Goal: Book appointment/travel/reservation

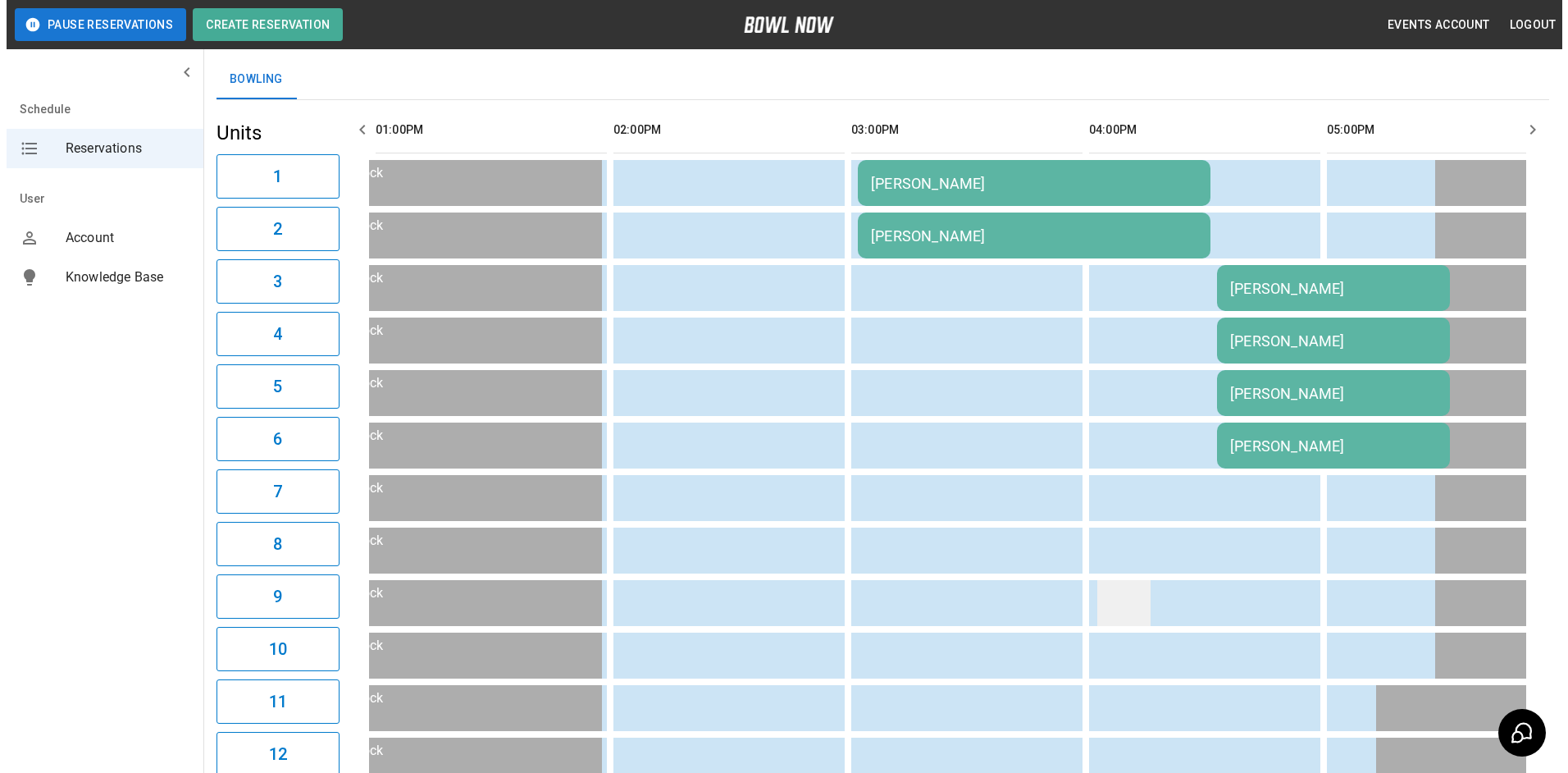
scroll to position [15, 0]
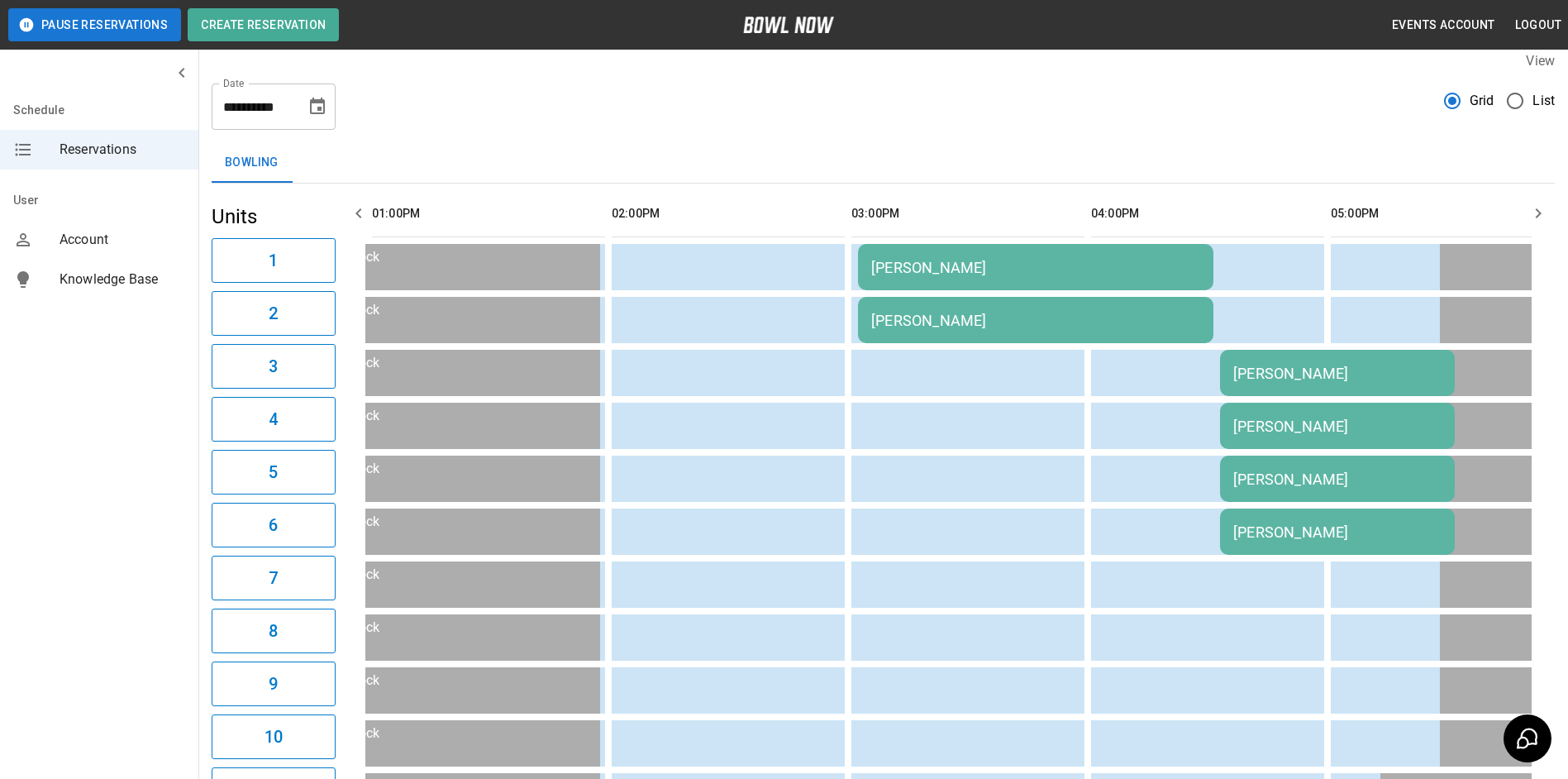
click at [1144, 277] on td "[PERSON_NAME]" at bounding box center [1035, 267] width 355 height 46
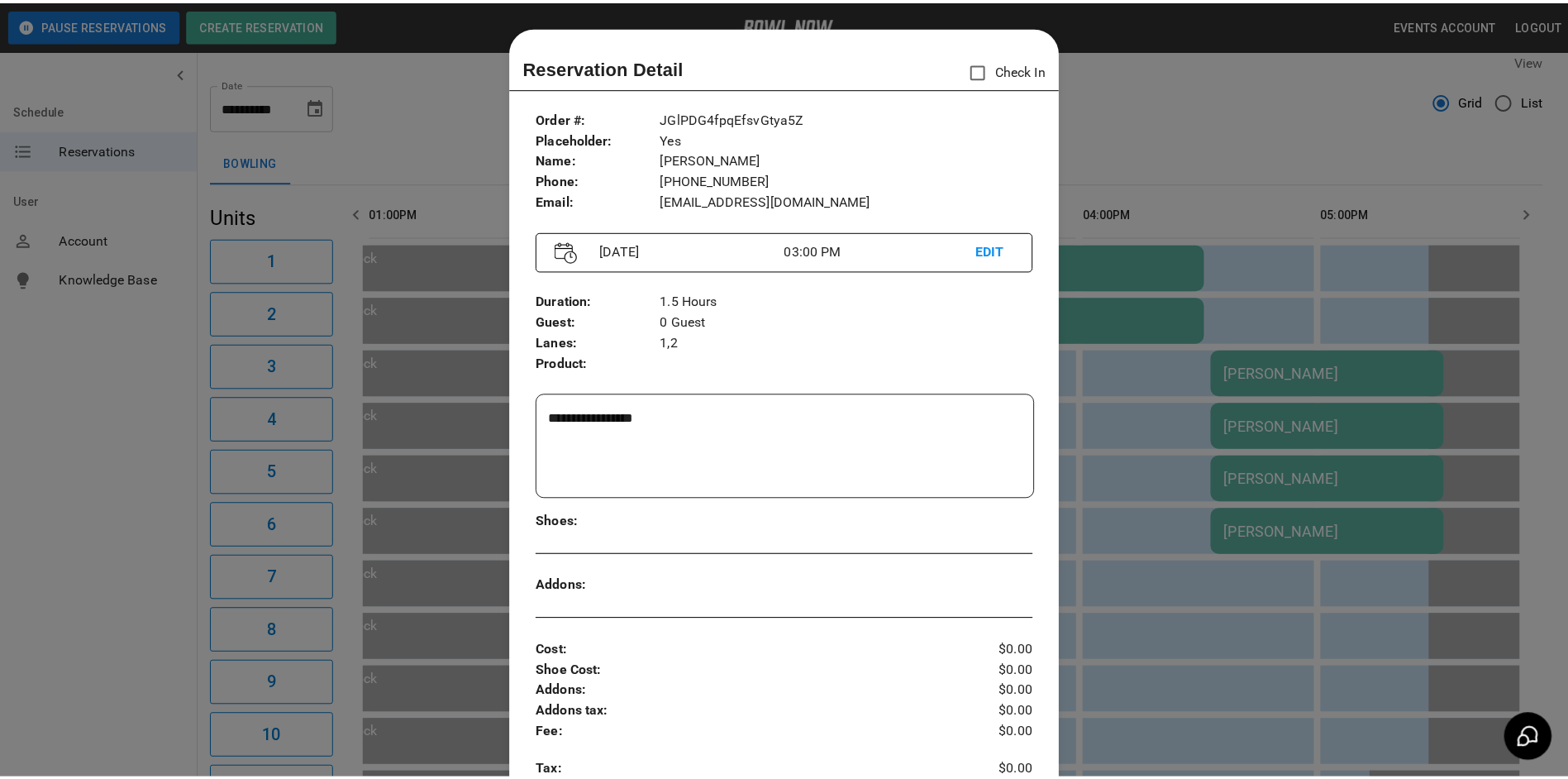
scroll to position [26, 0]
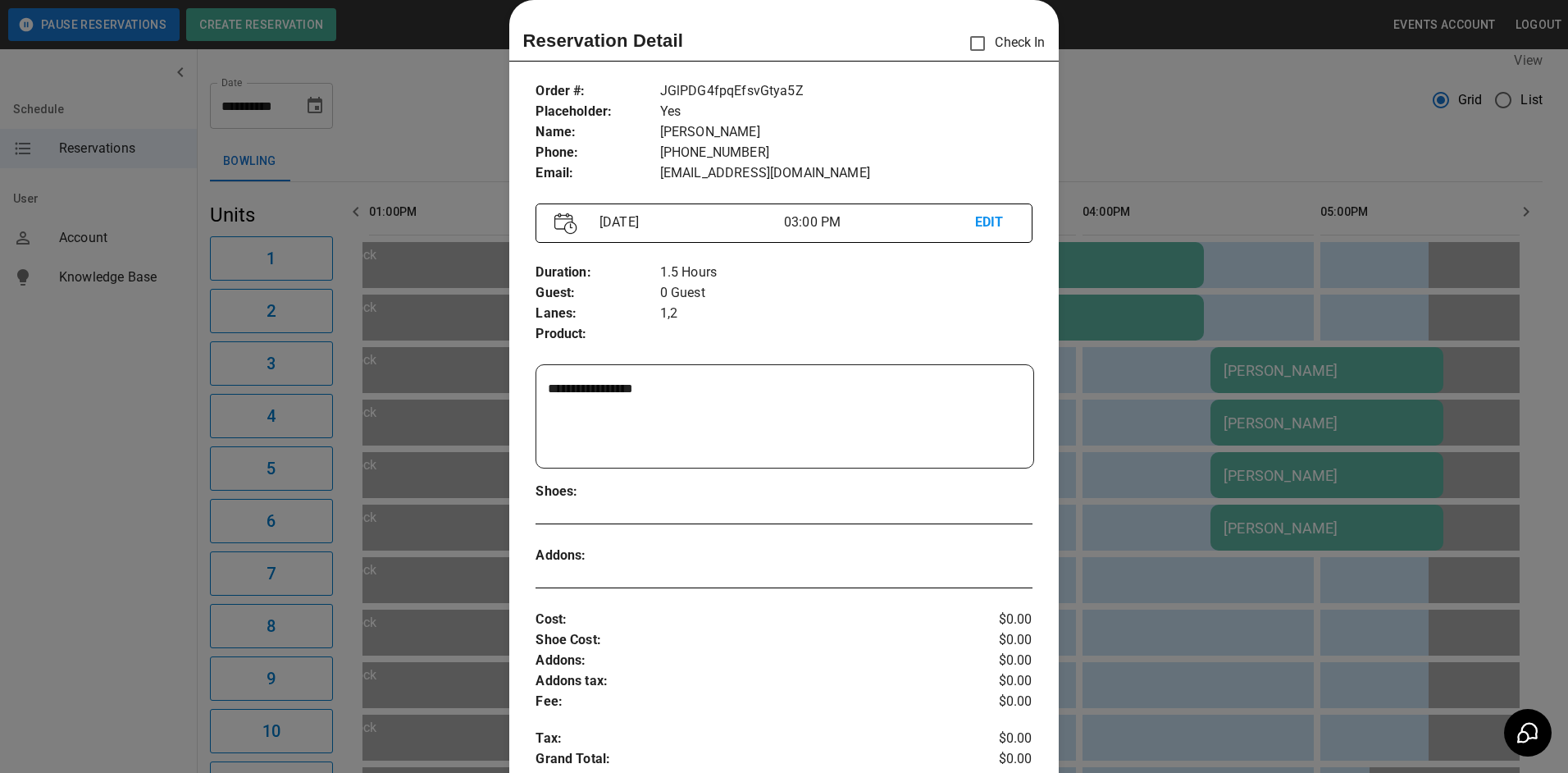
click at [1152, 186] on div at bounding box center [784, 386] width 1568 height 773
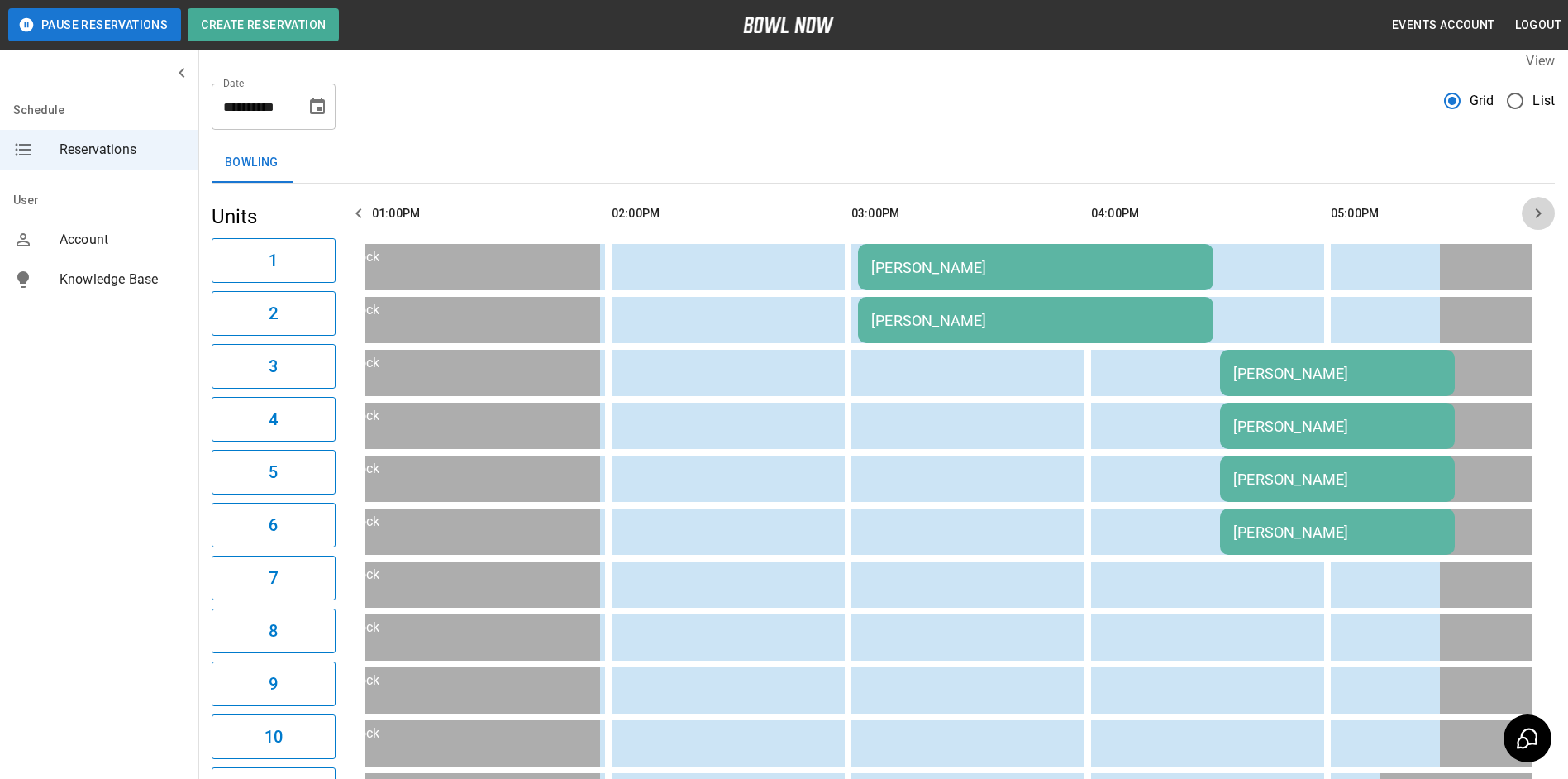
click at [1548, 208] on icon "button" at bounding box center [1538, 214] width 20 height 20
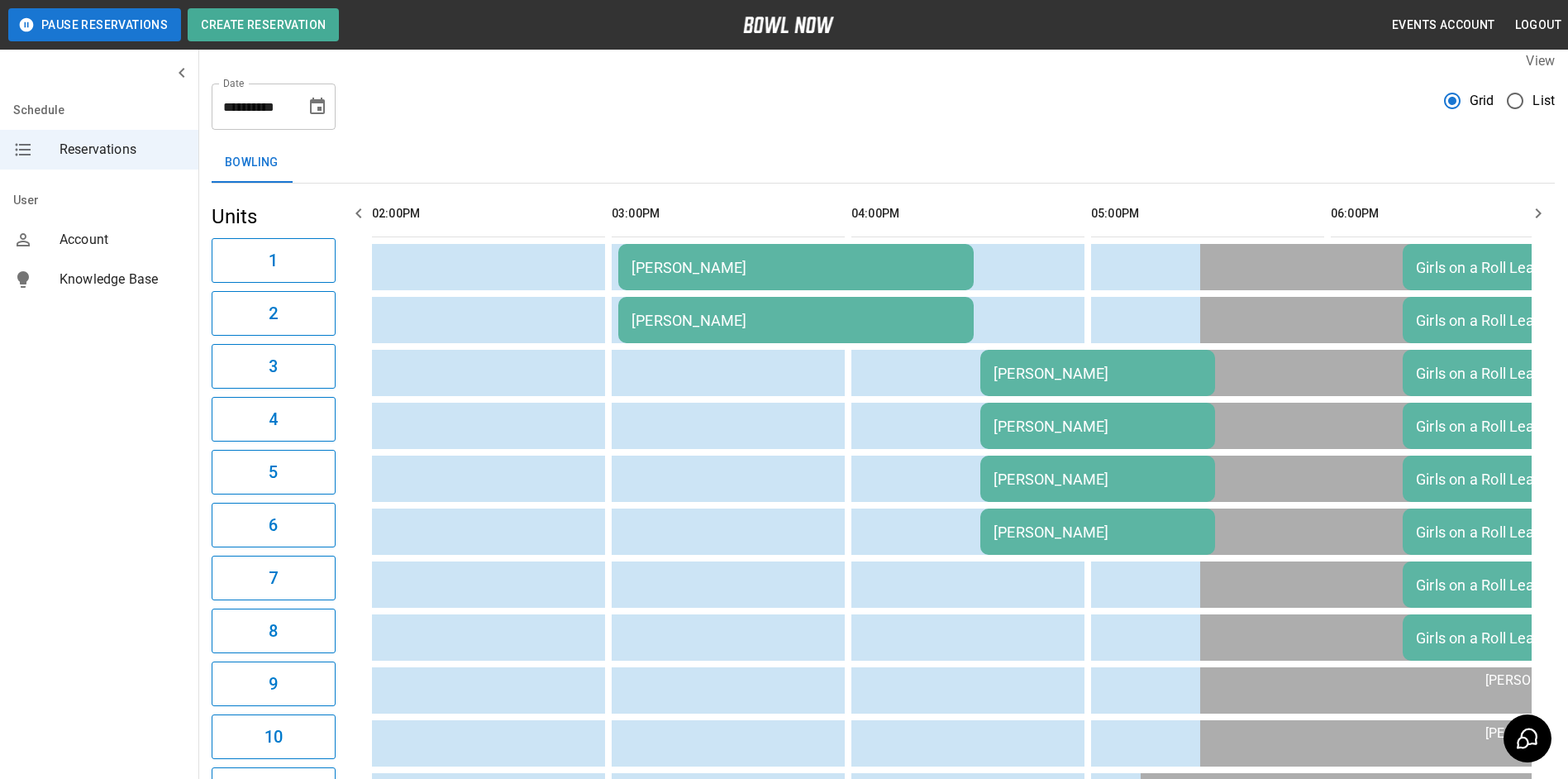
click at [322, 101] on icon "Choose date, selected date is Sep 22, 2025" at bounding box center [317, 106] width 15 height 17
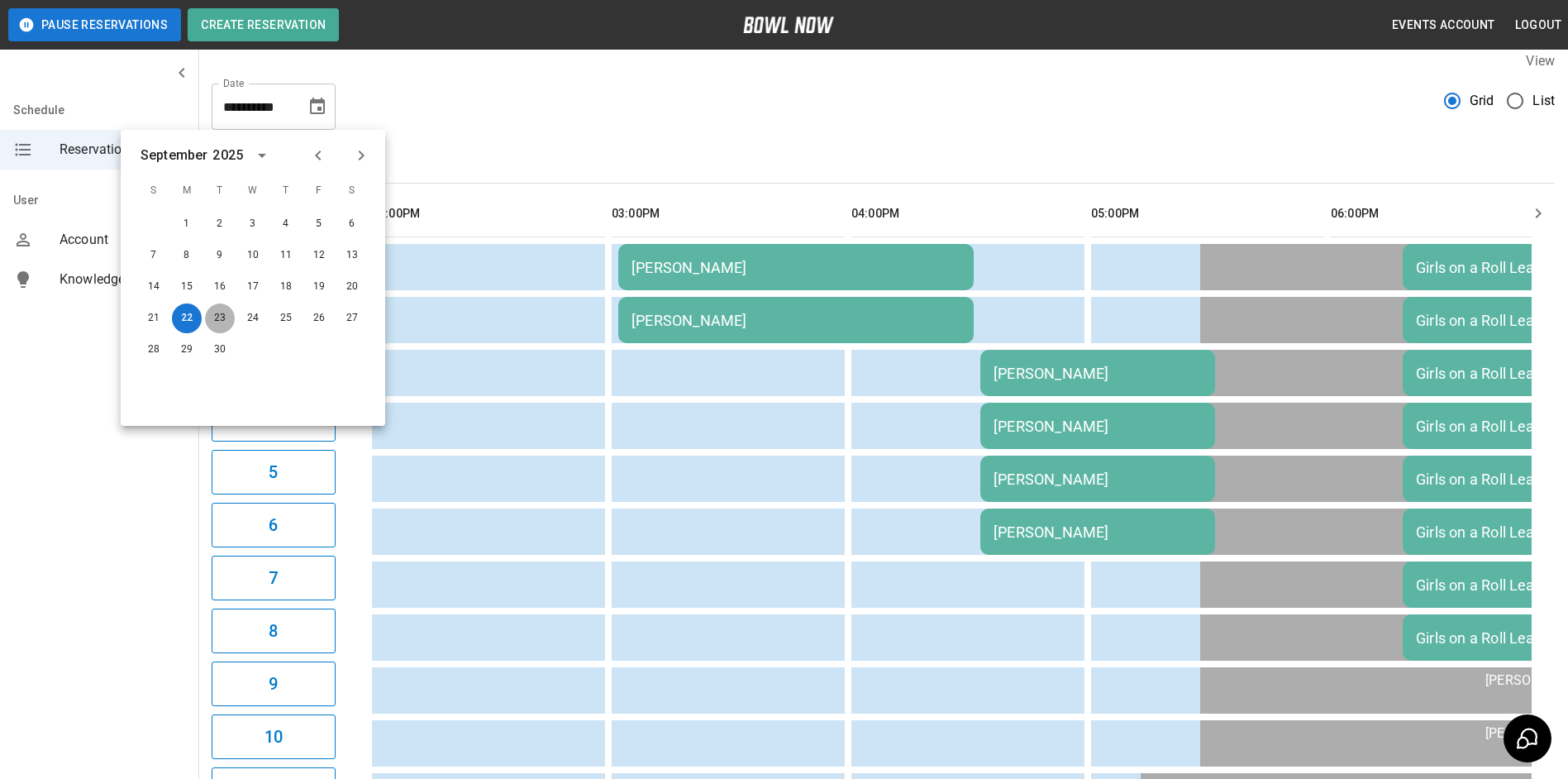
drag, startPoint x: 224, startPoint y: 322, endPoint x: 592, endPoint y: 140, distance: 410.5
click at [224, 321] on button "23" at bounding box center [219, 318] width 30 height 30
type input "**********"
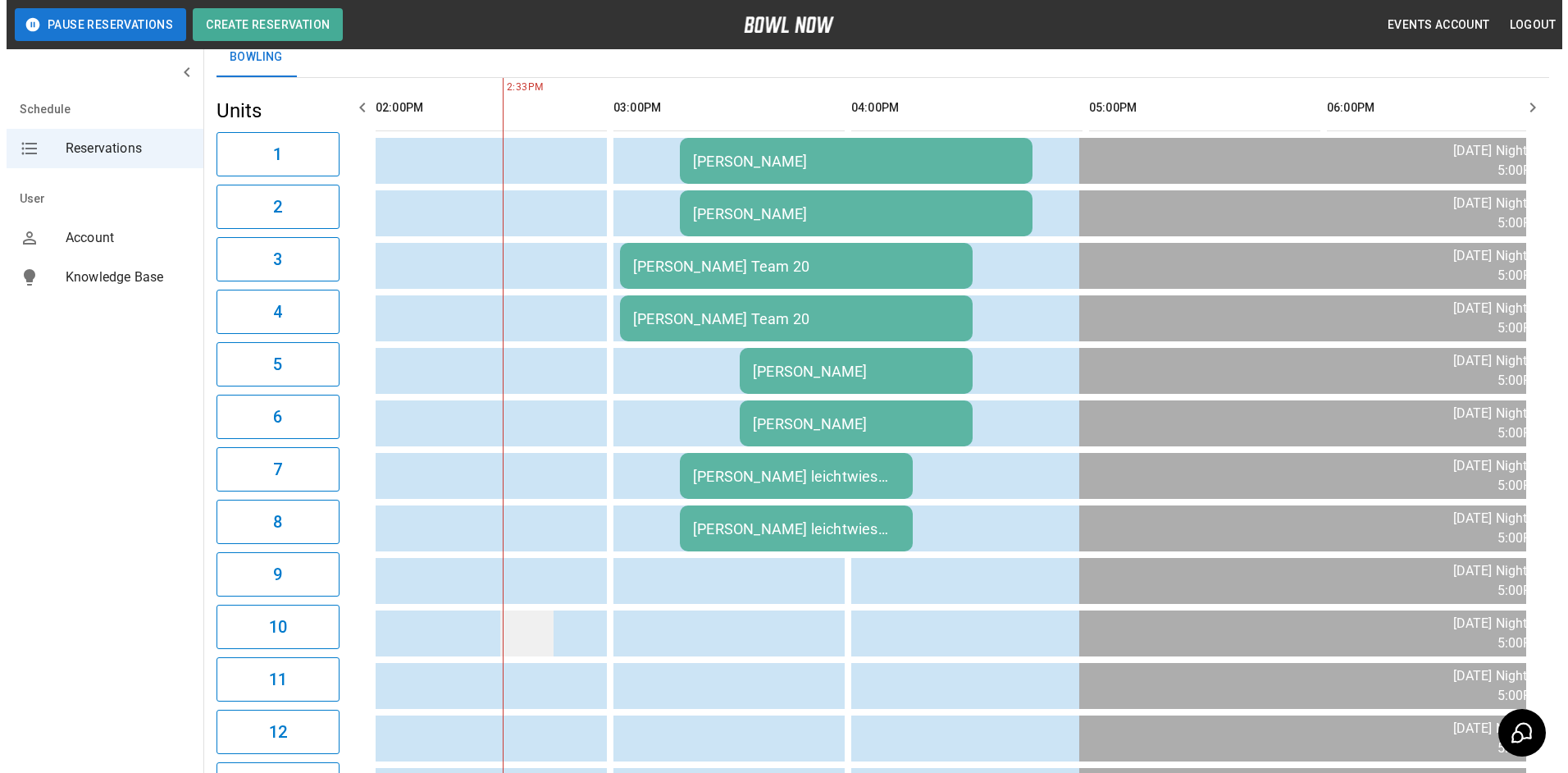
scroll to position [261, 0]
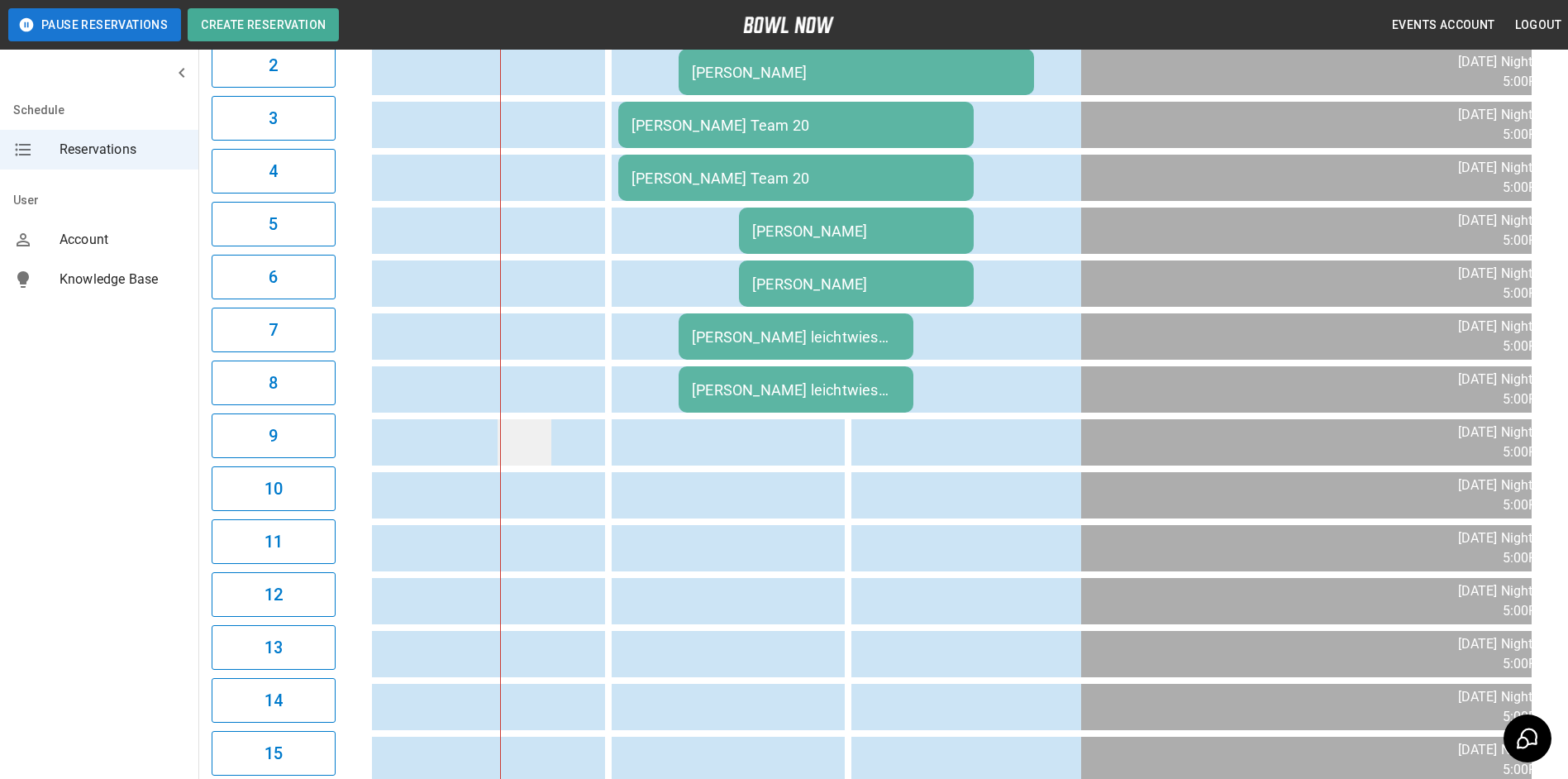
click at [522, 460] on td "sticky table" at bounding box center [525, 442] width 54 height 46
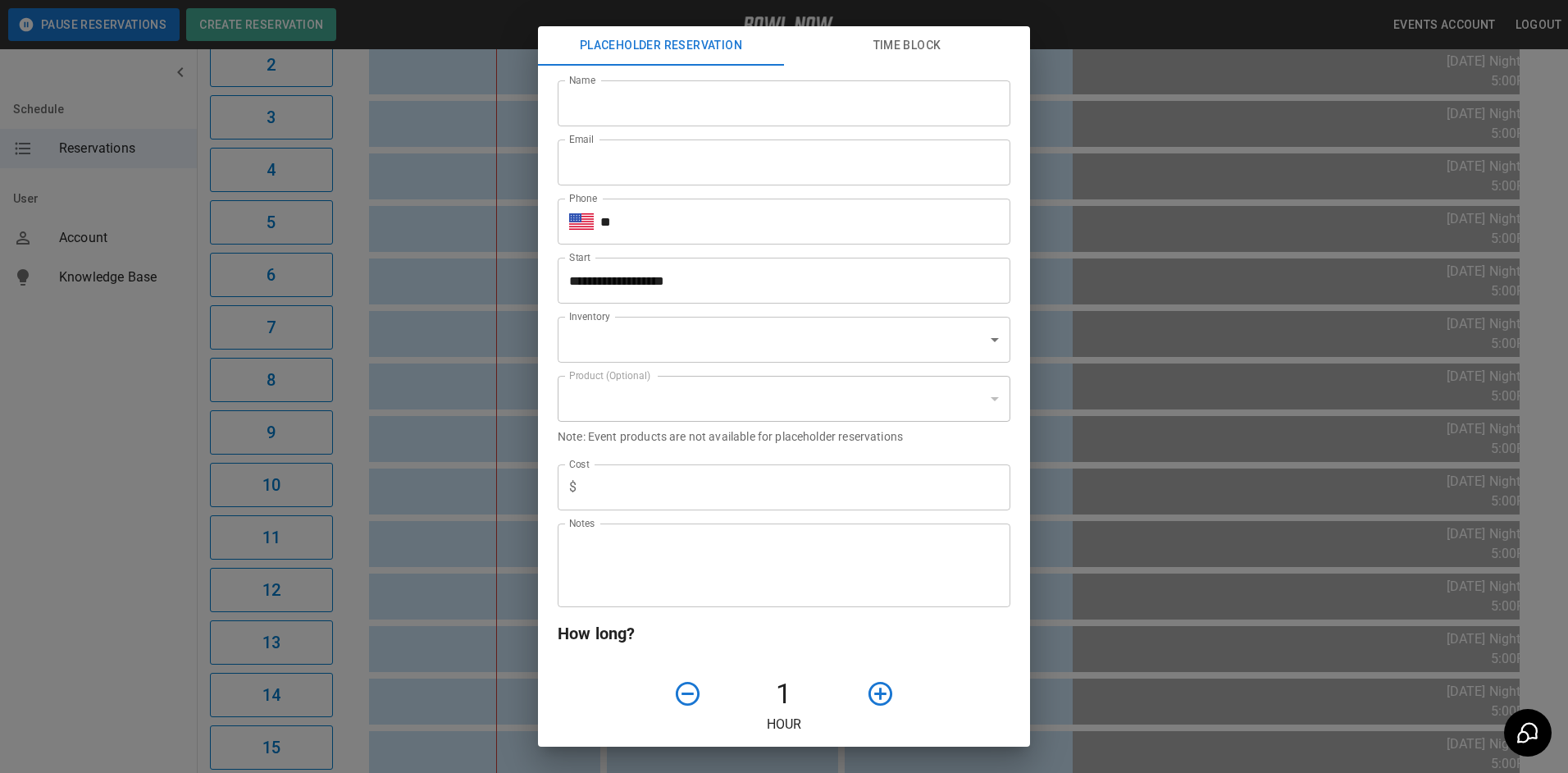
type input "**********"
click at [672, 115] on input "Name" at bounding box center [784, 103] width 453 height 46
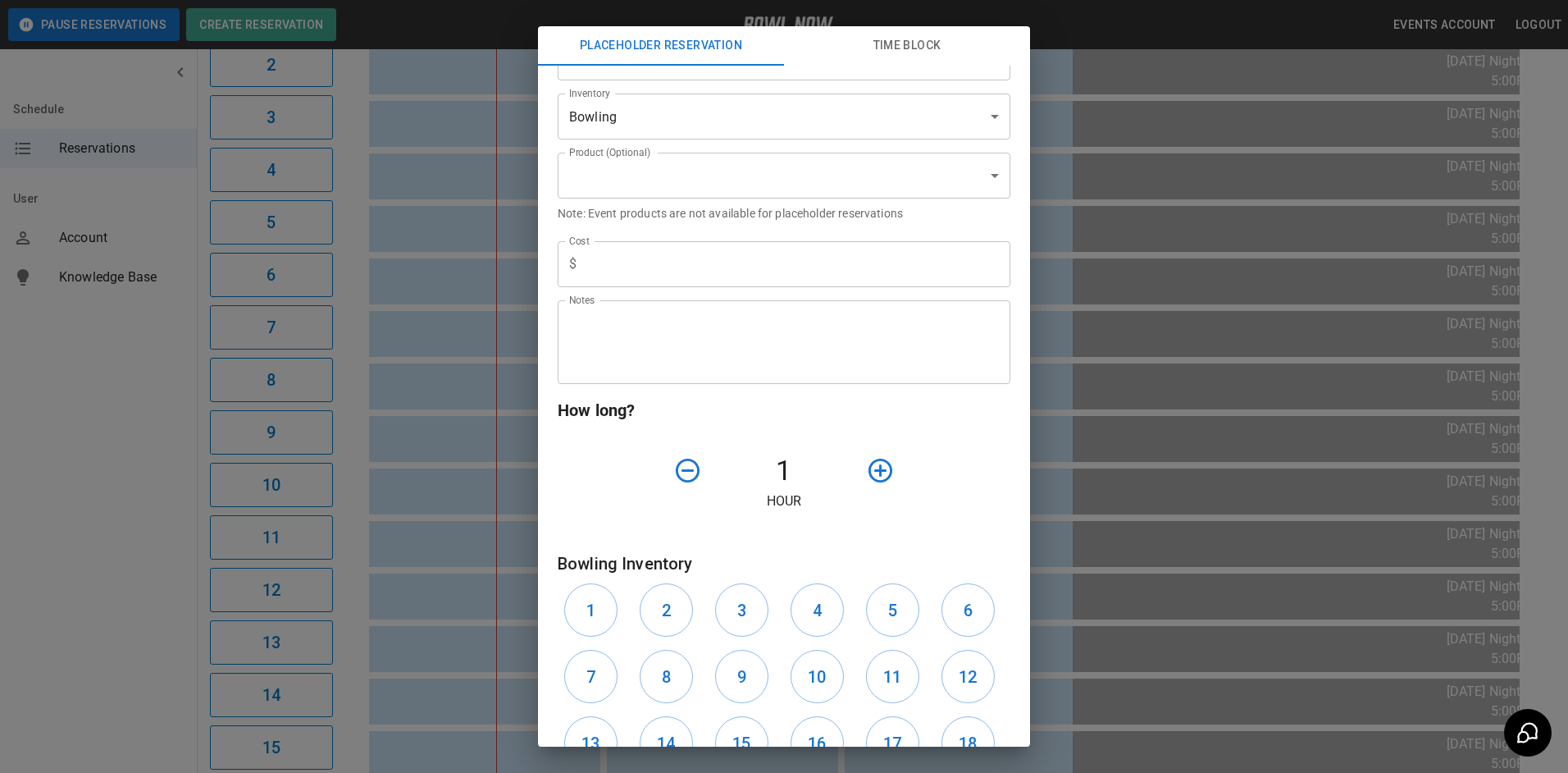
scroll to position [418, 0]
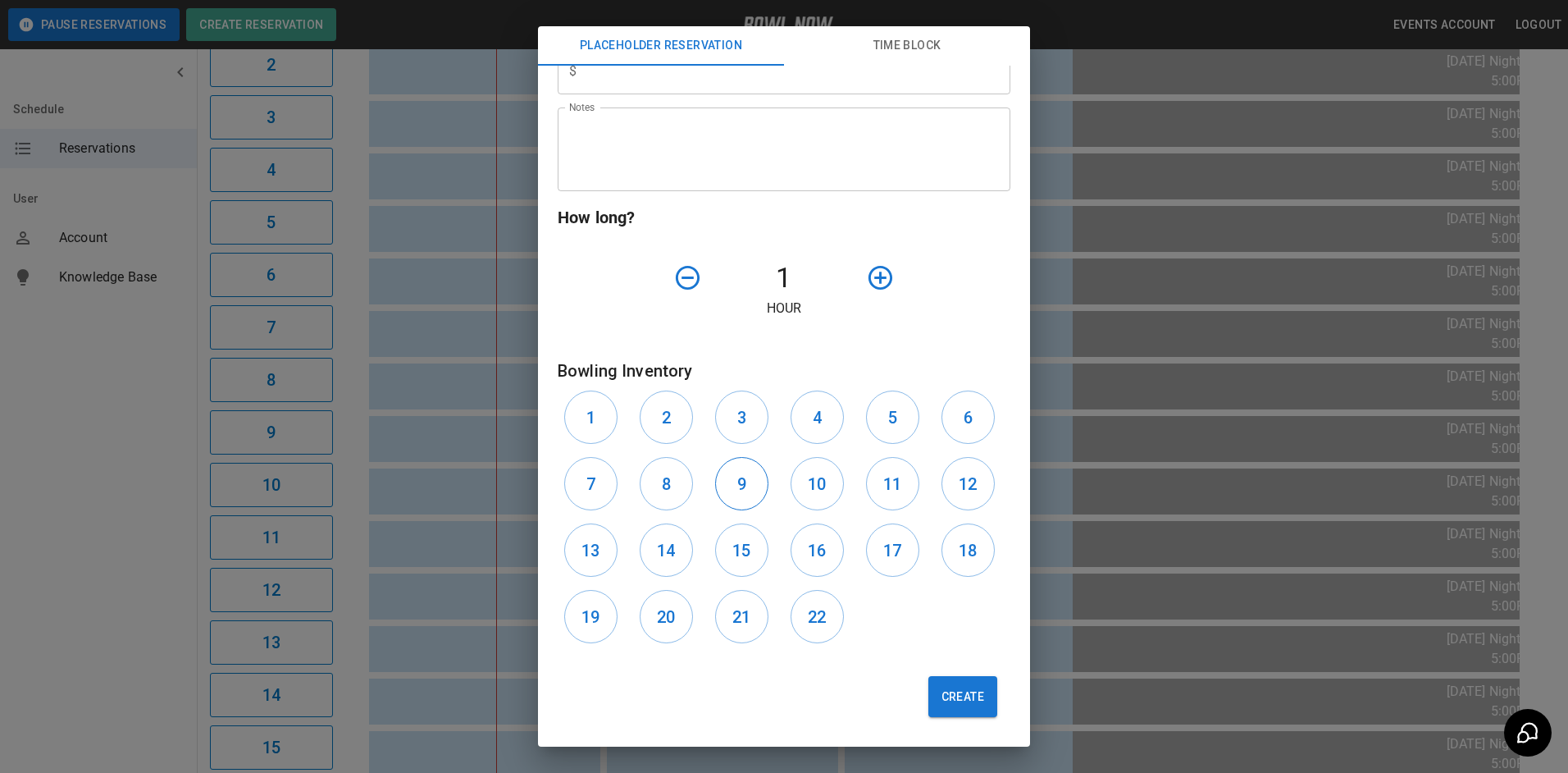
type input "**********"
click at [750, 477] on button "9" at bounding box center [742, 484] width 54 height 54
click at [819, 486] on h6 "10" at bounding box center [817, 483] width 18 height 26
click at [949, 705] on button "Create" at bounding box center [963, 696] width 69 height 41
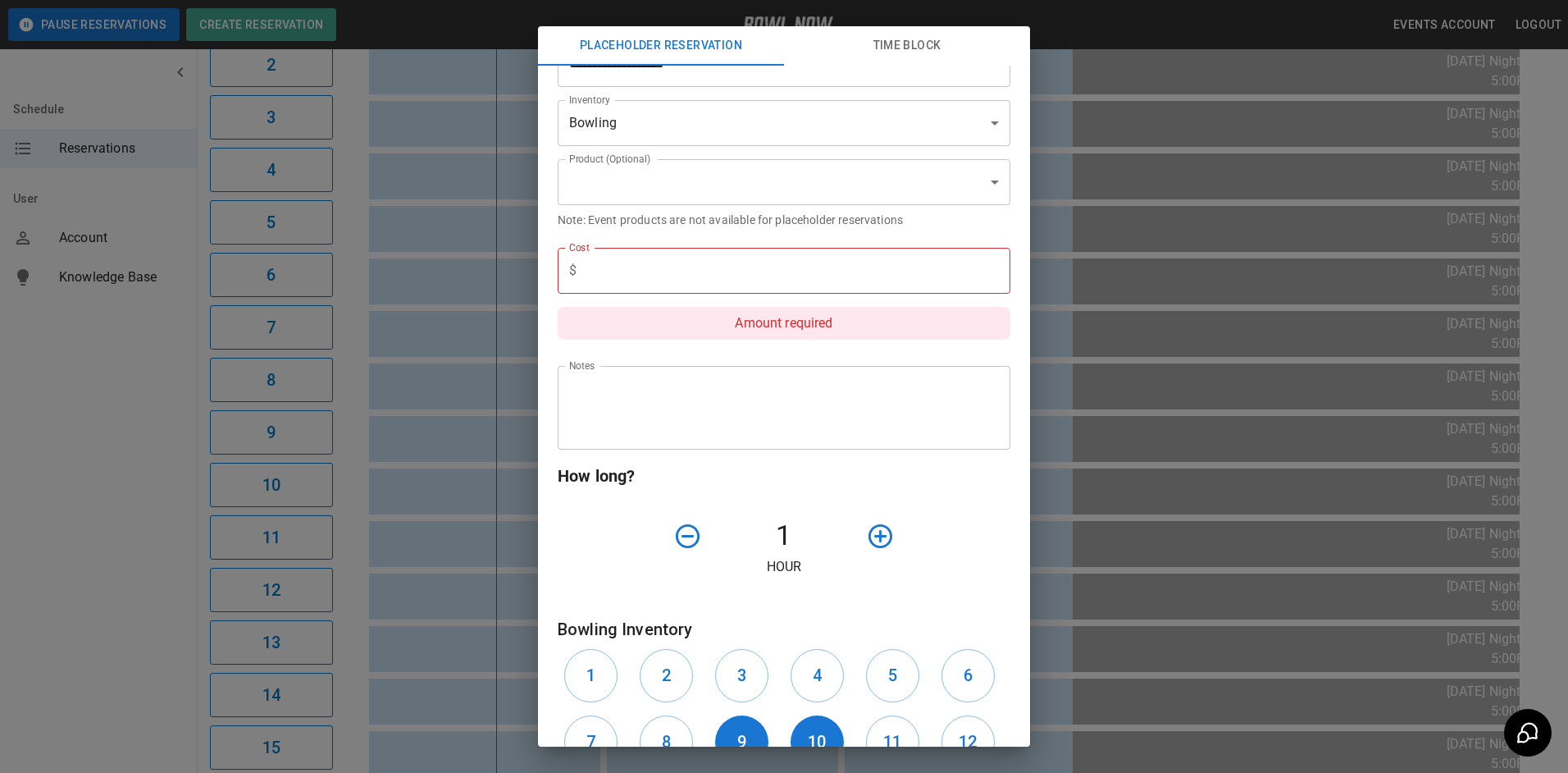
scroll to position [186, 0]
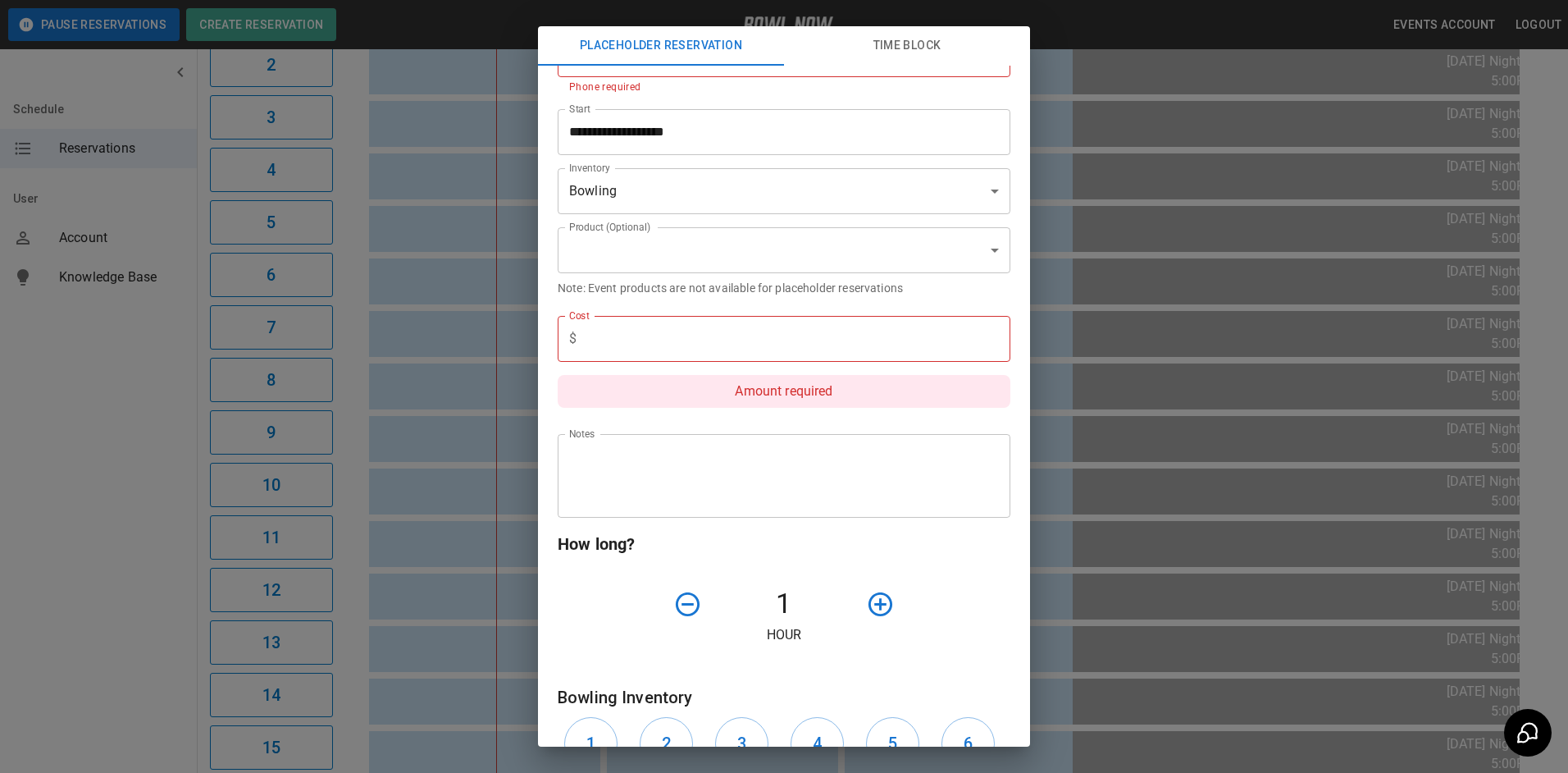
click at [784, 348] on input "text" at bounding box center [797, 338] width 427 height 46
type input "*"
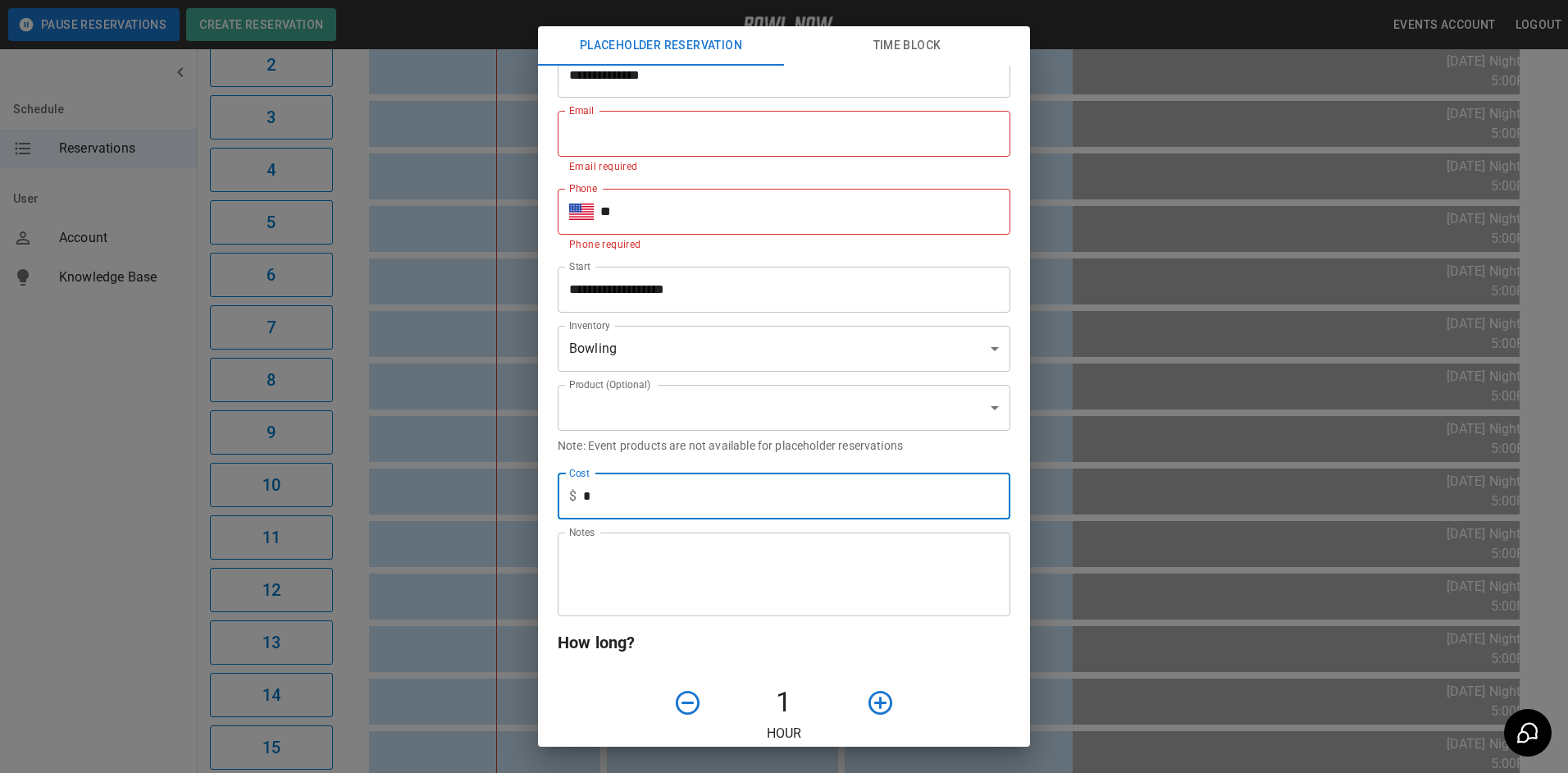
scroll to position [0, 0]
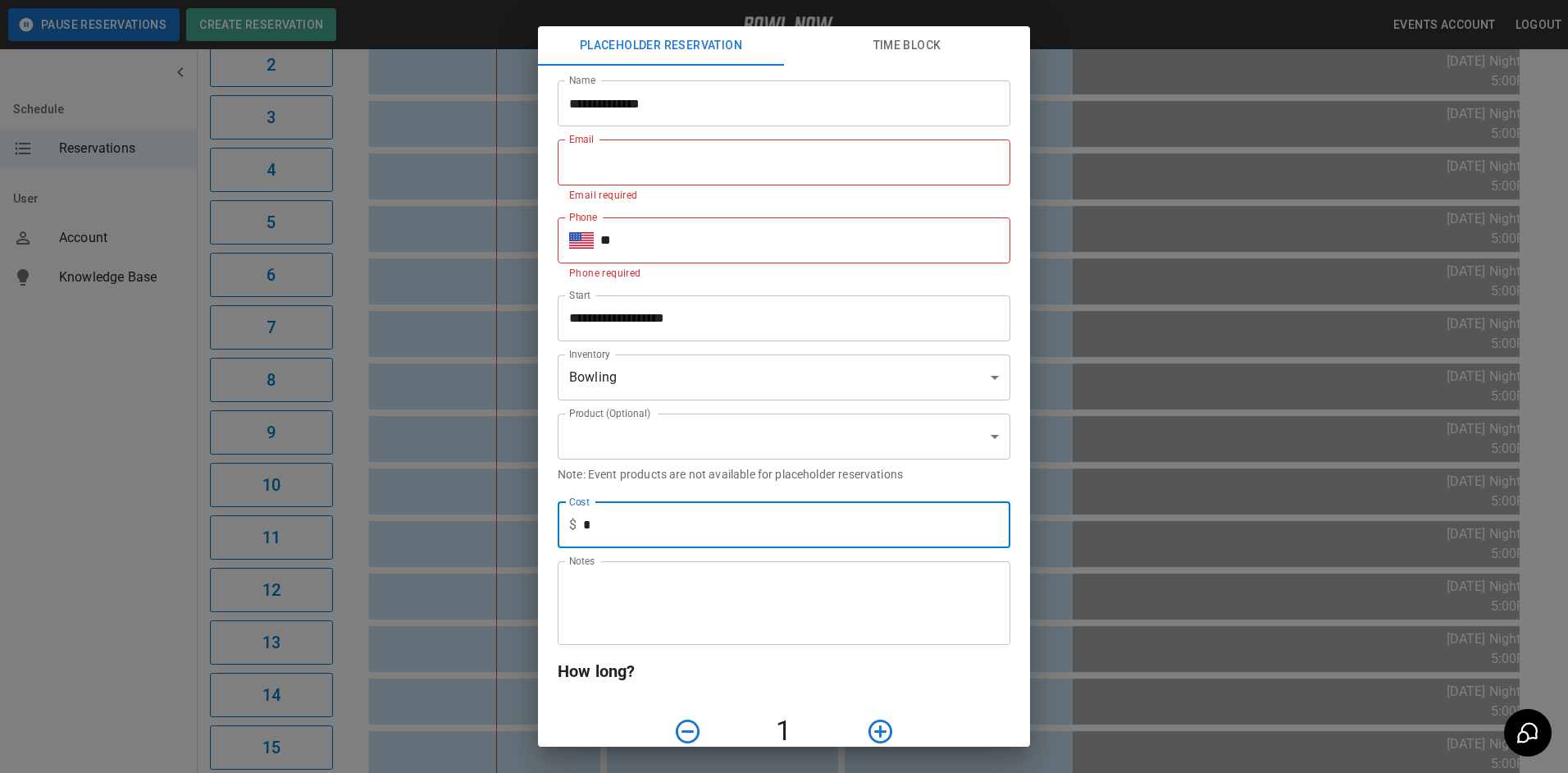
click at [666, 245] on input "**" at bounding box center [805, 240] width 410 height 46
click at [681, 258] on input "**" at bounding box center [805, 240] width 410 height 46
type input "**********"
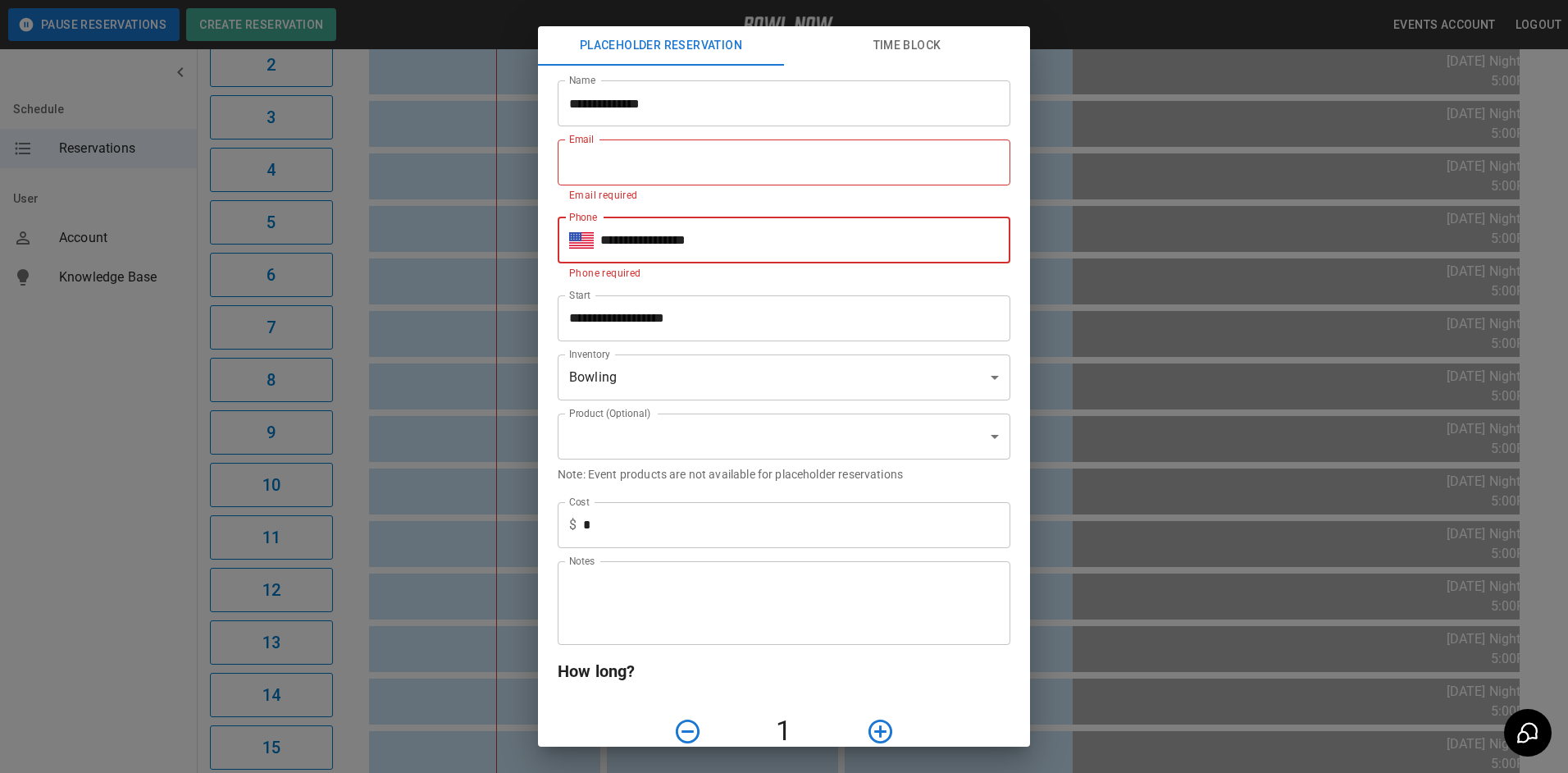
type input "**********"
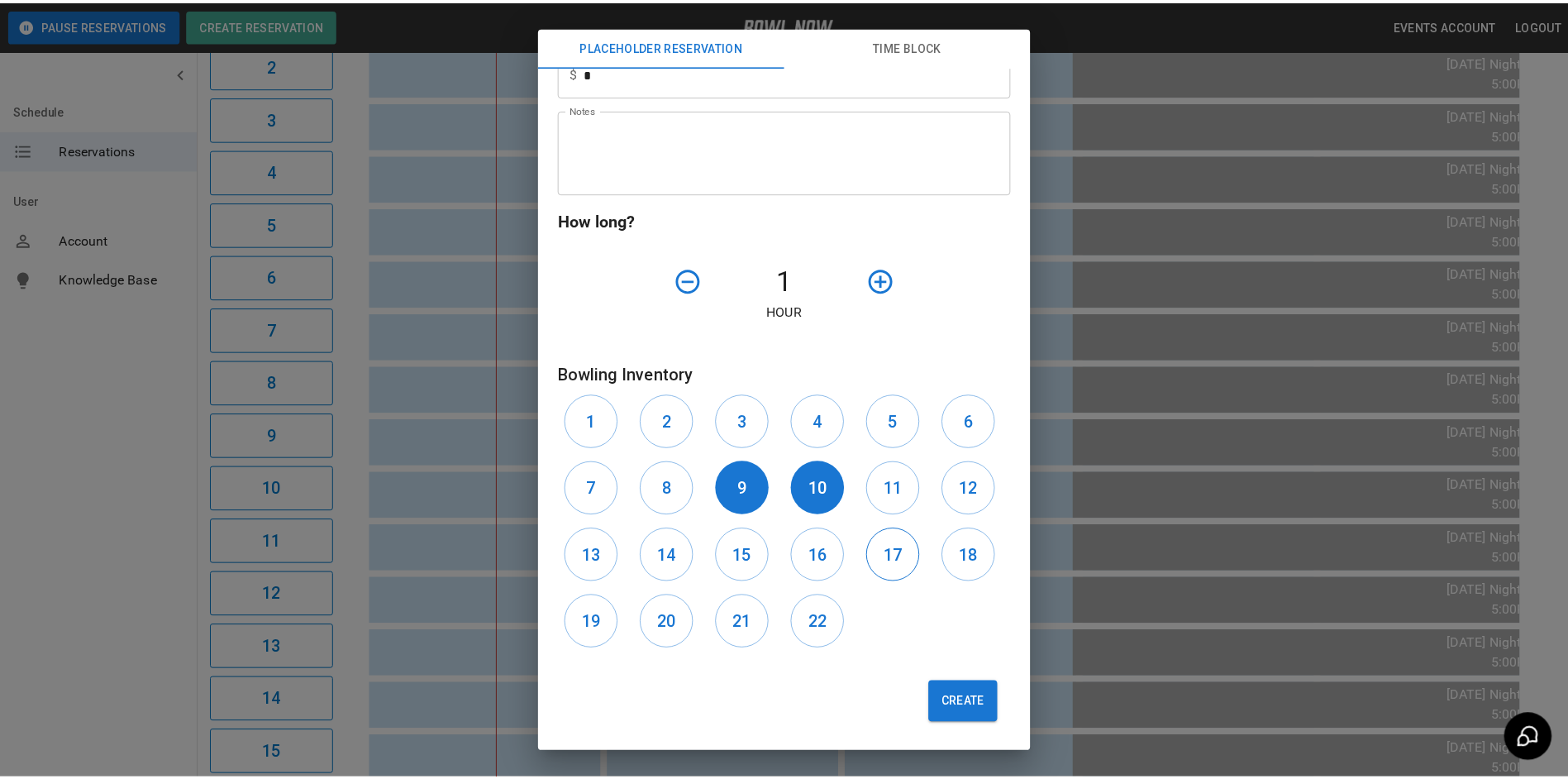
scroll to position [421, 0]
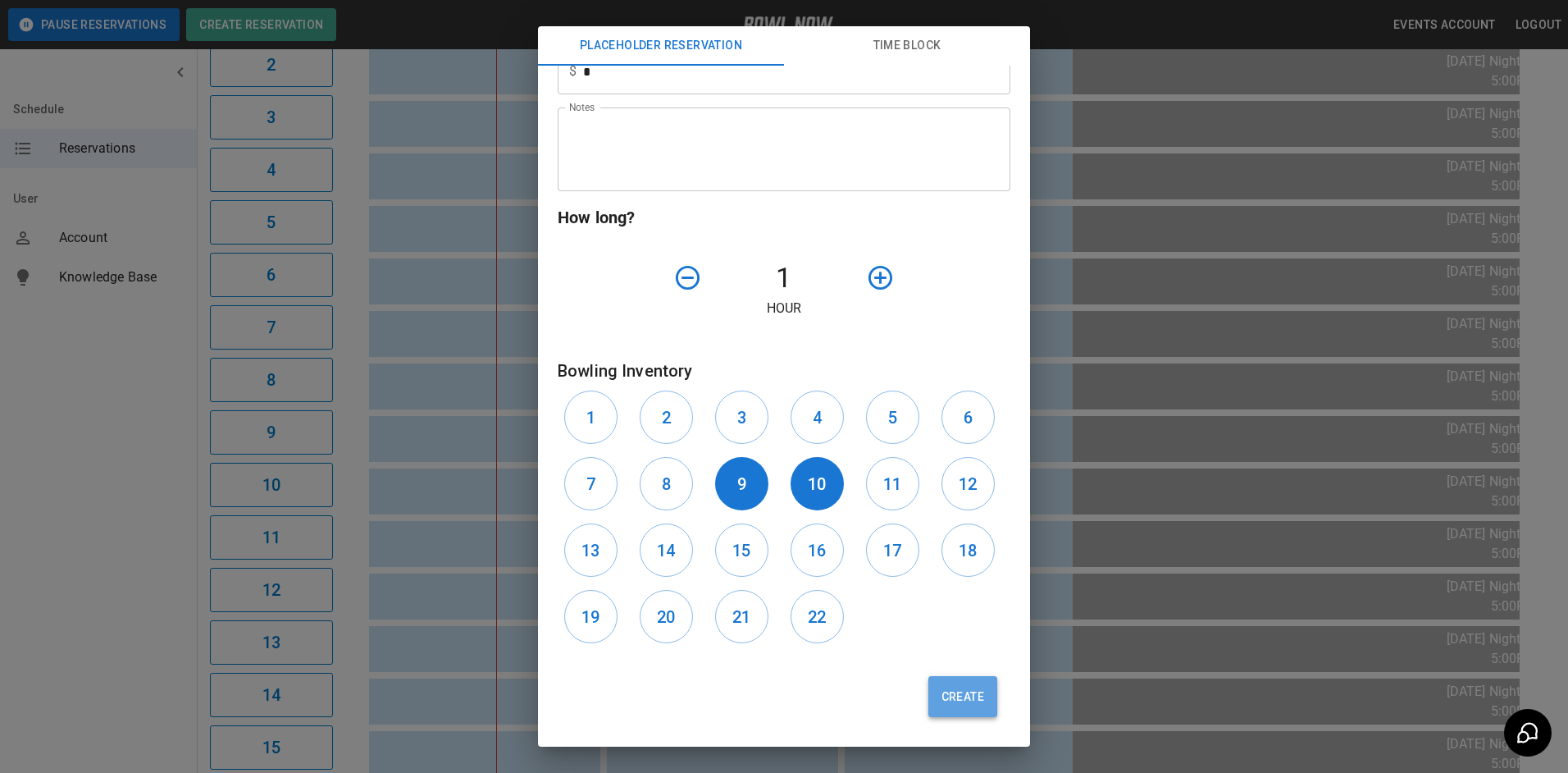
click at [928, 699] on button "Create" at bounding box center [963, 696] width 69 height 41
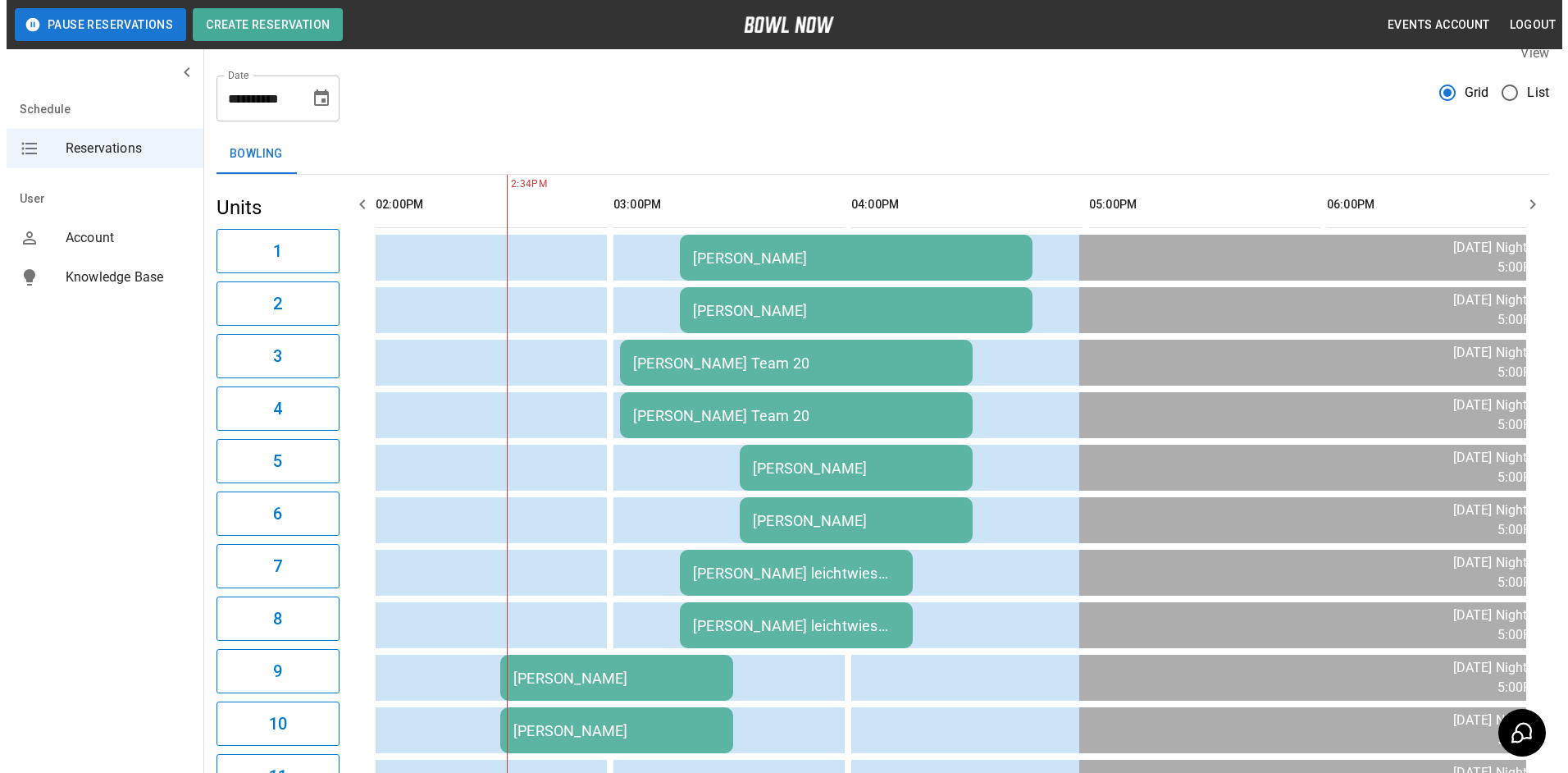
scroll to position [0, 0]
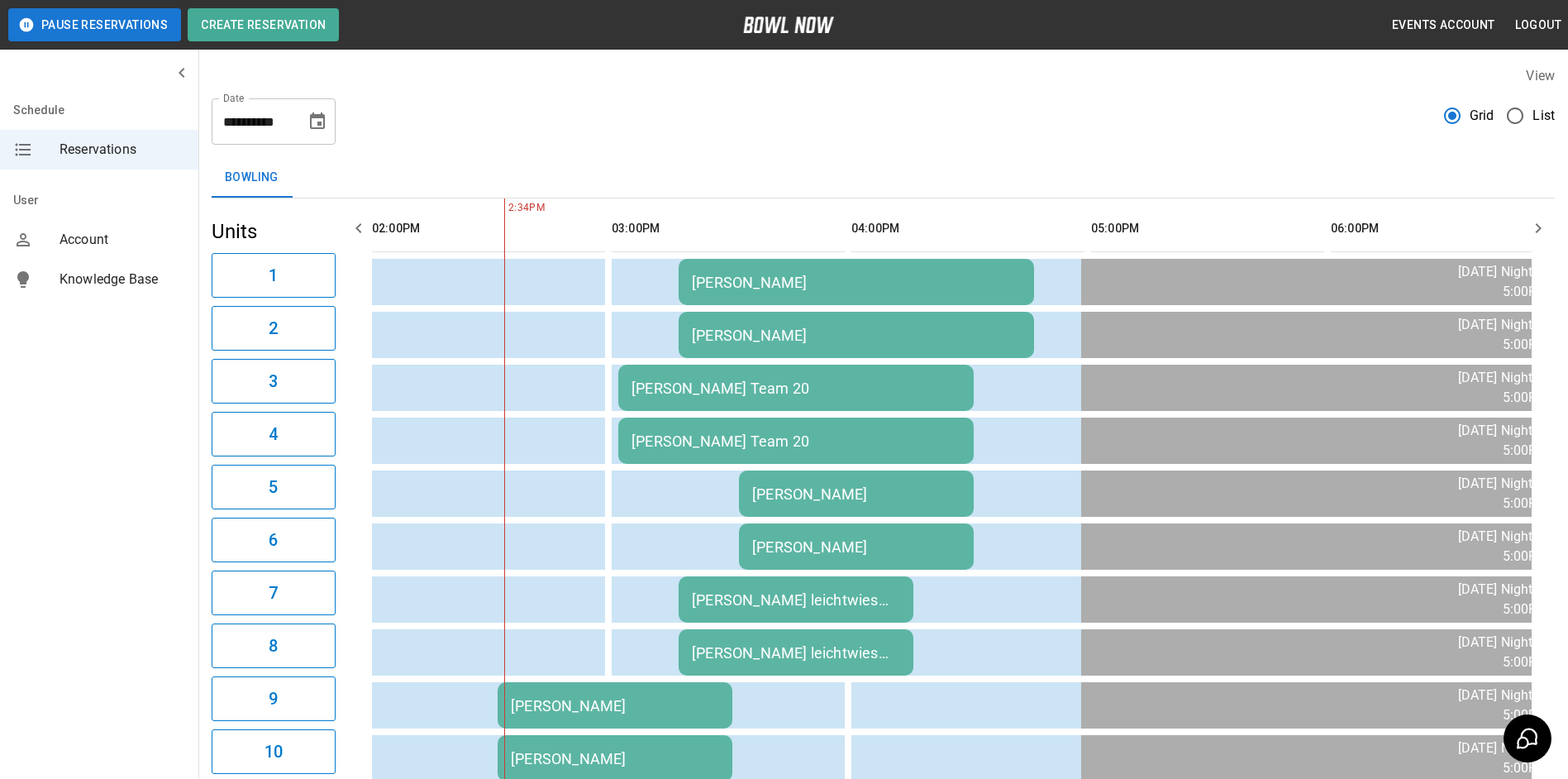
click at [925, 409] on td "[PERSON_NAME] Team 20" at bounding box center [796, 387] width 355 height 46
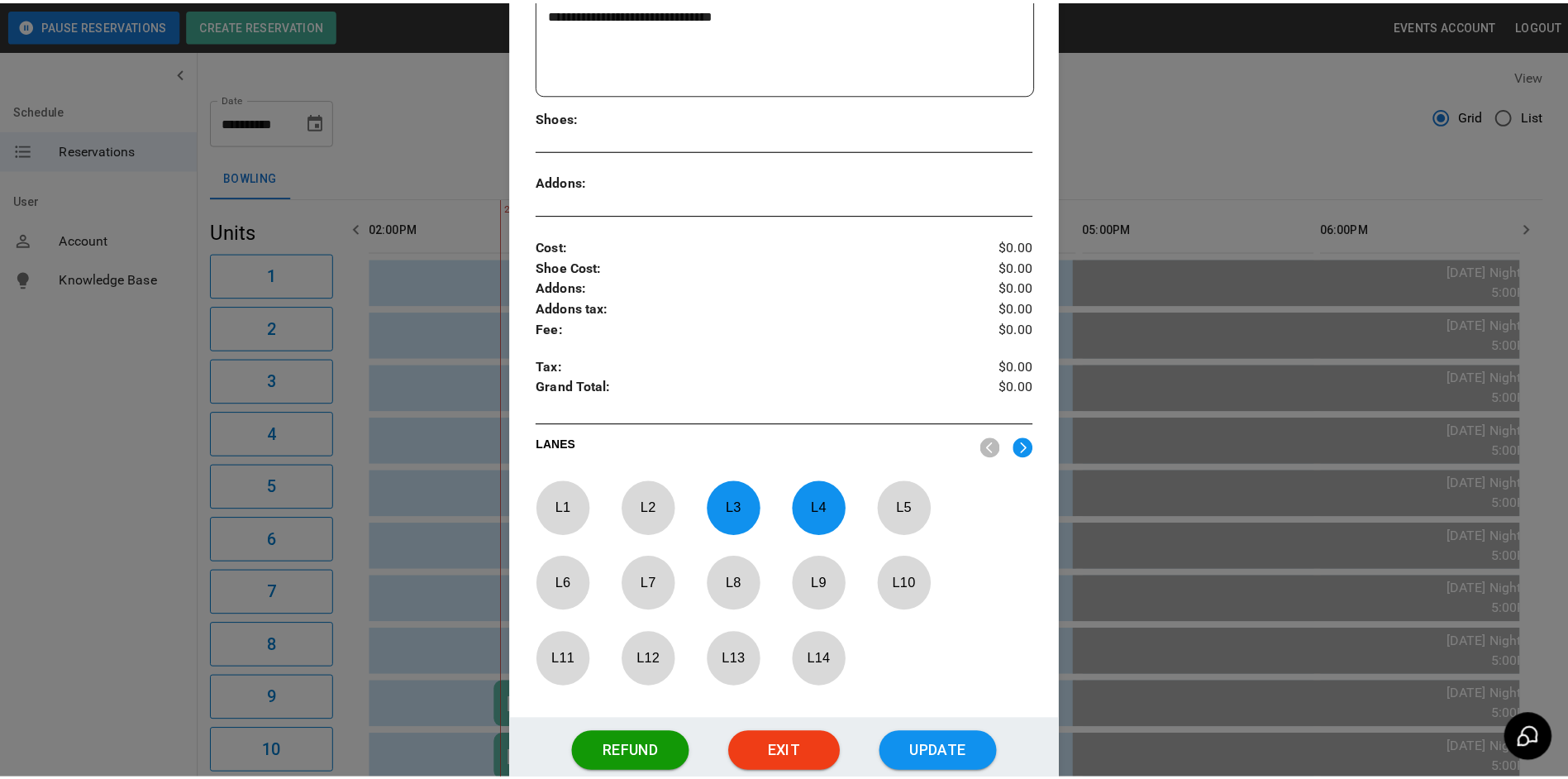
scroll to position [440, 0]
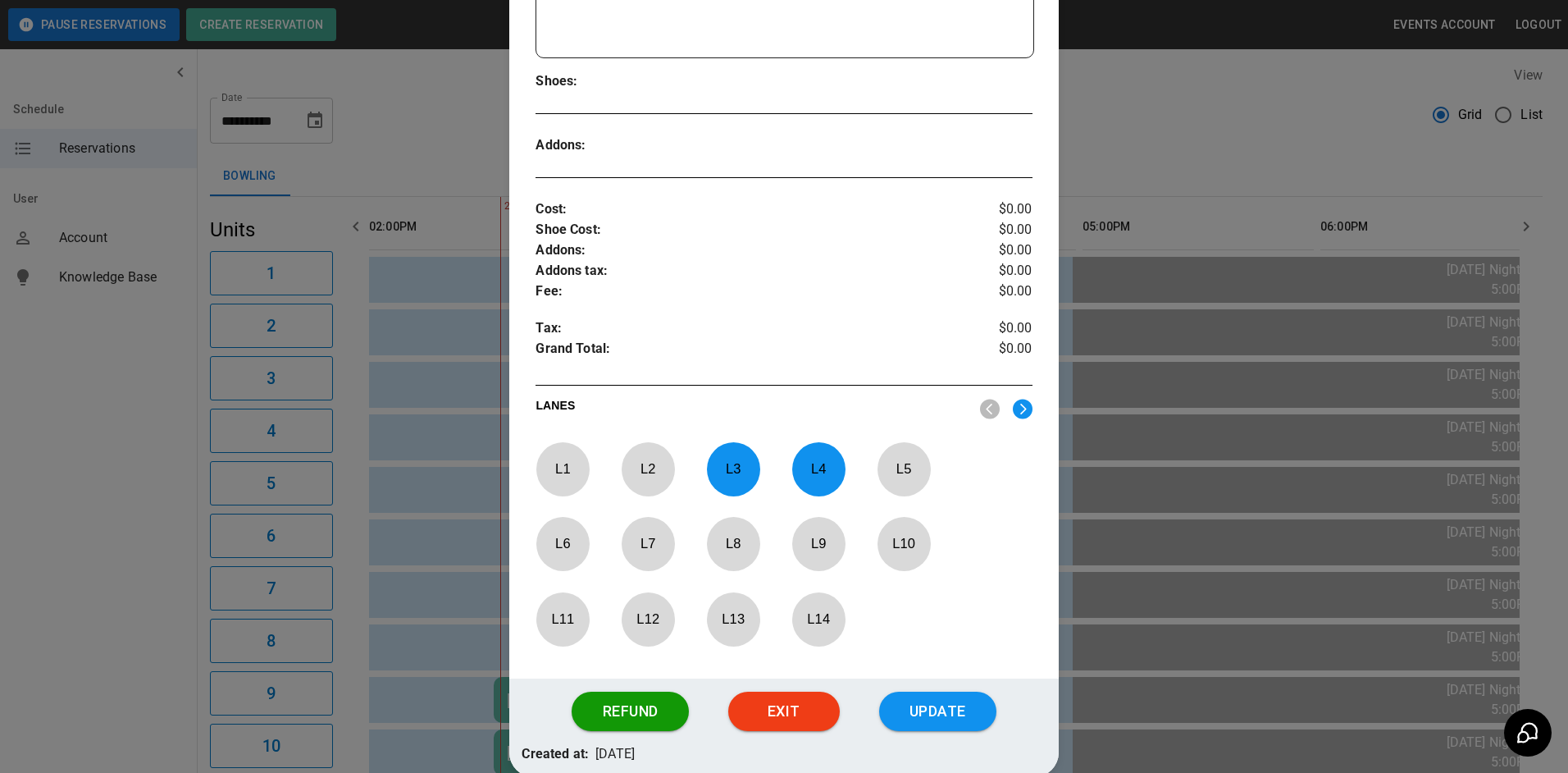
click at [1276, 461] on div at bounding box center [784, 386] width 1568 height 773
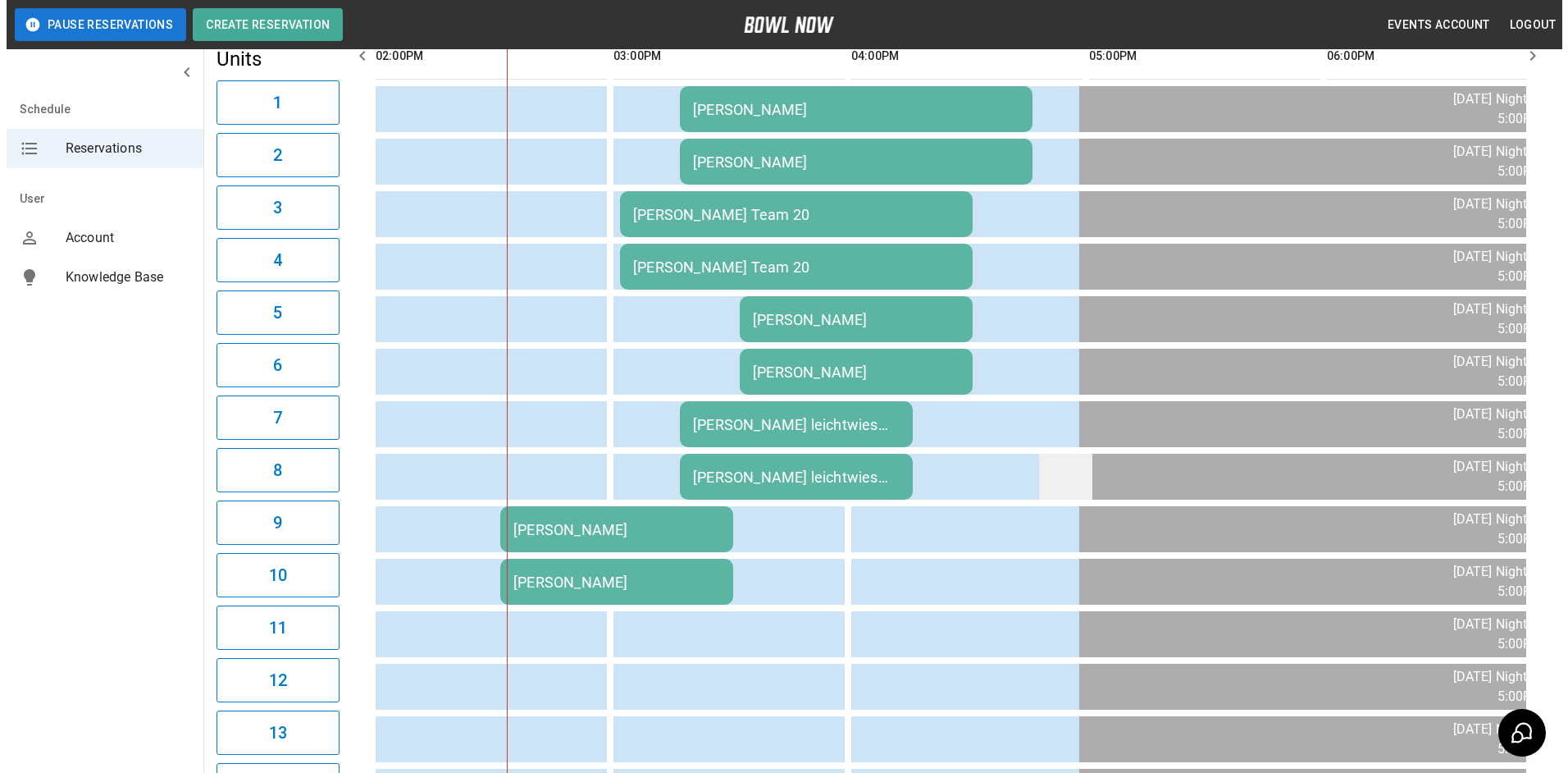
scroll to position [164, 0]
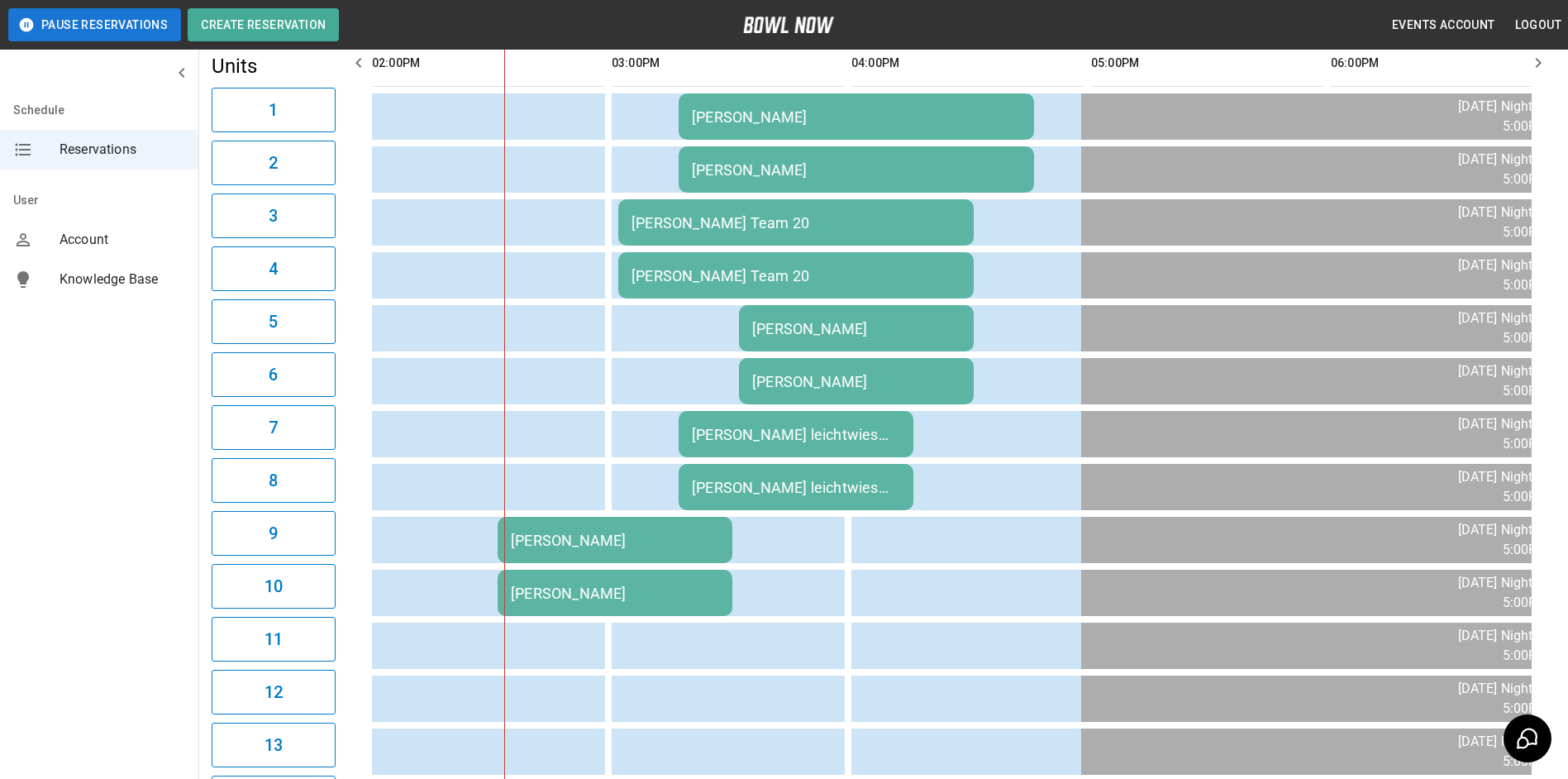
click at [778, 242] on td "[PERSON_NAME] Team 20" at bounding box center [796, 222] width 355 height 46
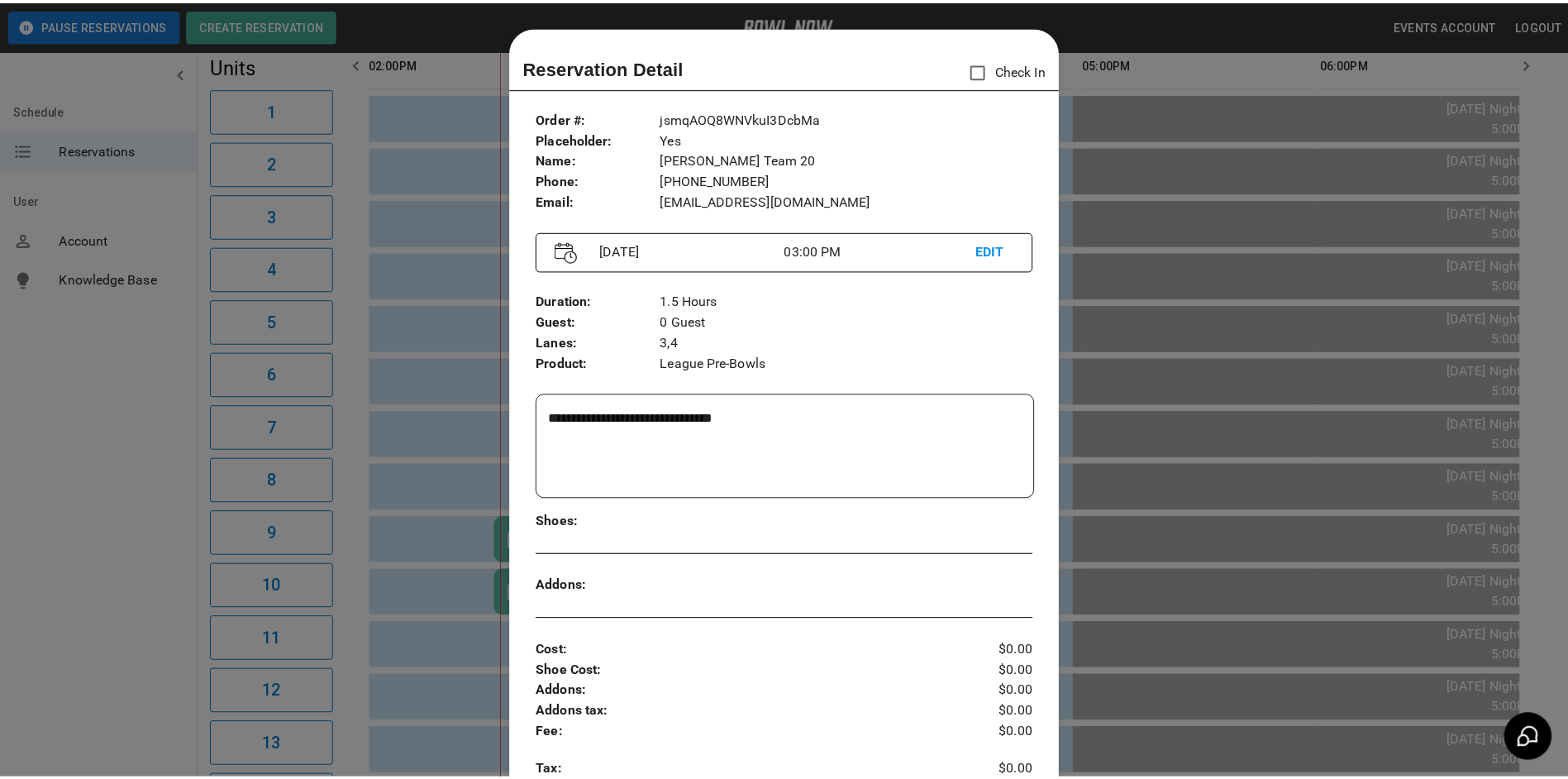
scroll to position [26, 0]
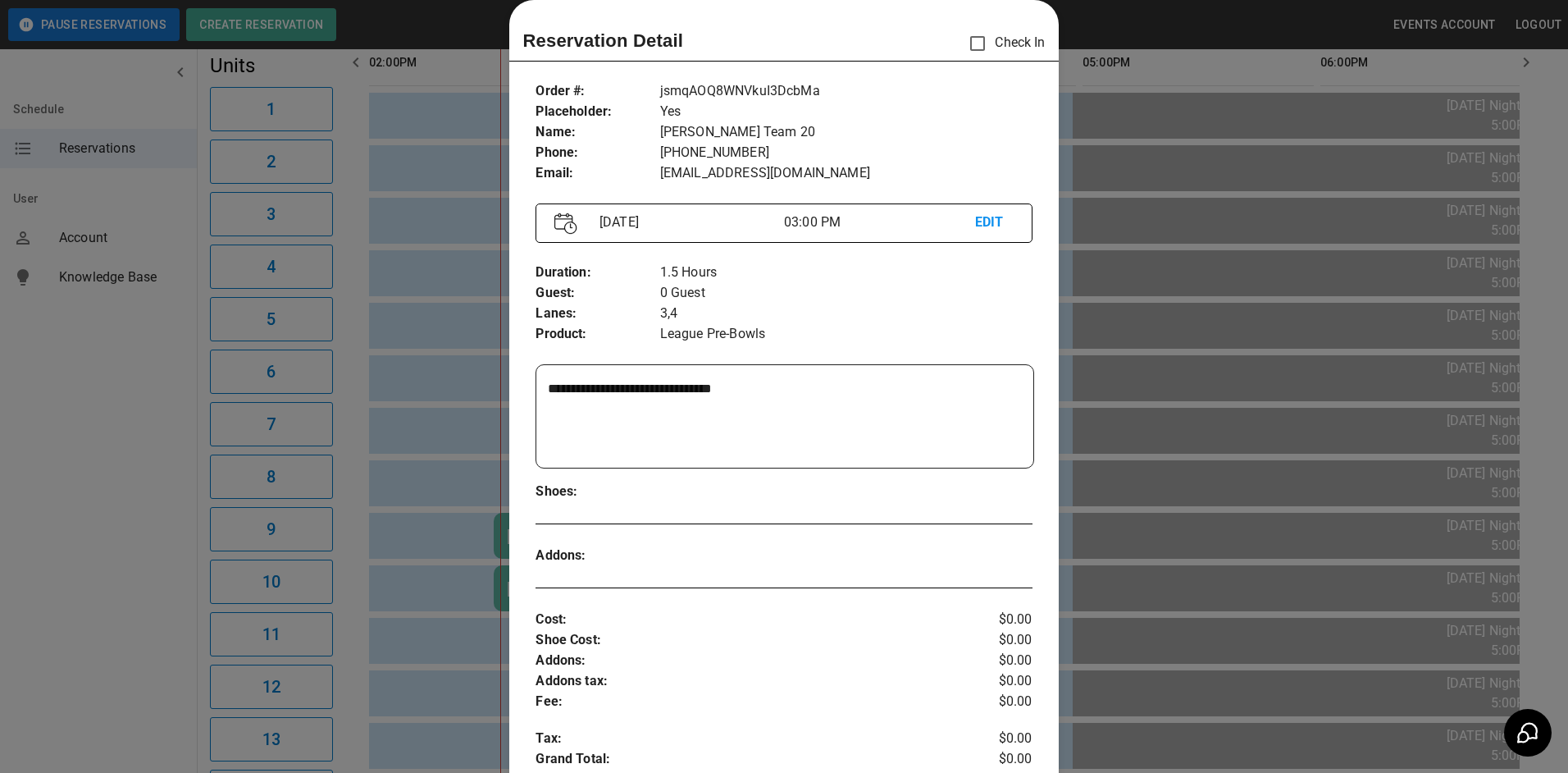
click at [1167, 387] on div at bounding box center [784, 386] width 1568 height 773
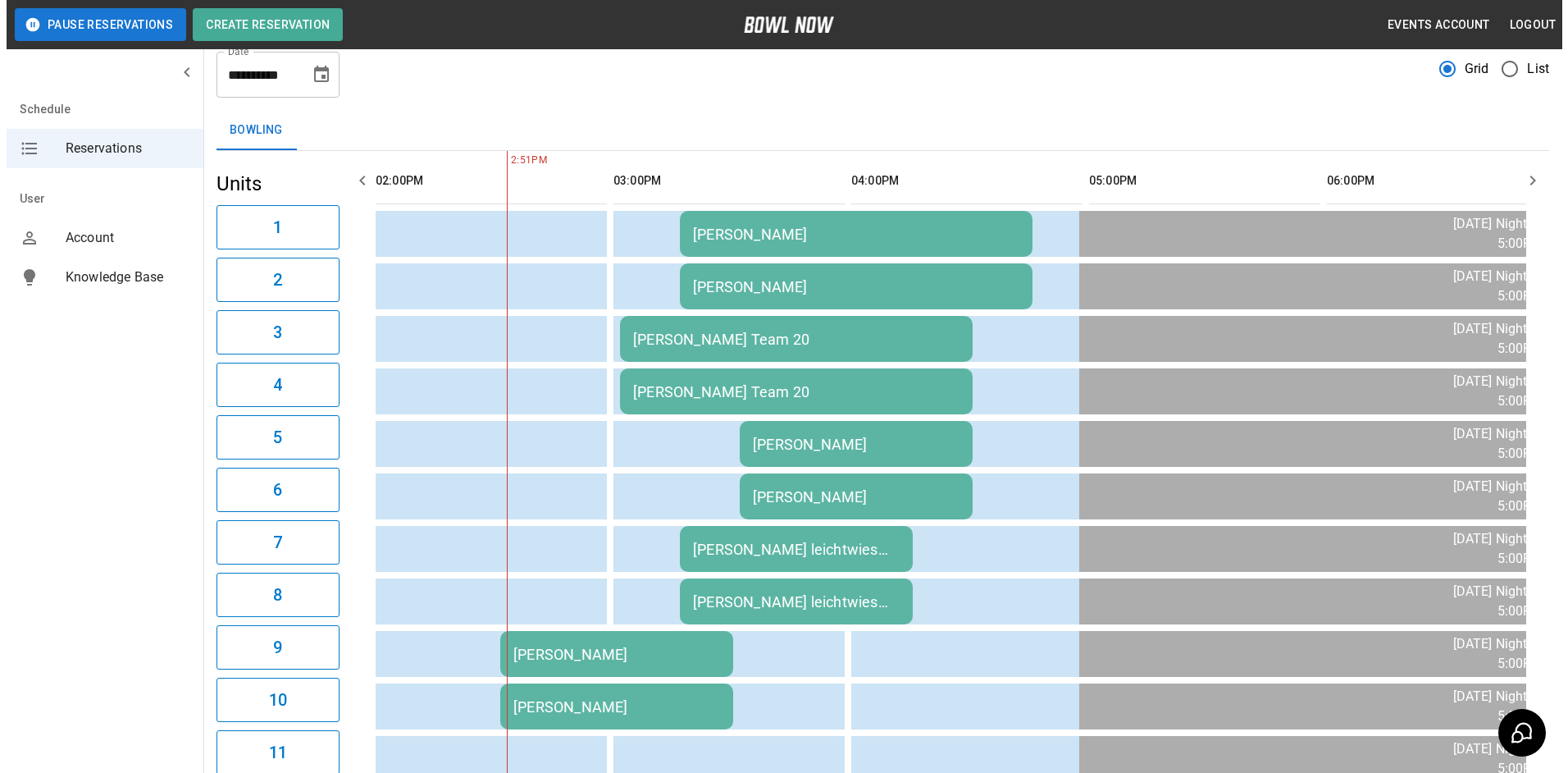
scroll to position [0, 0]
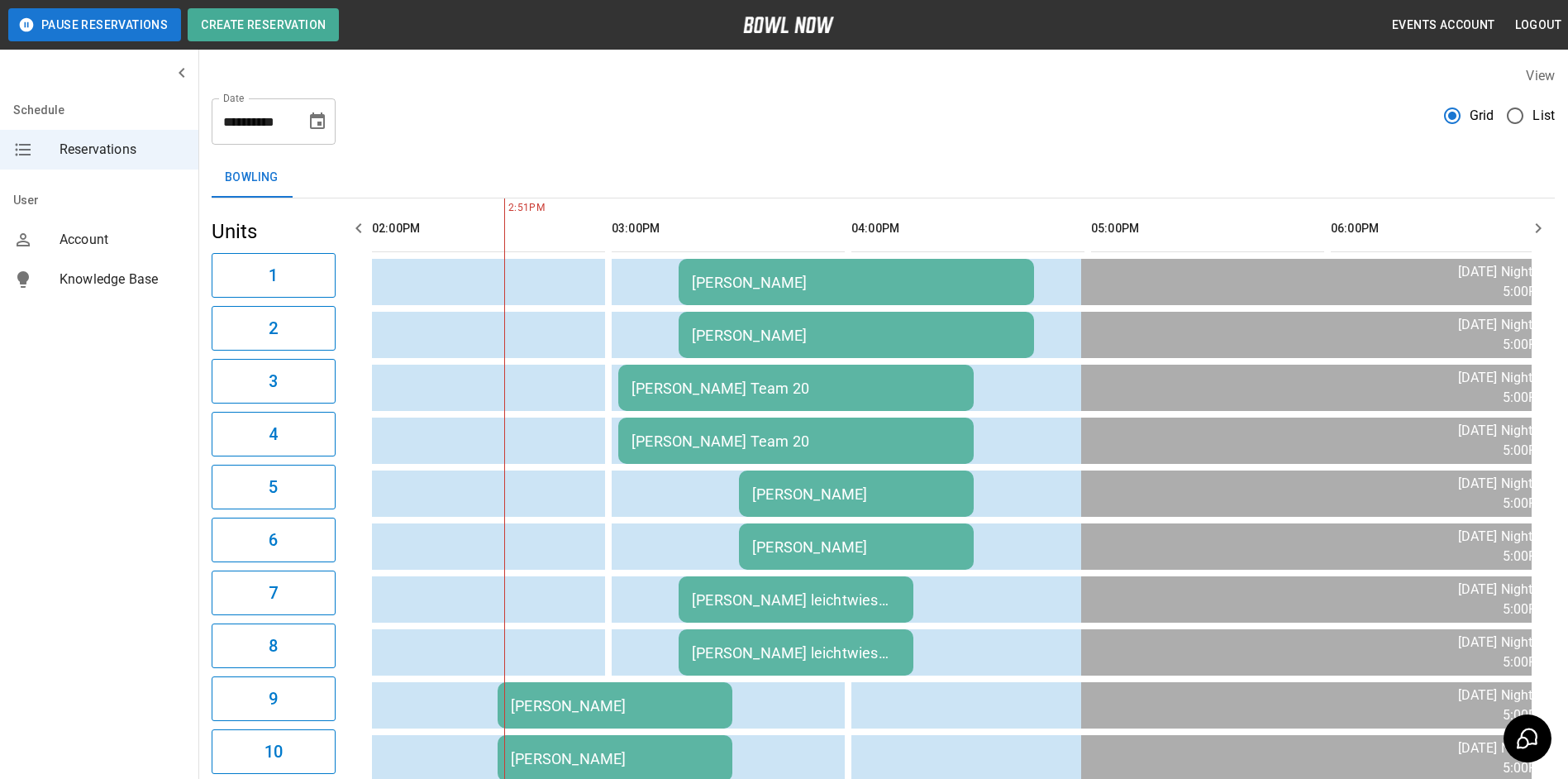
click at [321, 132] on button "Choose date, selected date is Sep 23, 2025" at bounding box center [317, 121] width 33 height 33
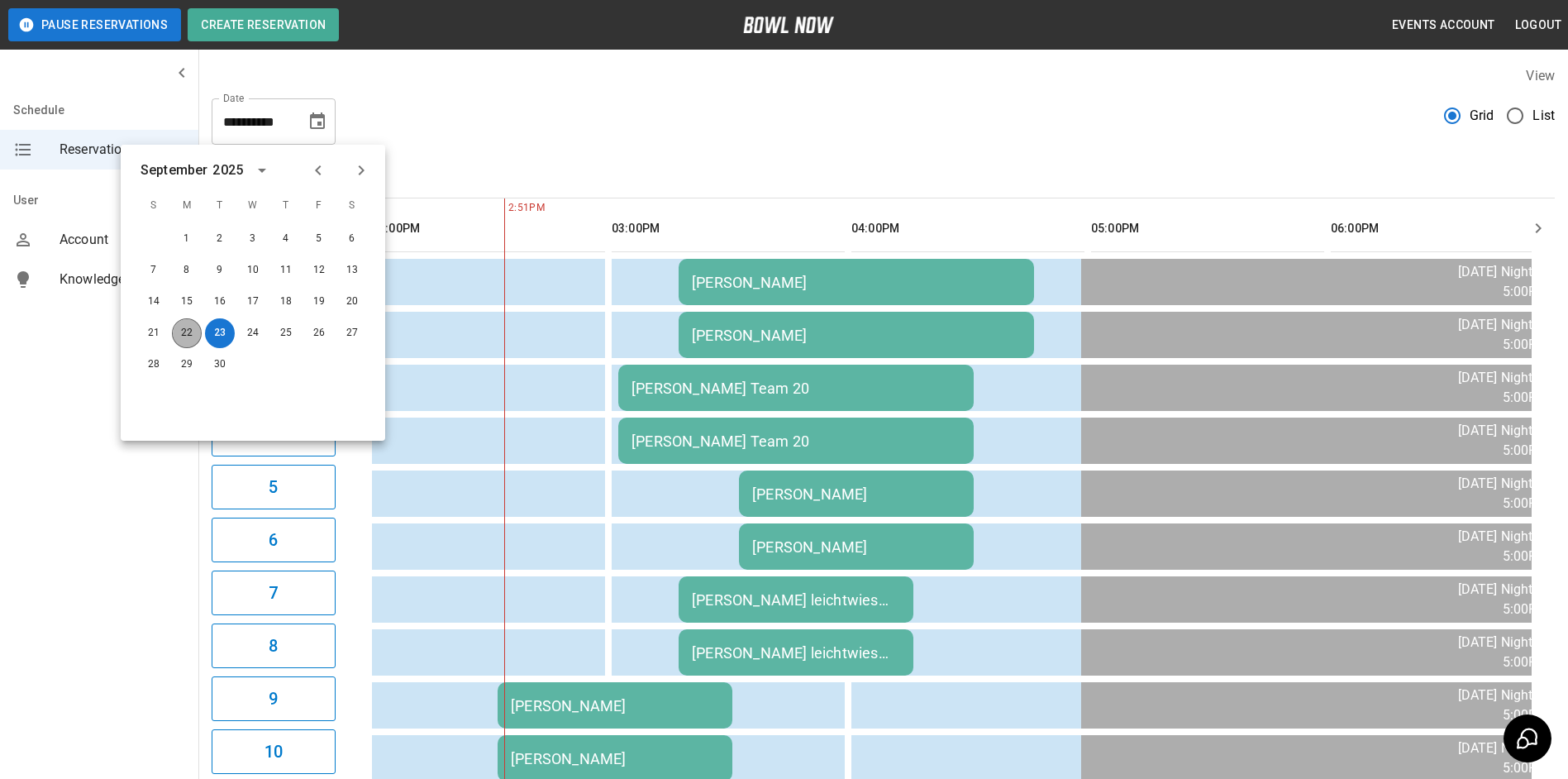
click at [189, 332] on button "22" at bounding box center [187, 333] width 30 height 30
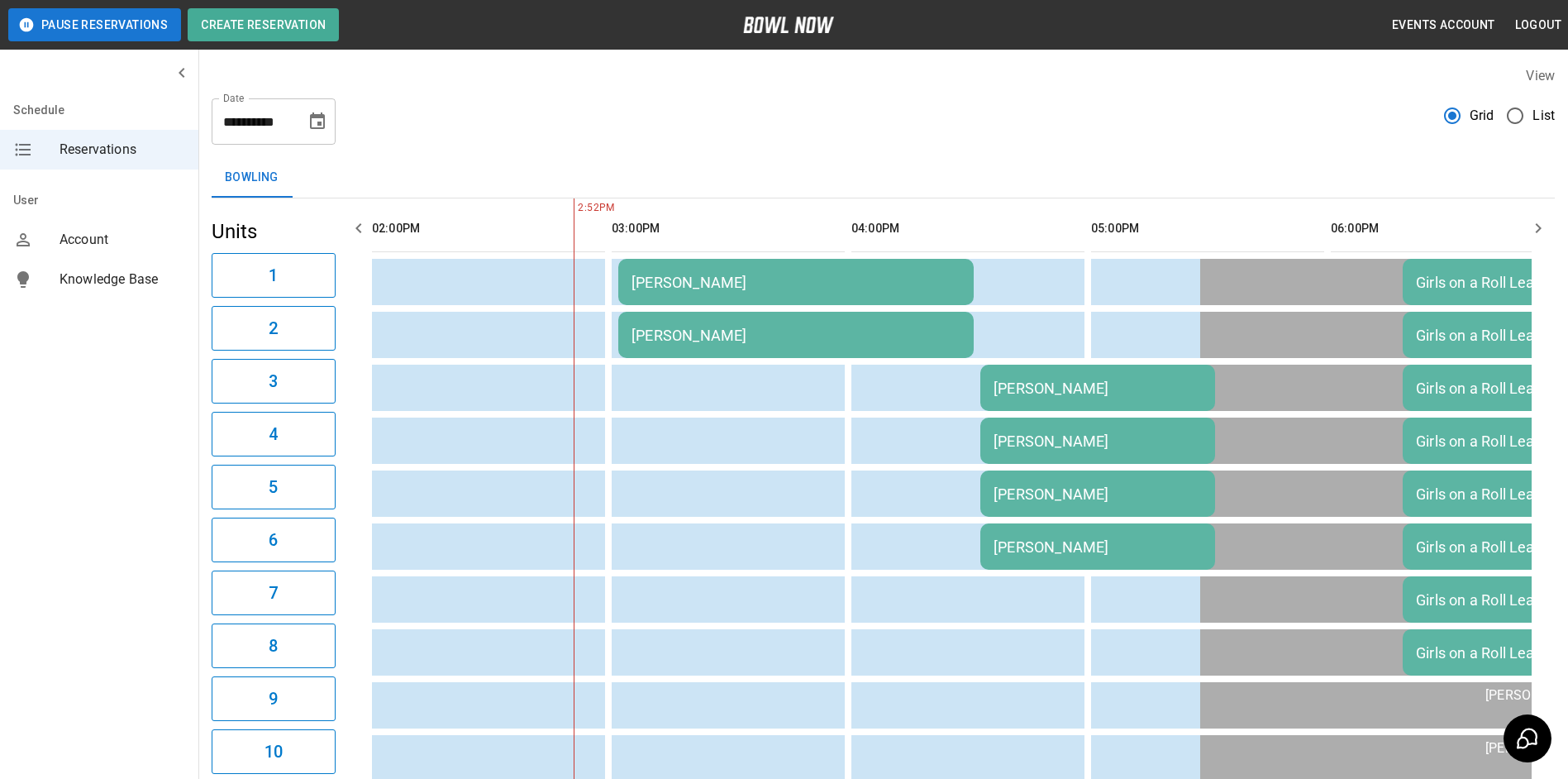
click at [724, 272] on td "[PERSON_NAME]" at bounding box center [796, 282] width 355 height 46
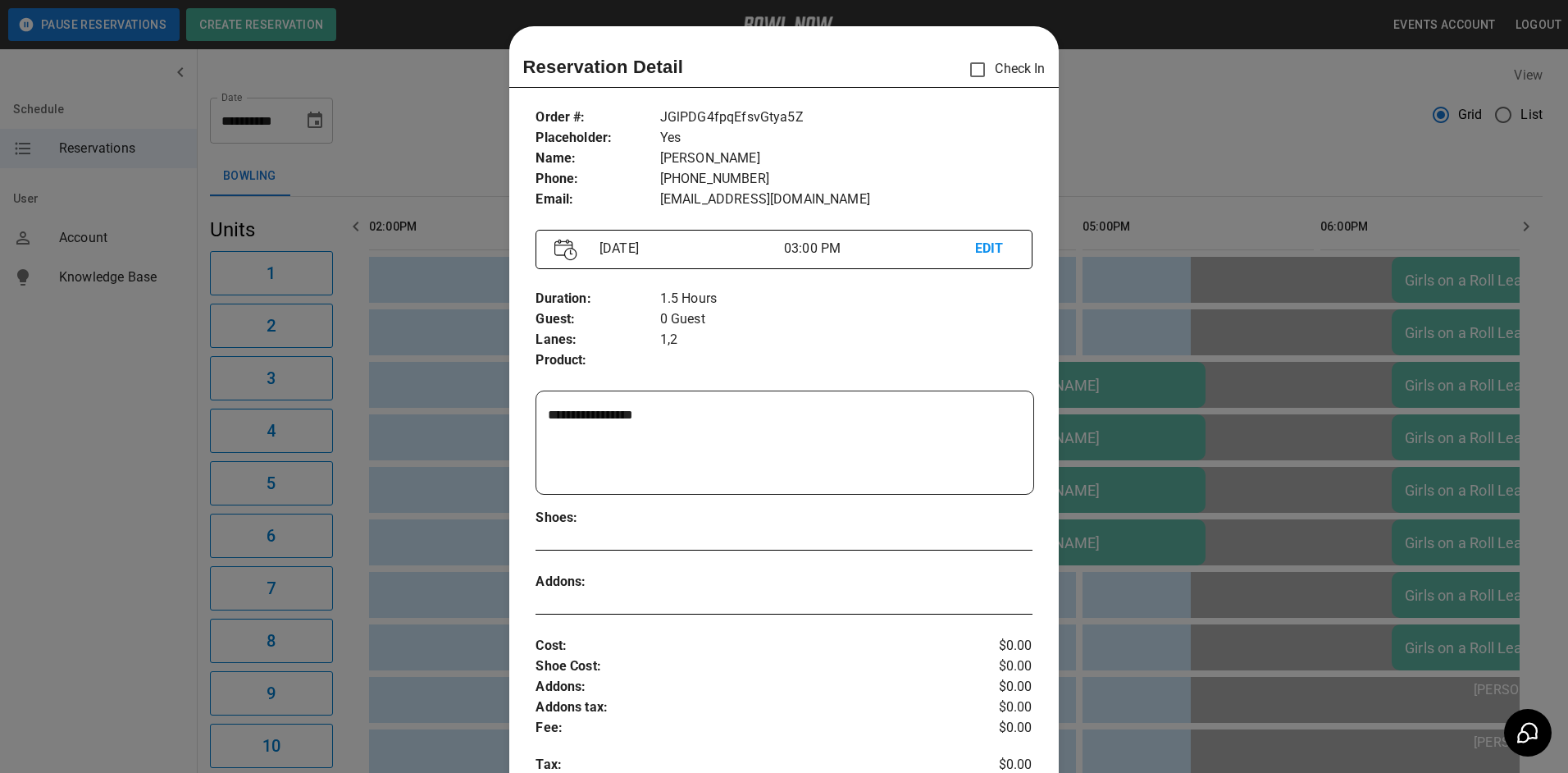
scroll to position [26, 0]
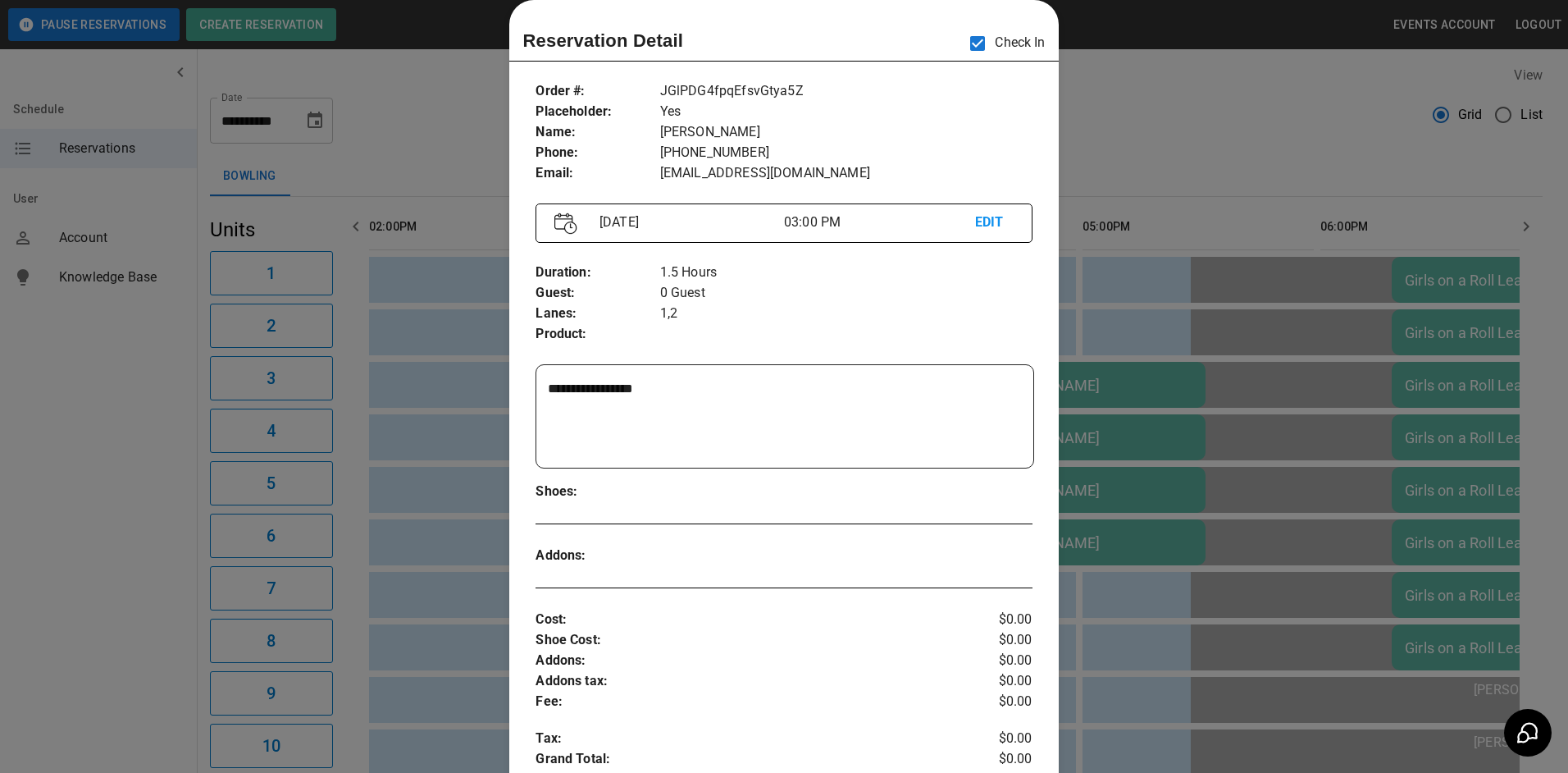
click at [1380, 193] on div at bounding box center [784, 386] width 1568 height 773
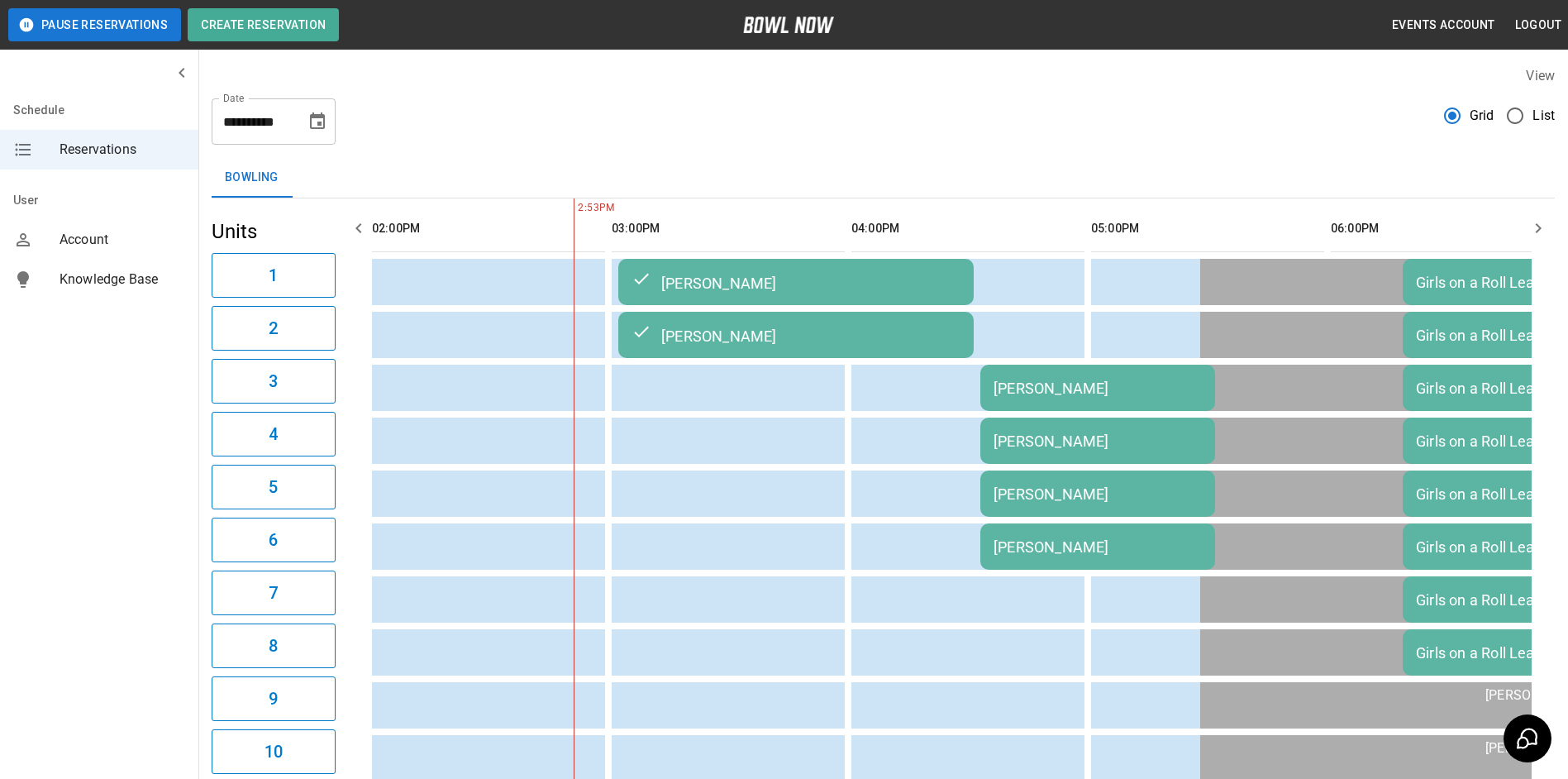
click at [319, 127] on icon "Choose date, selected date is Sep 22, 2025" at bounding box center [317, 122] width 20 height 20
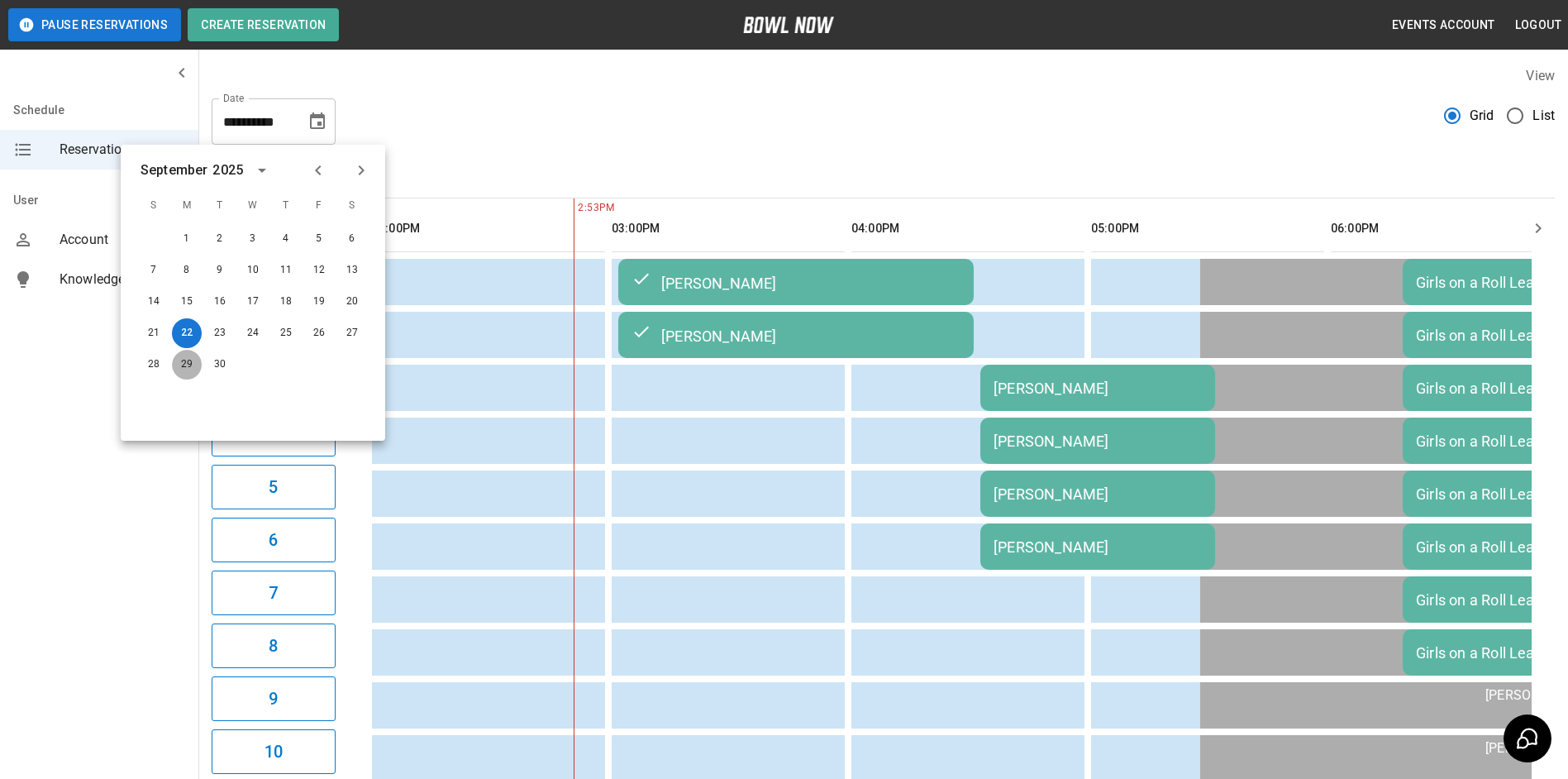
click at [187, 361] on button "29" at bounding box center [187, 364] width 30 height 30
type input "**********"
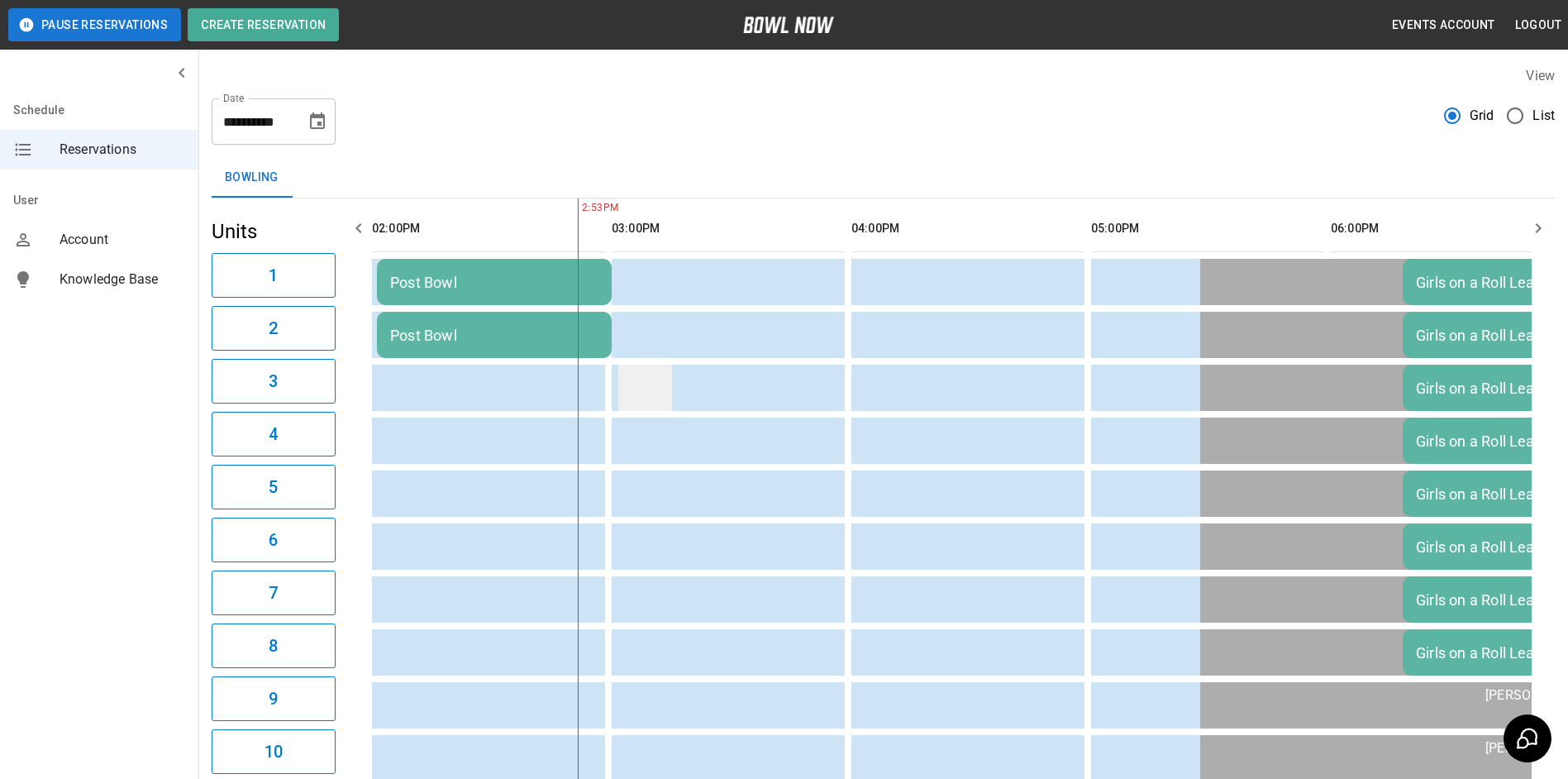
click at [630, 398] on td "sticky table" at bounding box center [646, 387] width 54 height 46
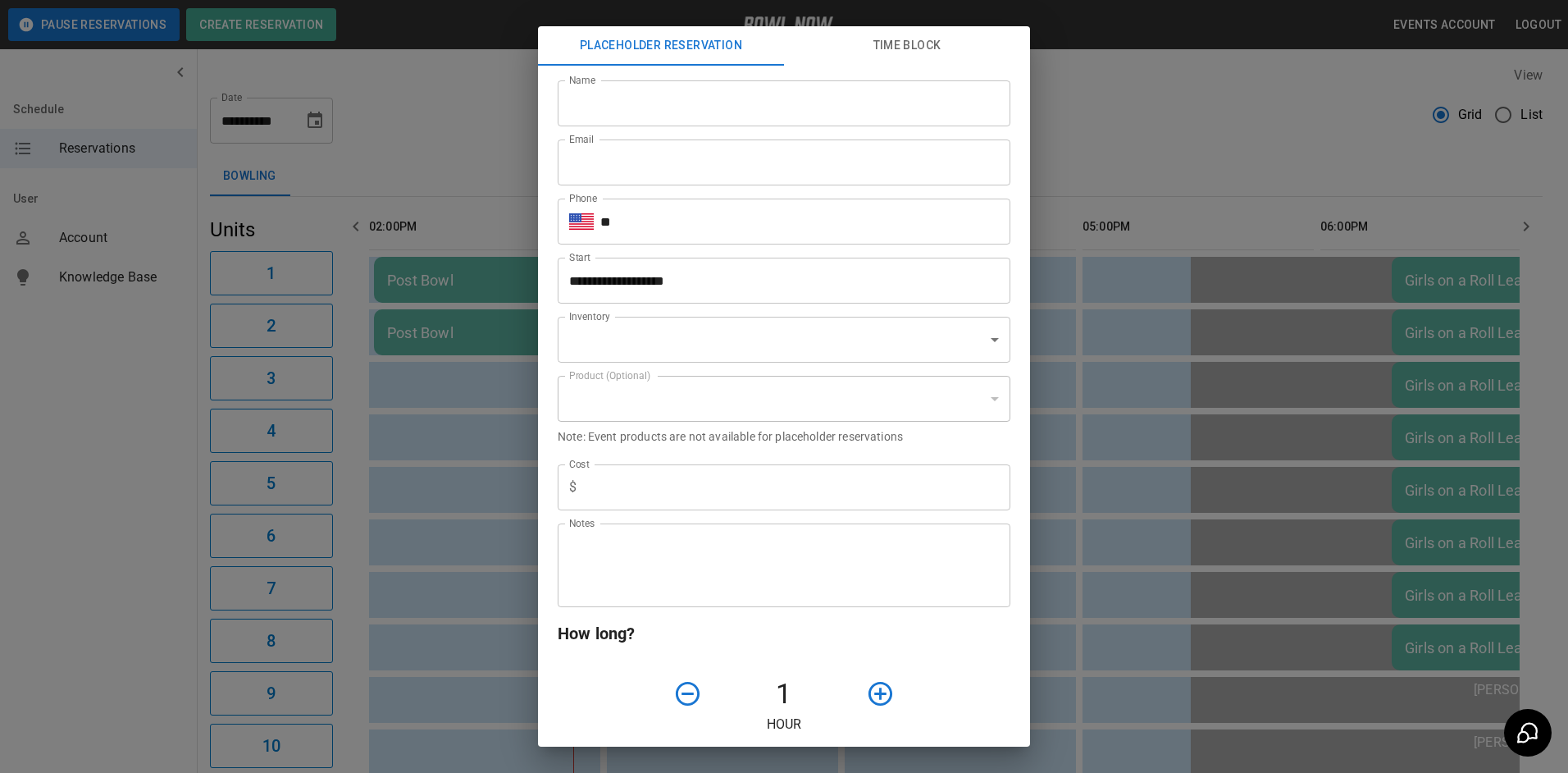
type input "**********"
click at [673, 116] on input "Name" at bounding box center [784, 103] width 453 height 46
type input "**********"
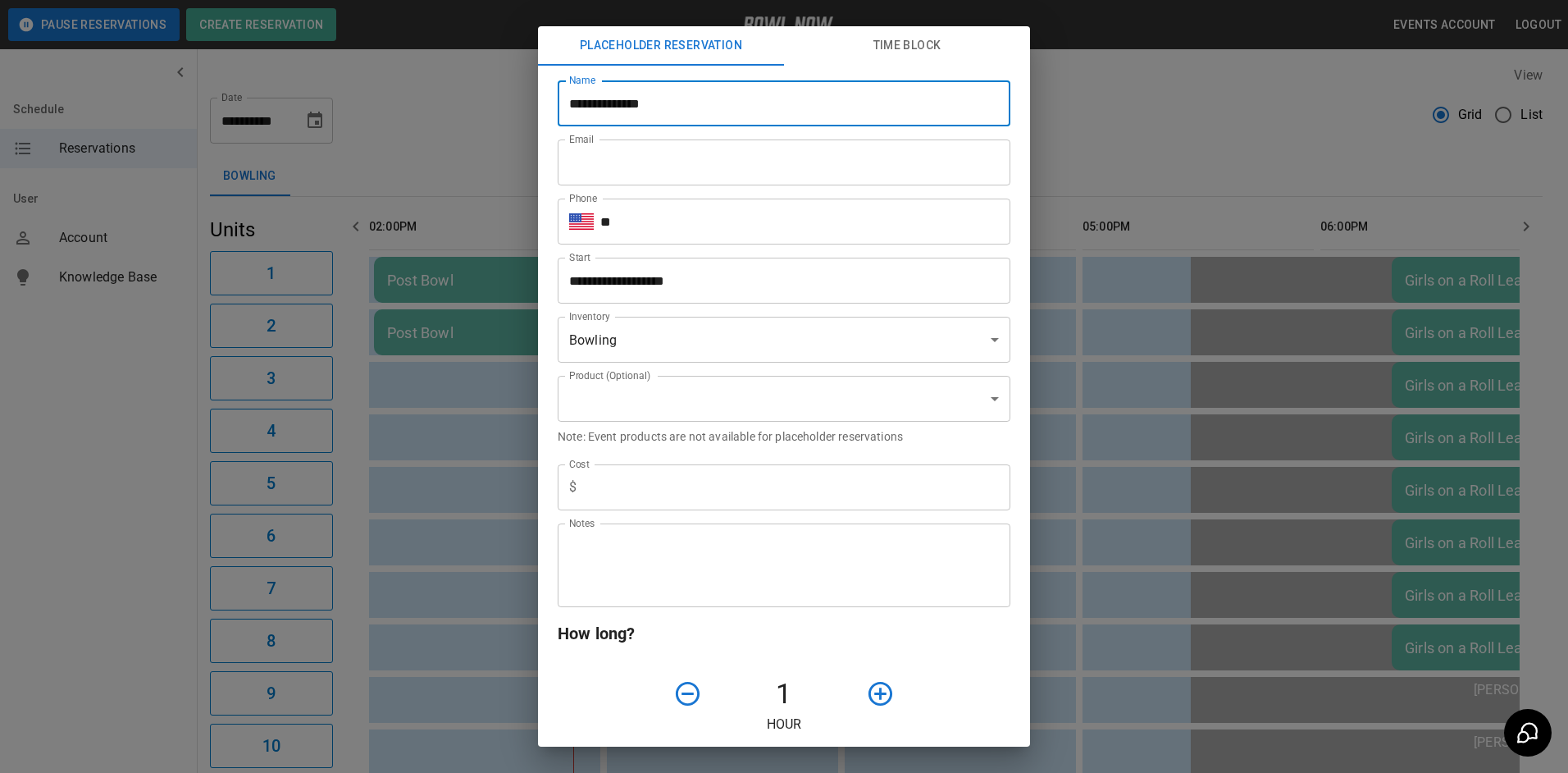
type input "**********"
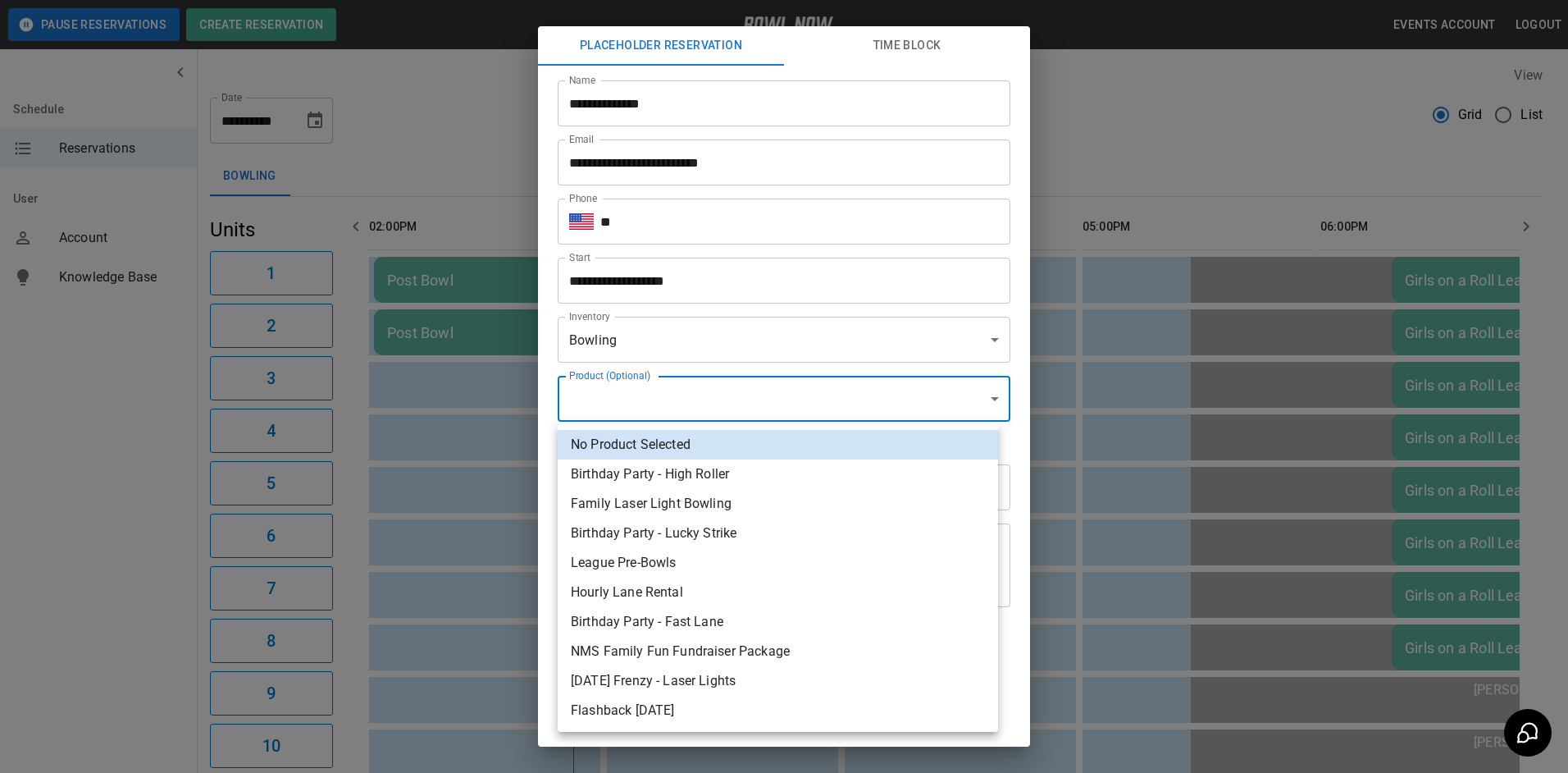
click at [704, 411] on body "**********" at bounding box center [784, 756] width 1568 height 1513
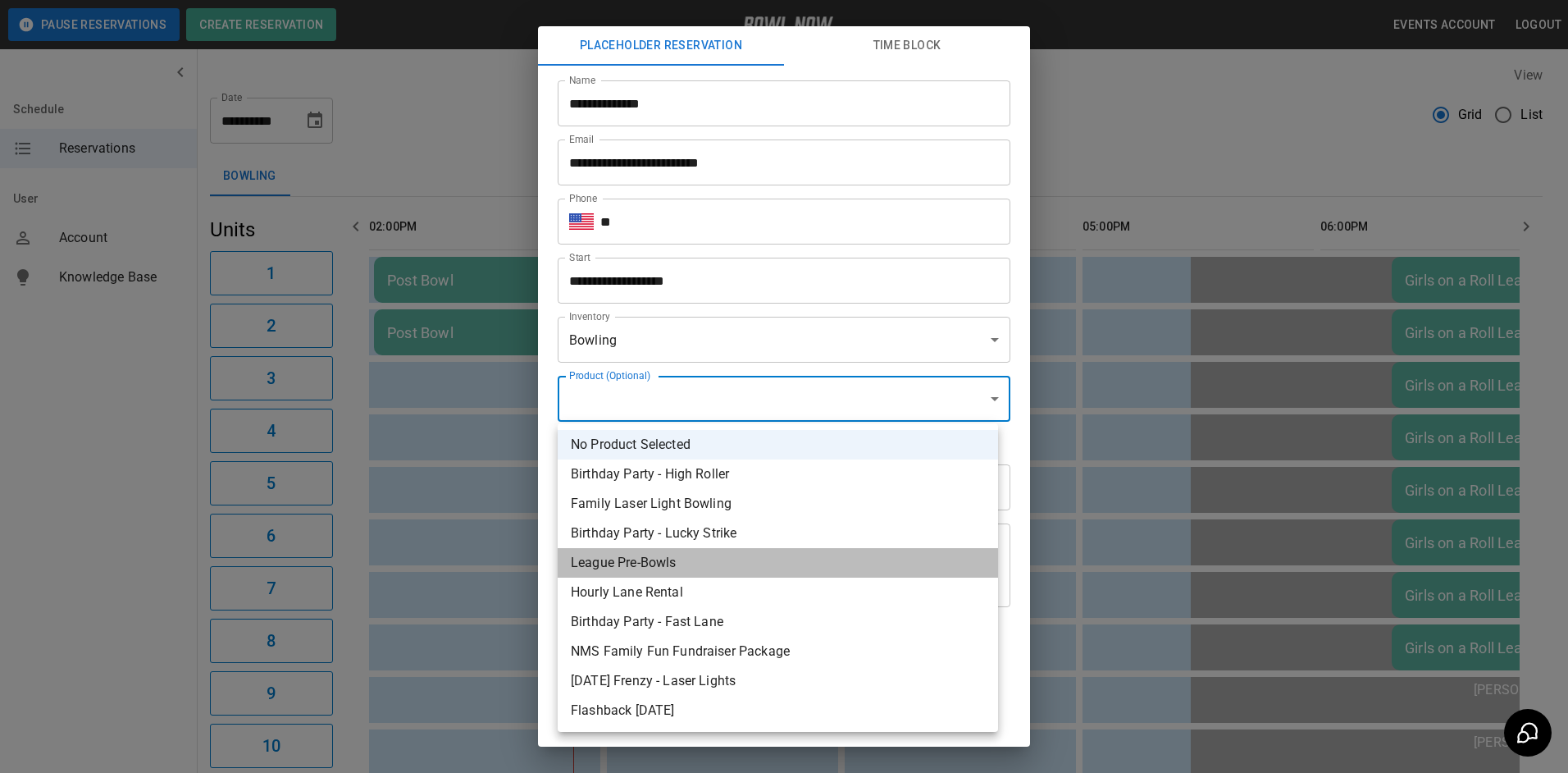
click at [669, 561] on li "League Pre-Bowls" at bounding box center [778, 562] width 440 height 29
type input "**********"
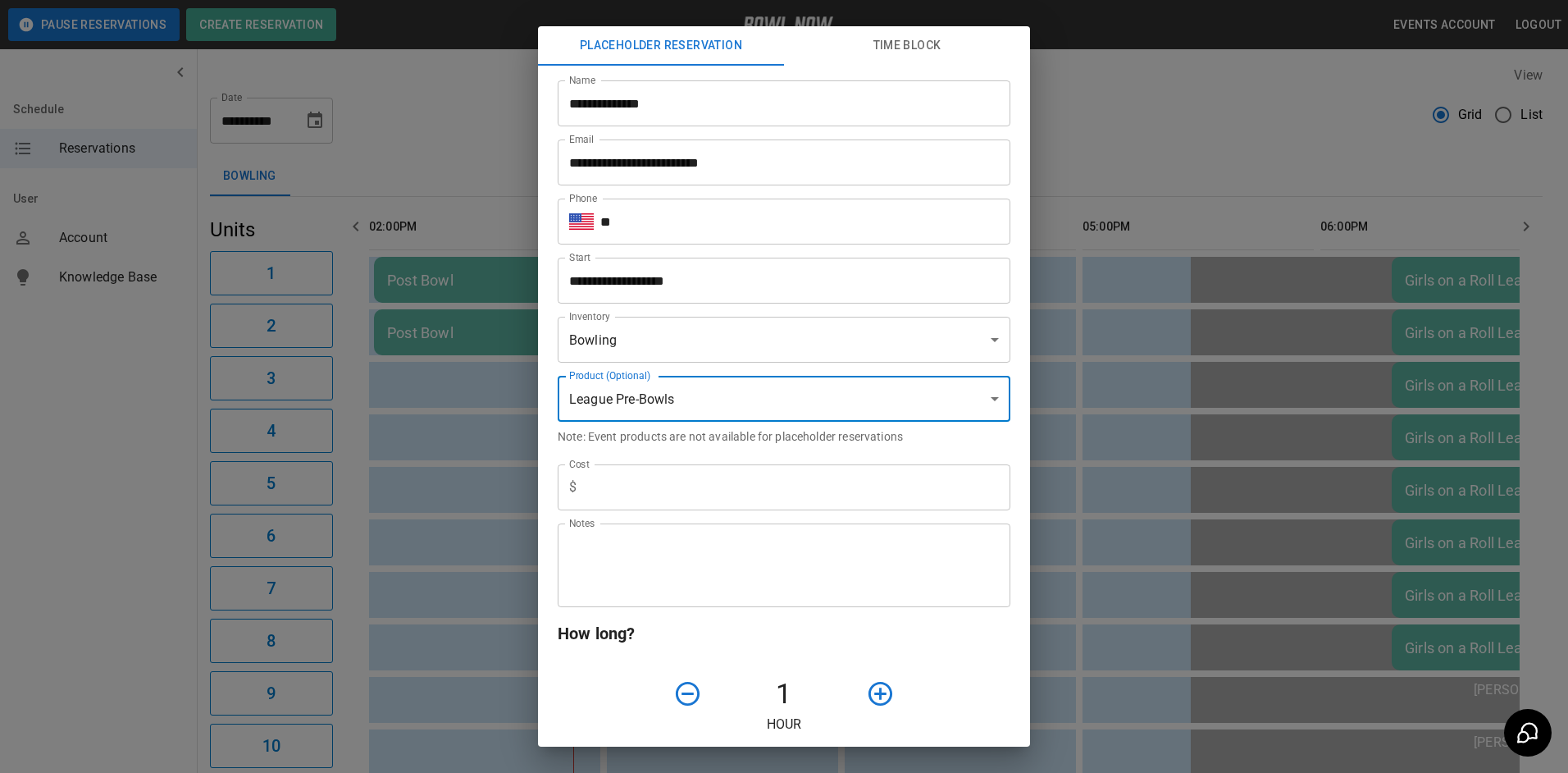
click at [670, 474] on input "text" at bounding box center [797, 487] width 427 height 46
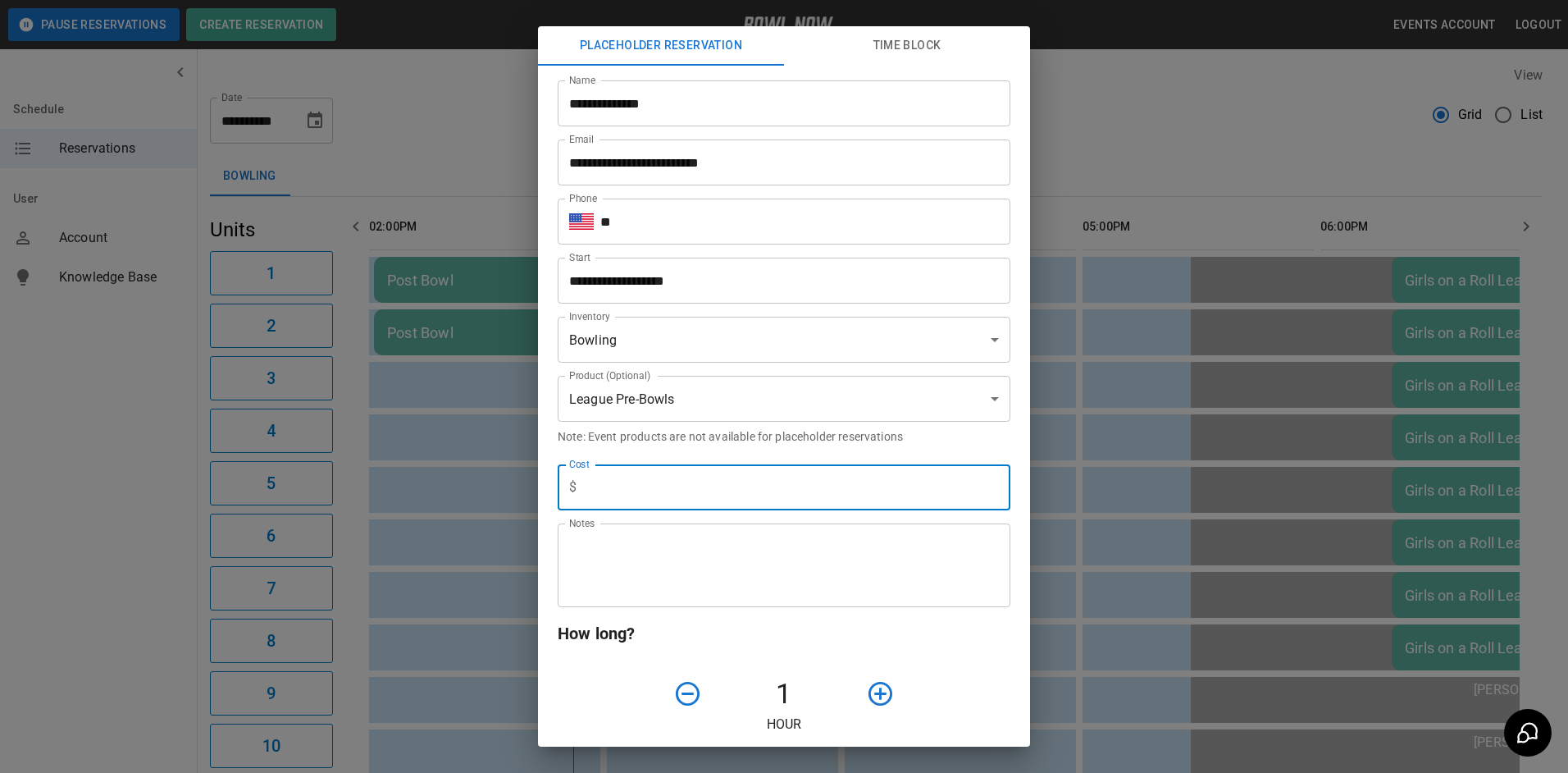
type input "***"
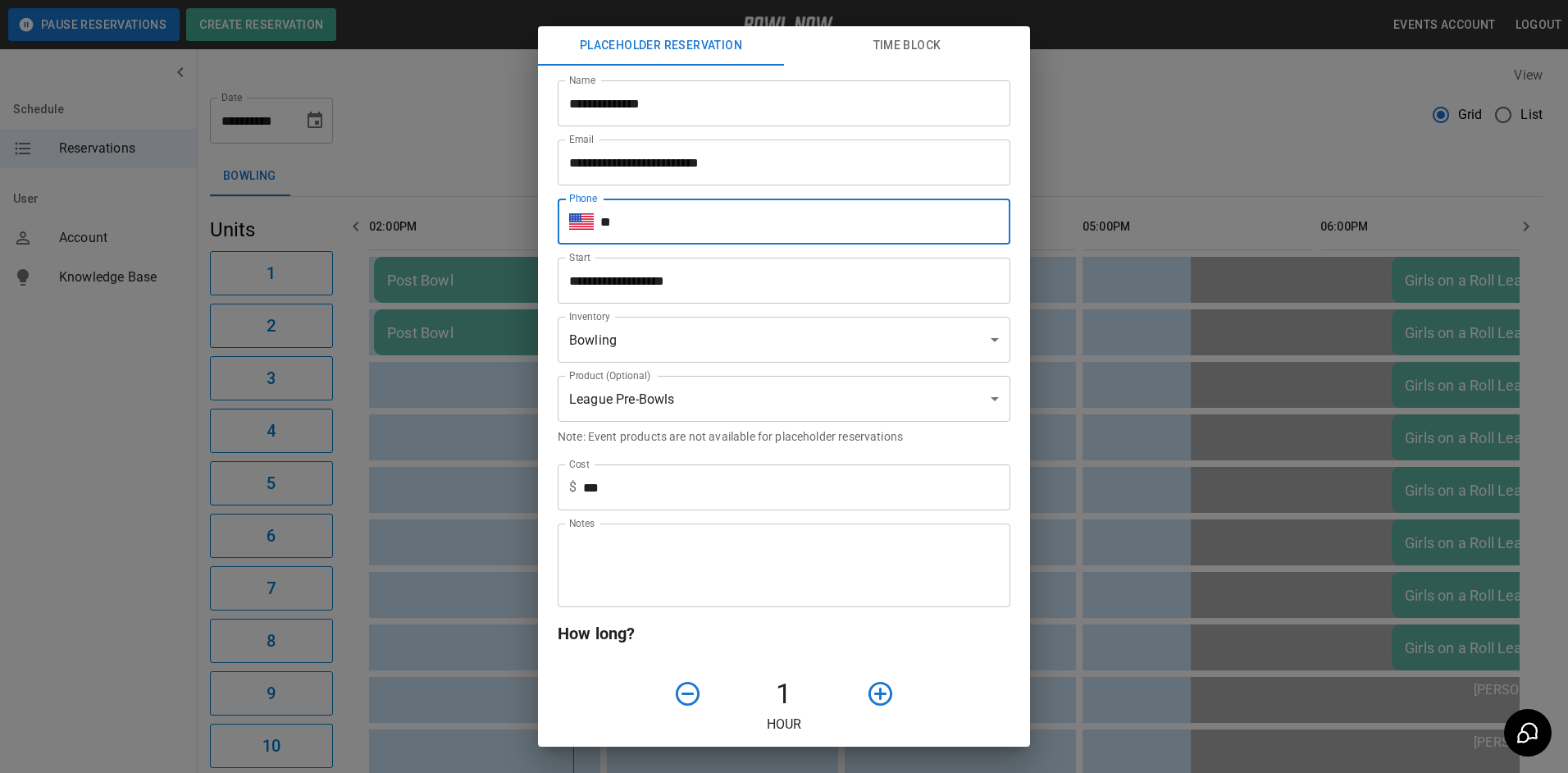
drag, startPoint x: 674, startPoint y: 232, endPoint x: 686, endPoint y: 240, distance: 14.4
click at [682, 234] on input "**" at bounding box center [805, 221] width 410 height 46
type input "**********"
click at [682, 554] on textarea "Notes" at bounding box center [784, 566] width 429 height 57
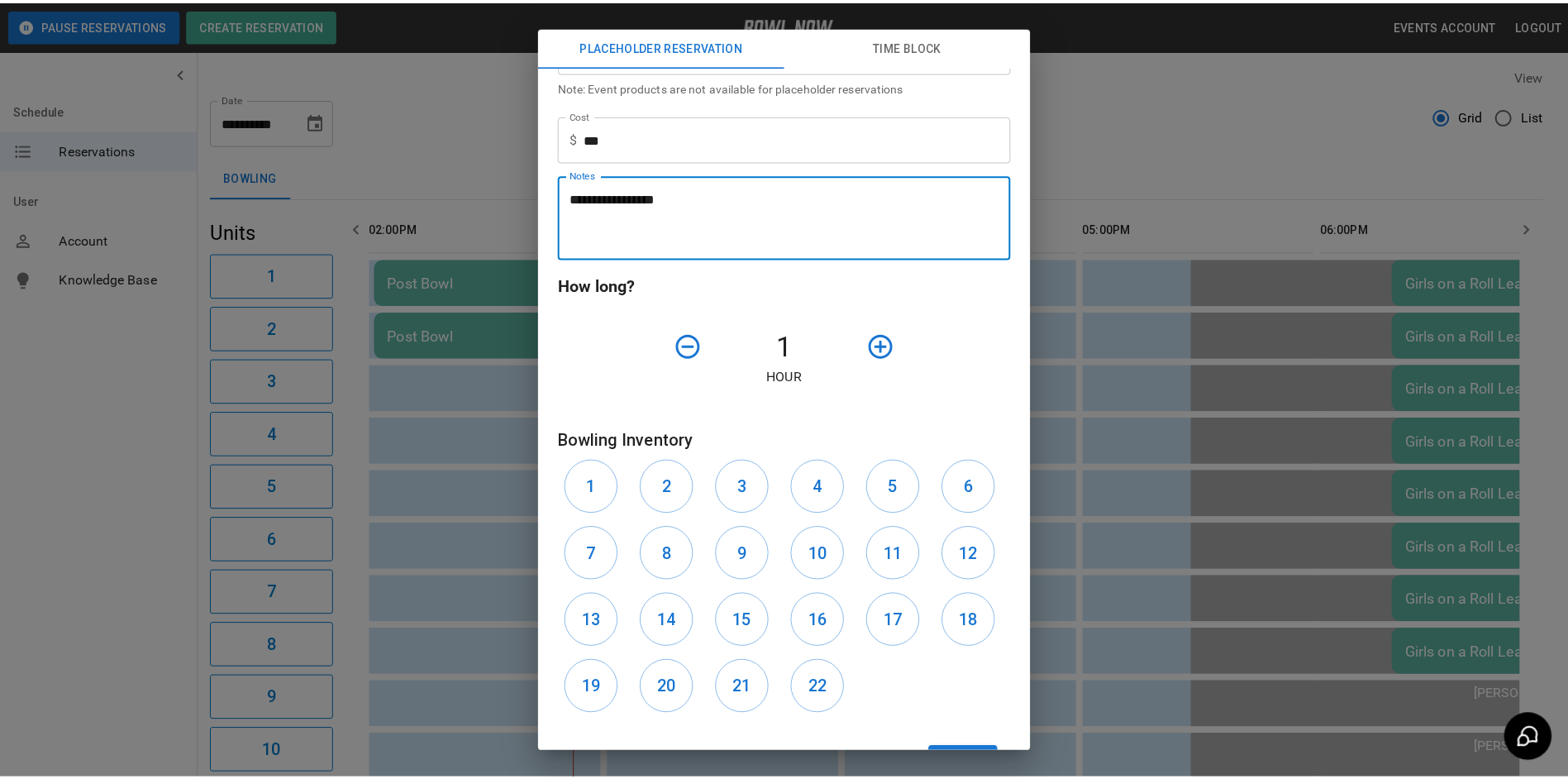
scroll to position [421, 0]
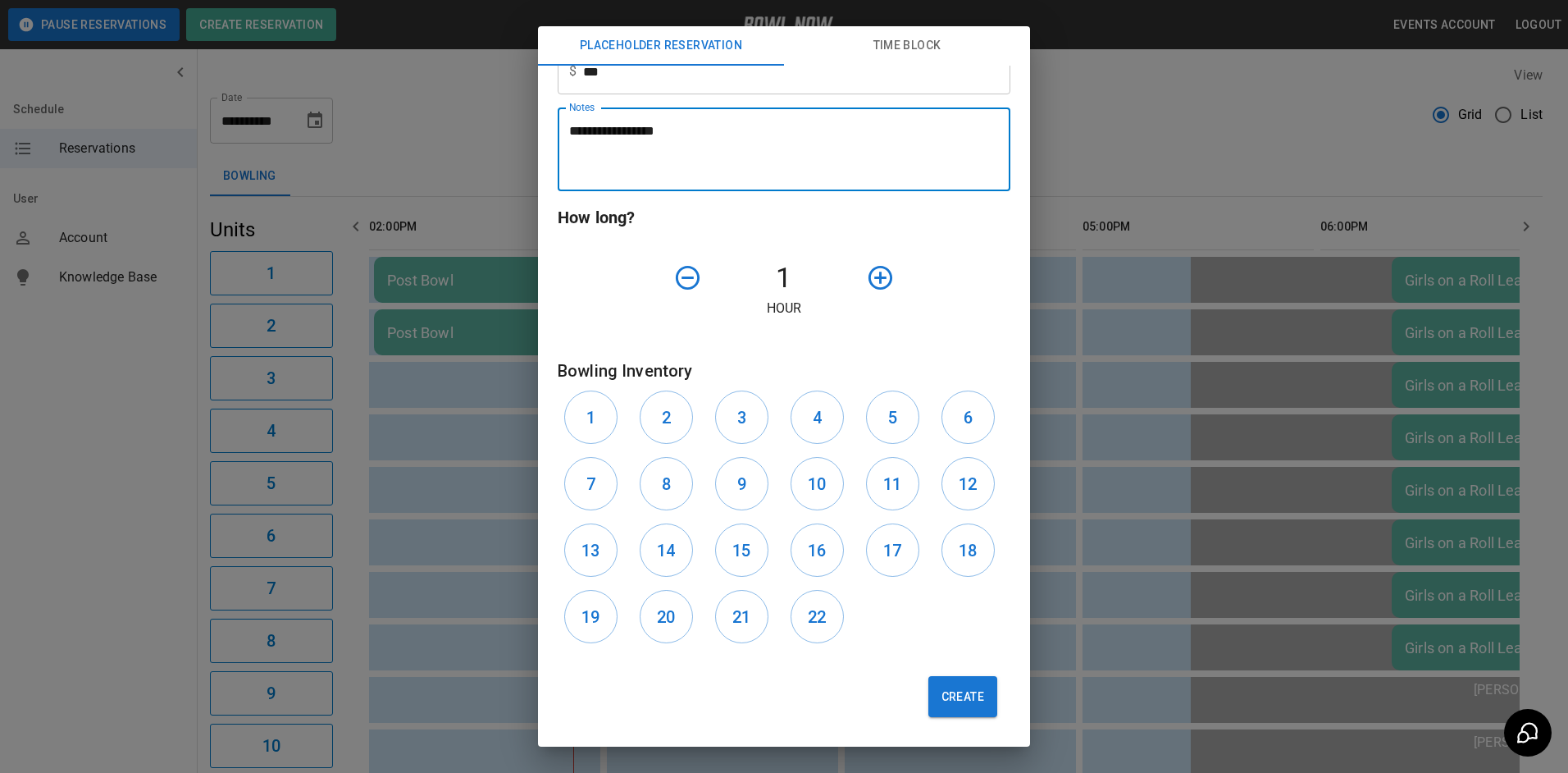
type textarea "**********"
click at [878, 285] on icon "button" at bounding box center [881, 277] width 28 height 28
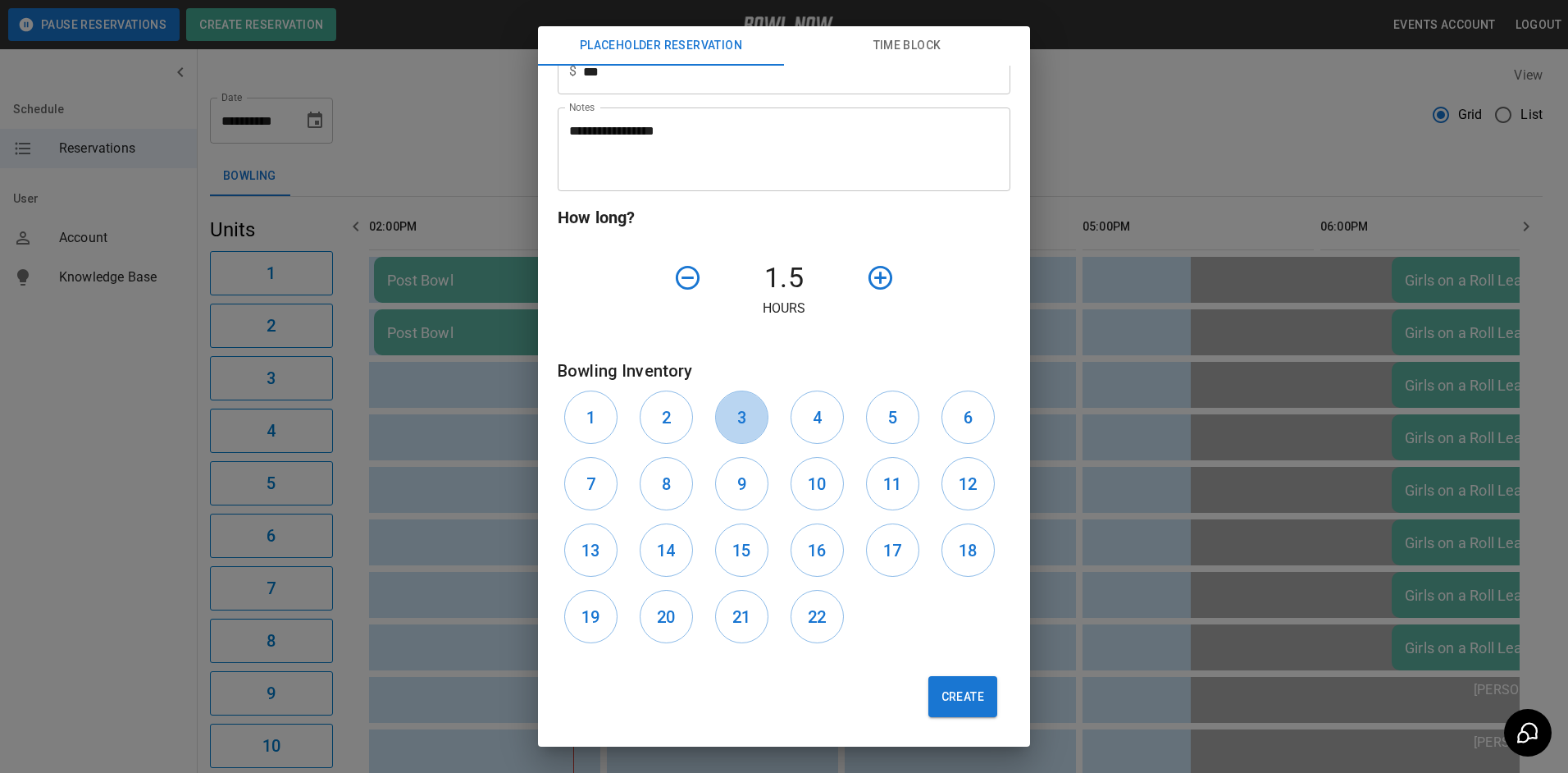
drag, startPoint x: 751, startPoint y: 420, endPoint x: 776, endPoint y: 422, distance: 25.1
click at [758, 422] on button "3" at bounding box center [742, 417] width 54 height 54
click at [802, 420] on button "4" at bounding box center [817, 417] width 54 height 54
click at [973, 703] on button "Create" at bounding box center [963, 696] width 69 height 41
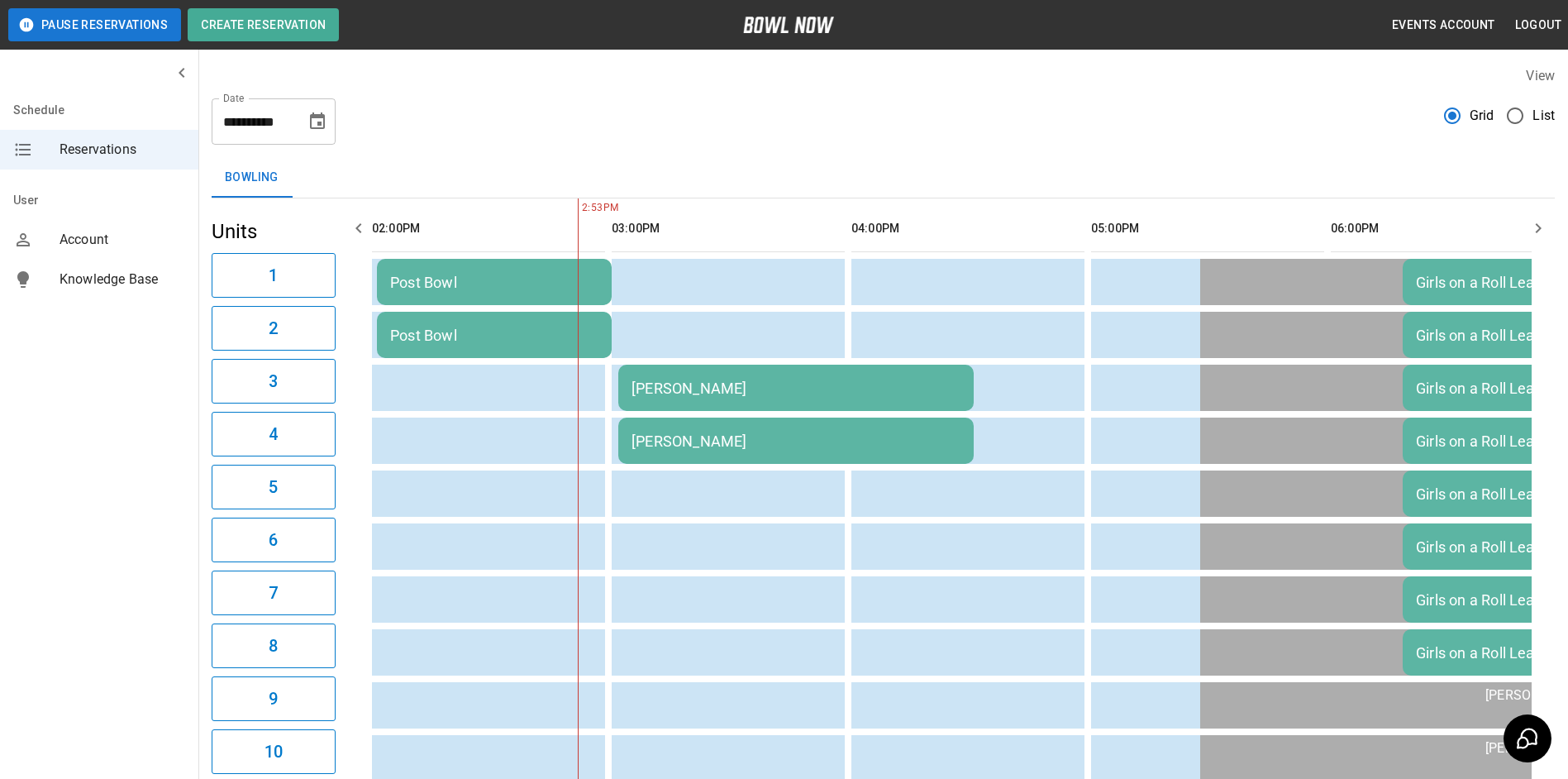
click at [314, 132] on button "Choose date, selected date is Sep 29, 2025" at bounding box center [317, 121] width 33 height 33
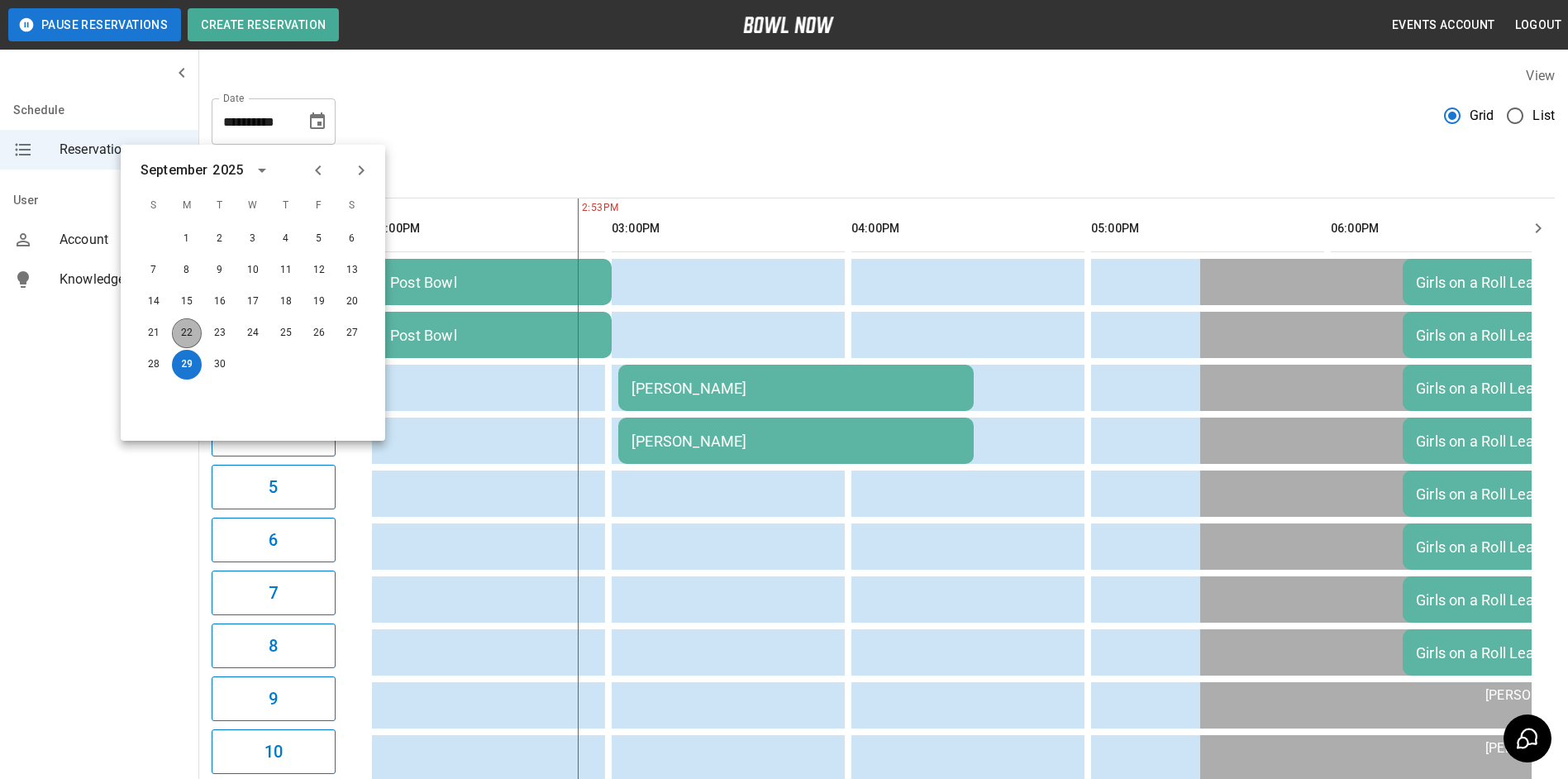
click at [192, 335] on button "22" at bounding box center [187, 333] width 30 height 30
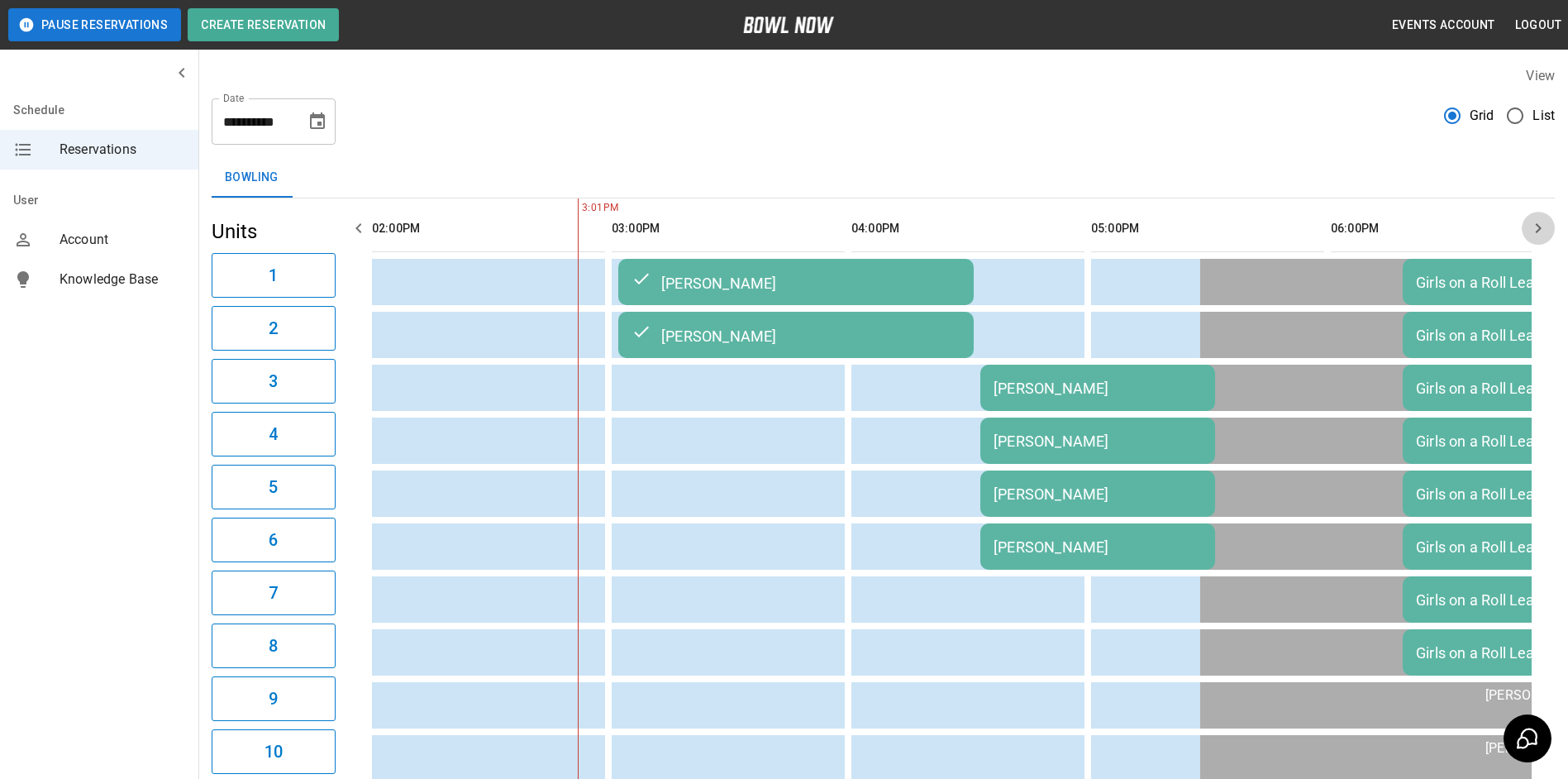
drag, startPoint x: 1548, startPoint y: 234, endPoint x: 1537, endPoint y: 229, distance: 12.1
click at [1541, 230] on button "button" at bounding box center [1538, 228] width 33 height 33
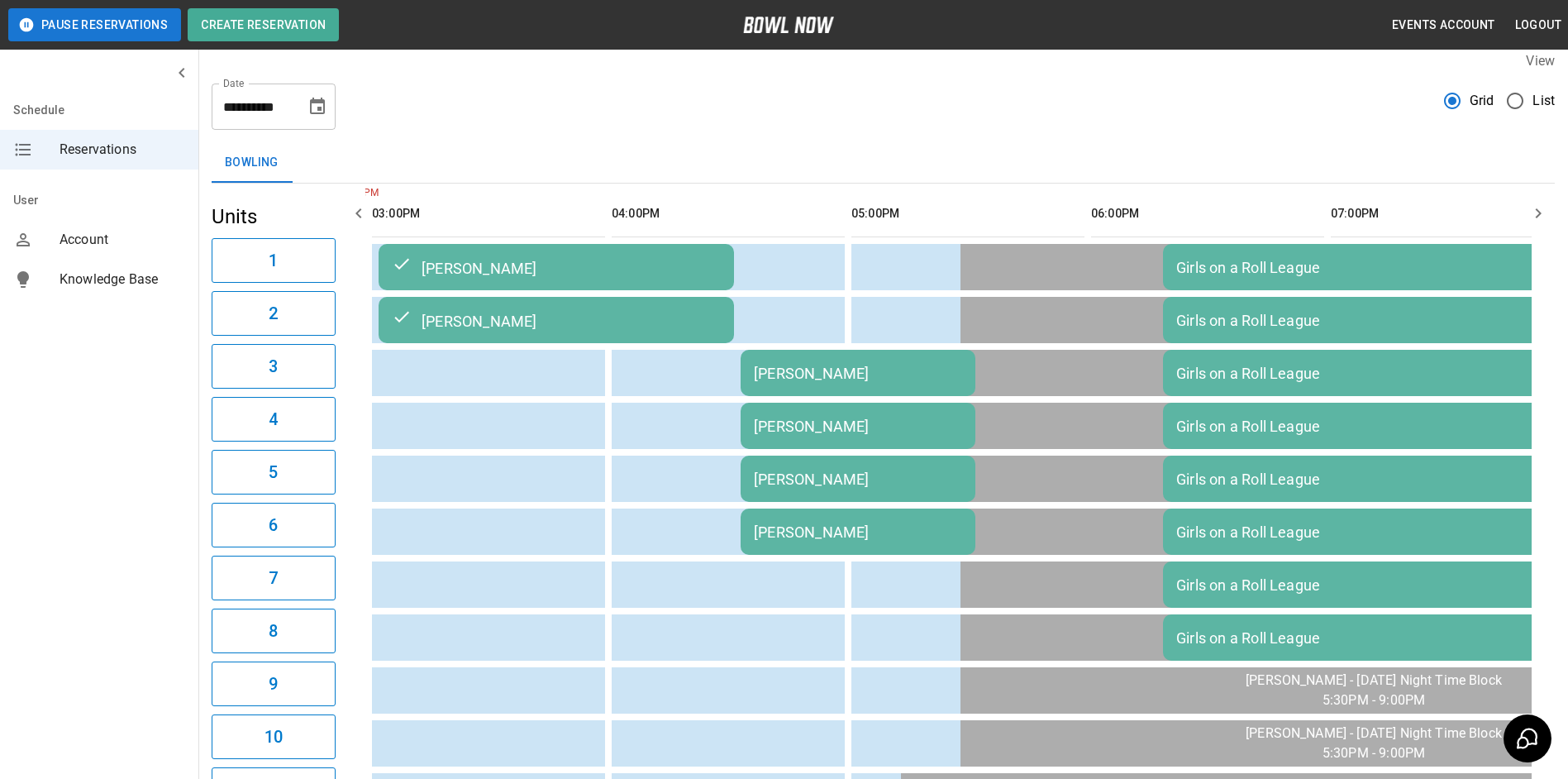
scroll to position [0, 0]
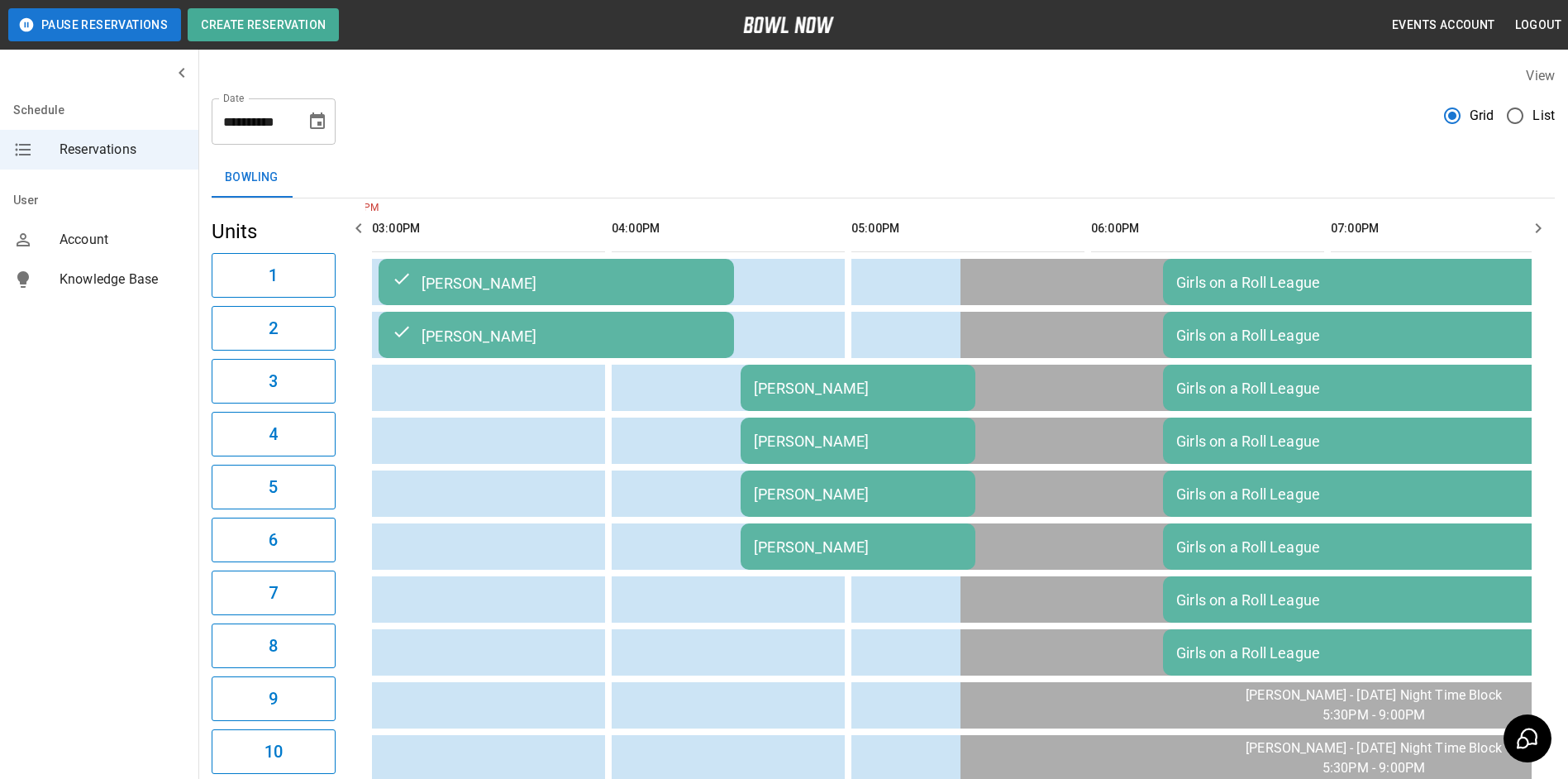
drag, startPoint x: -3, startPoint y: 693, endPoint x: 10, endPoint y: 694, distance: 13.0
click at [306, 127] on button "Choose date, selected date is Sep 22, 2025" at bounding box center [317, 121] width 33 height 33
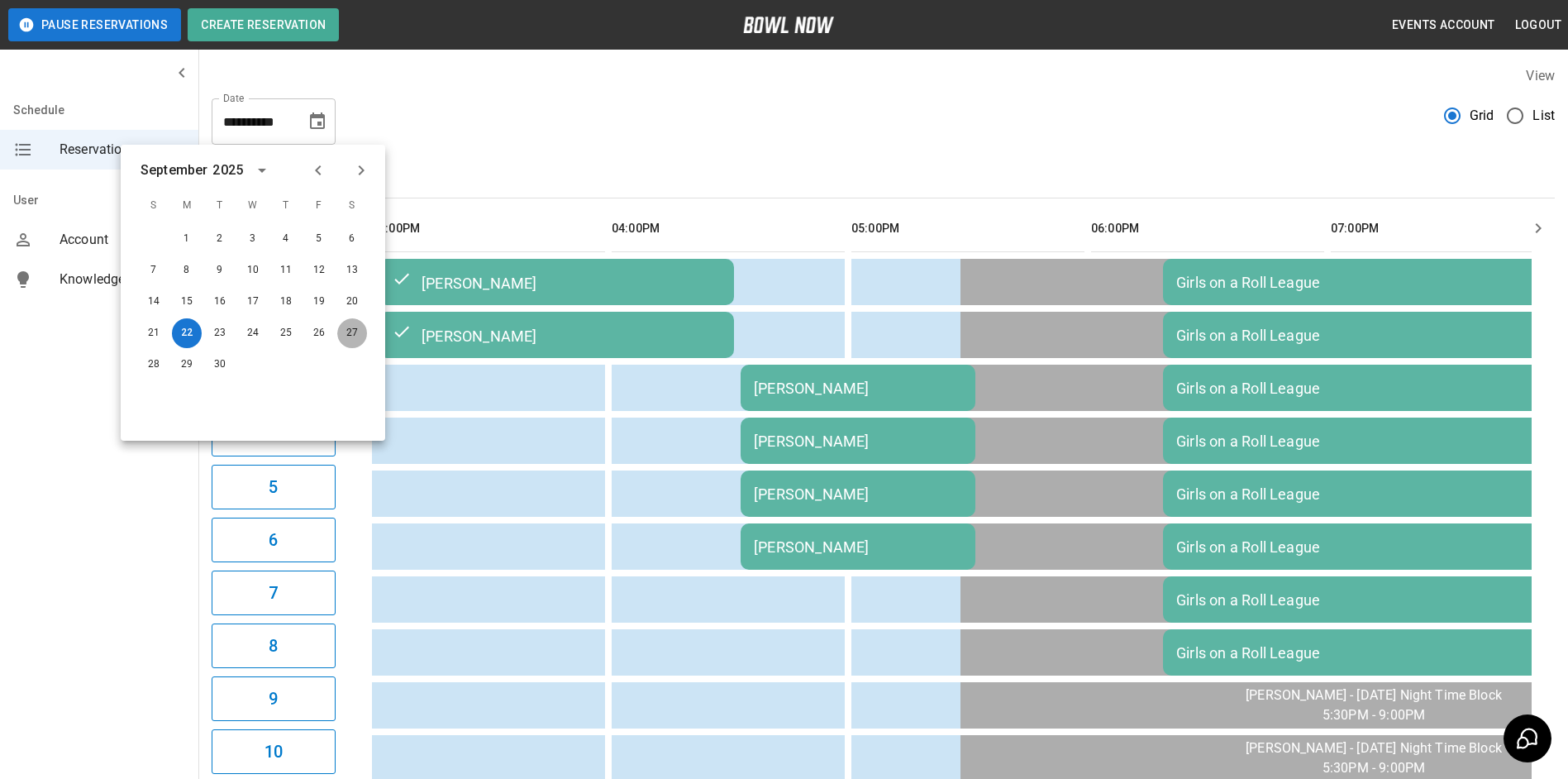
click at [354, 327] on button "27" at bounding box center [352, 333] width 30 height 30
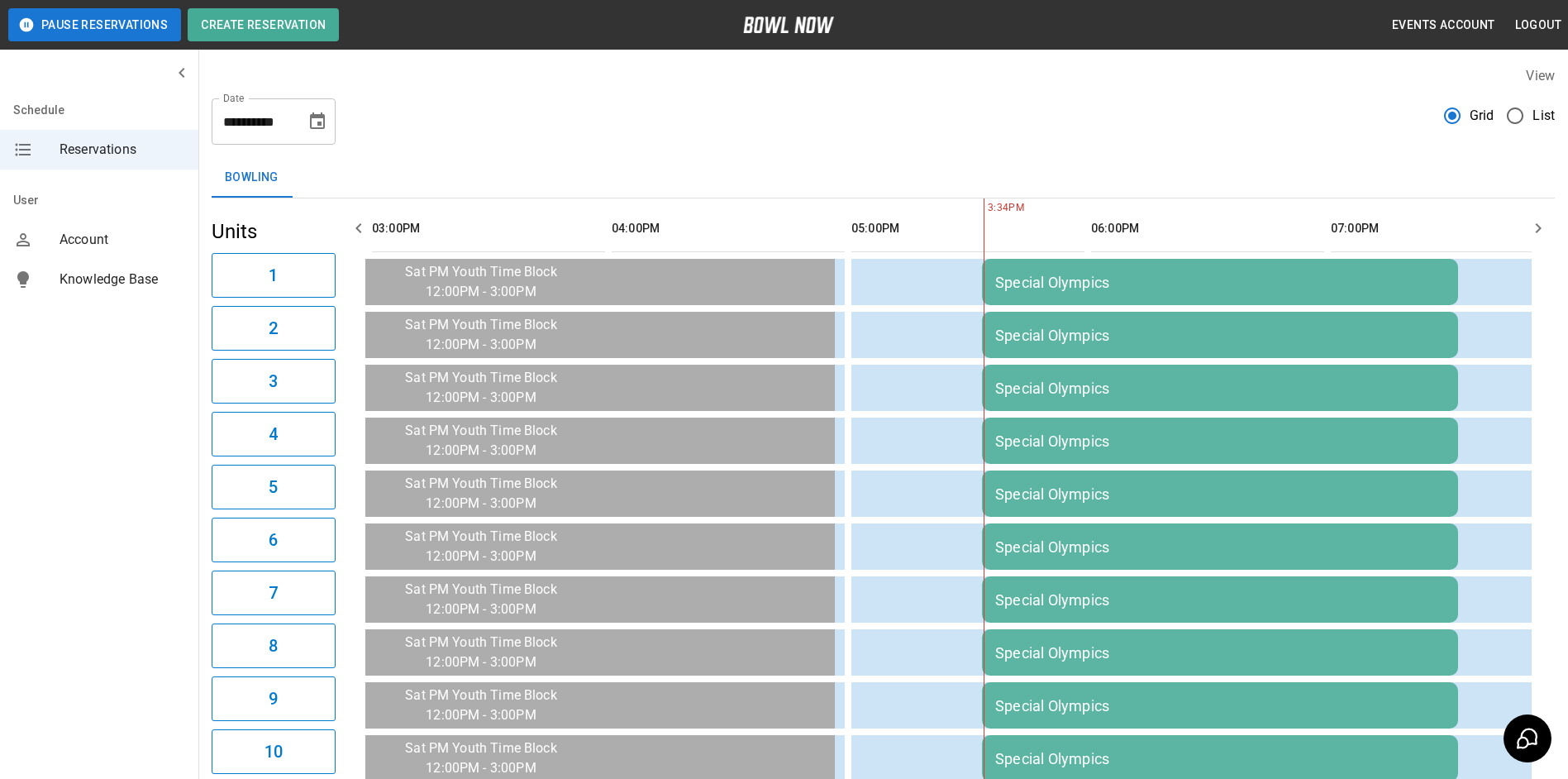
scroll to position [0, 1439]
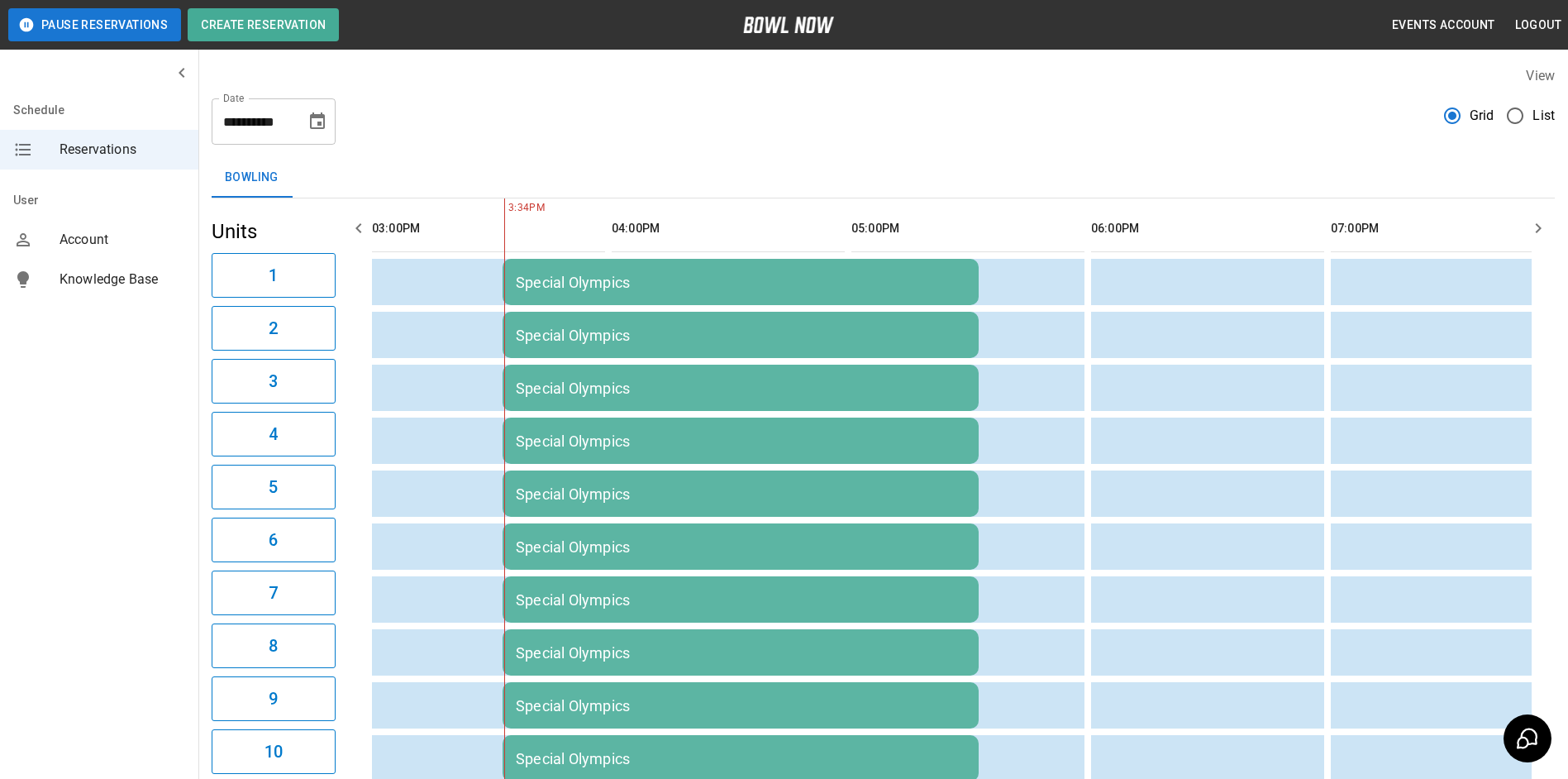
click at [1551, 225] on button "button" at bounding box center [1538, 228] width 33 height 33
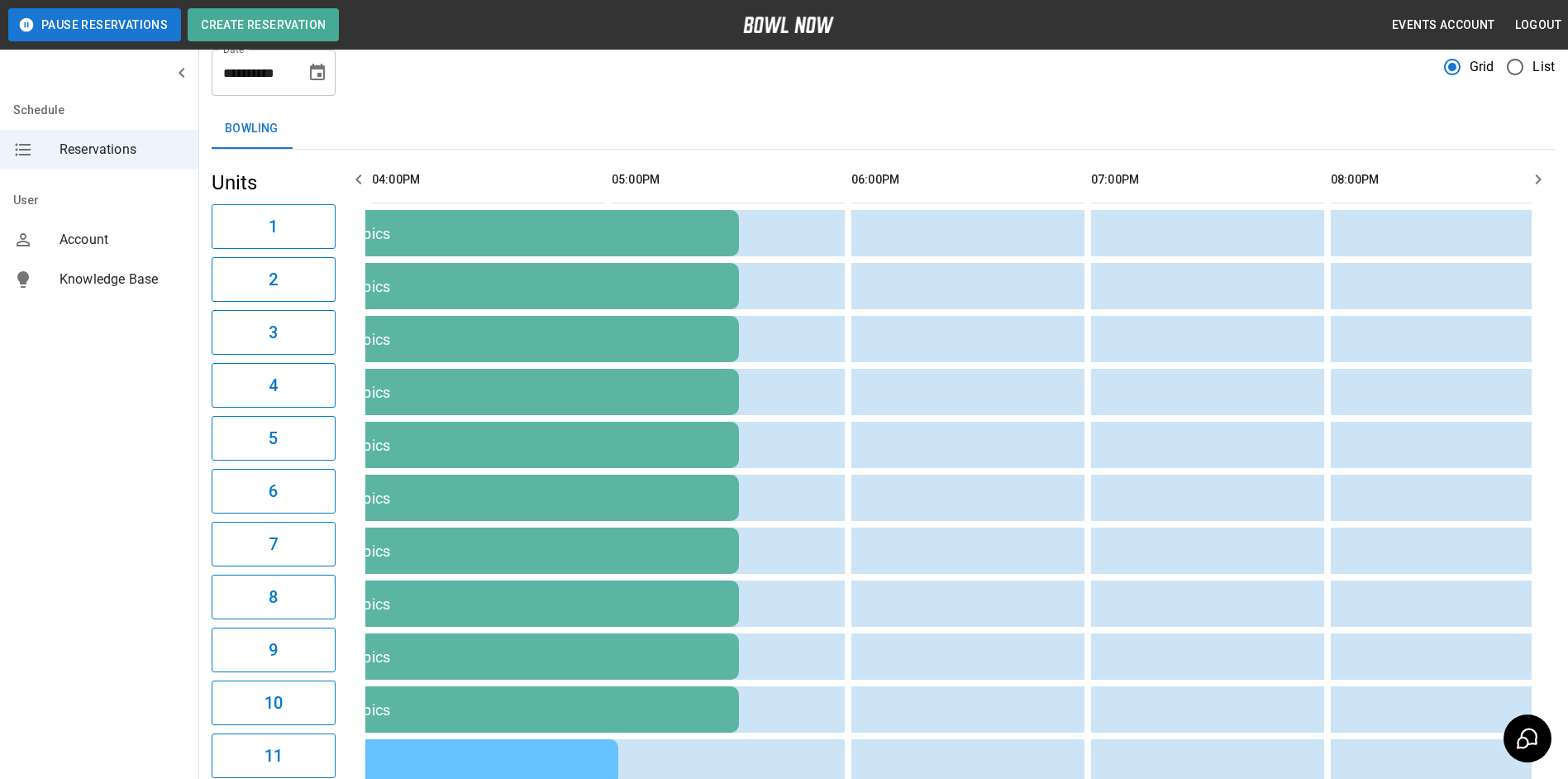
scroll to position [0, 0]
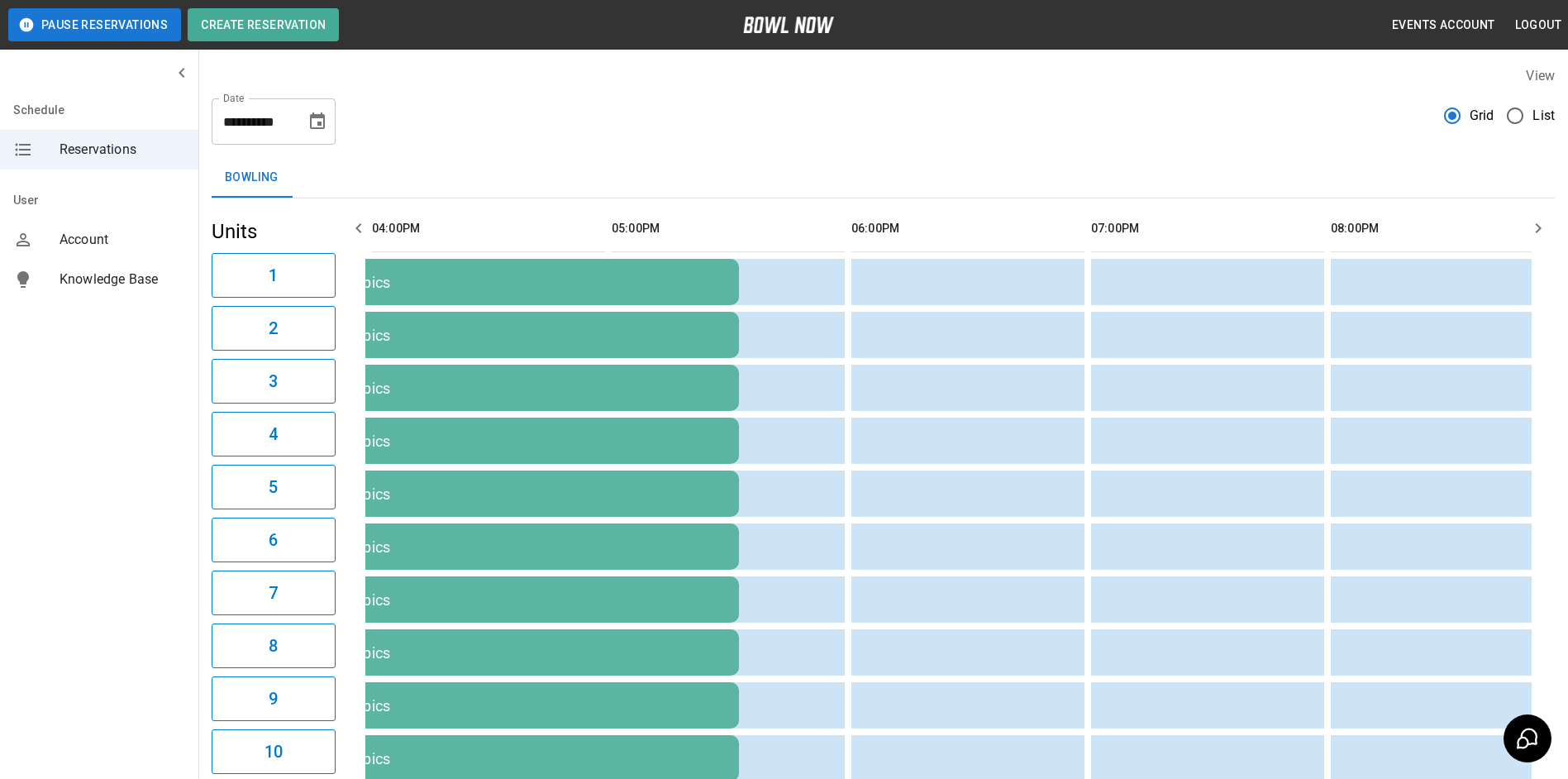
click at [361, 231] on icon "button" at bounding box center [359, 229] width 20 height 20
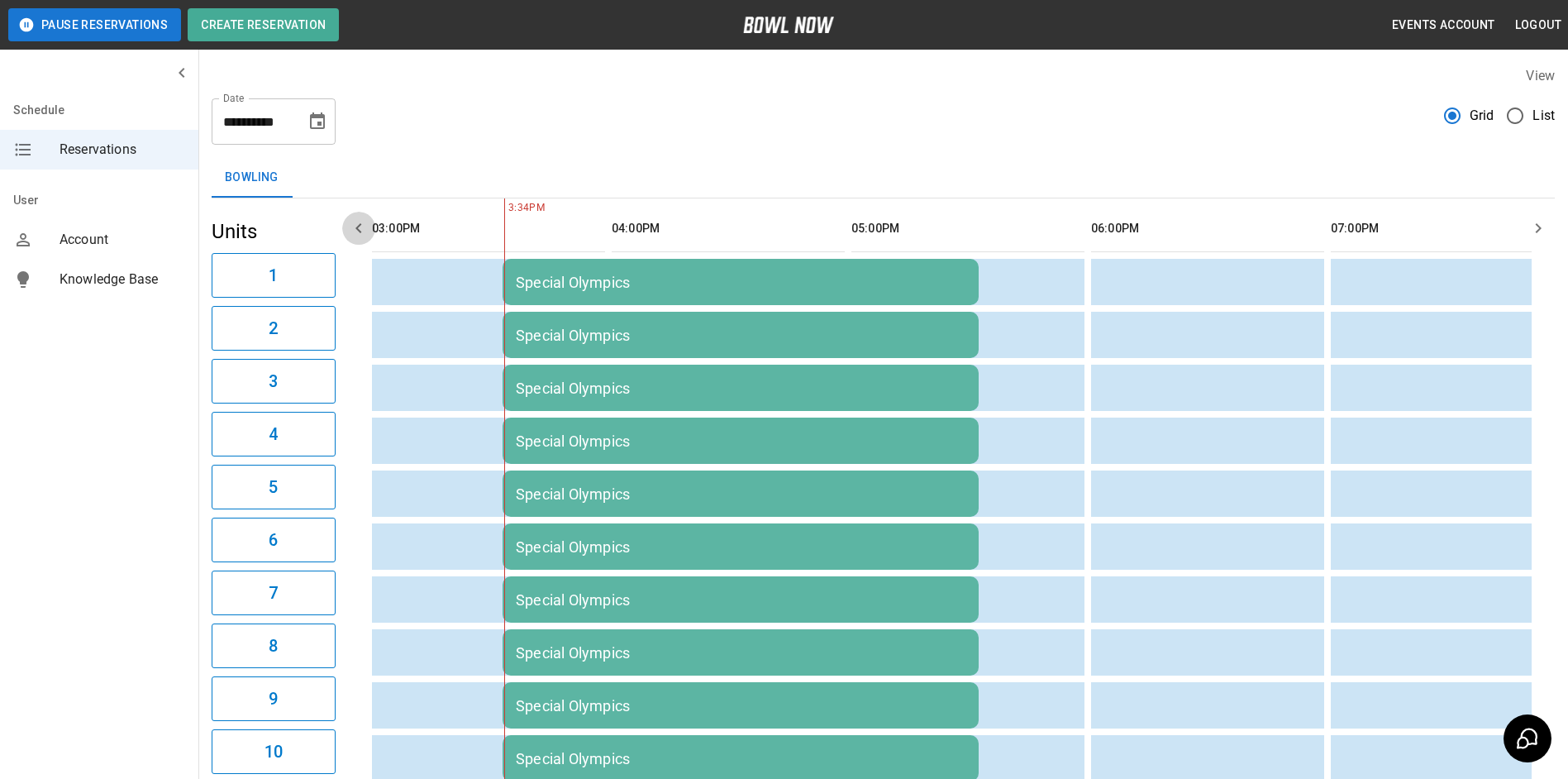
click at [361, 231] on icon "button" at bounding box center [359, 229] width 20 height 20
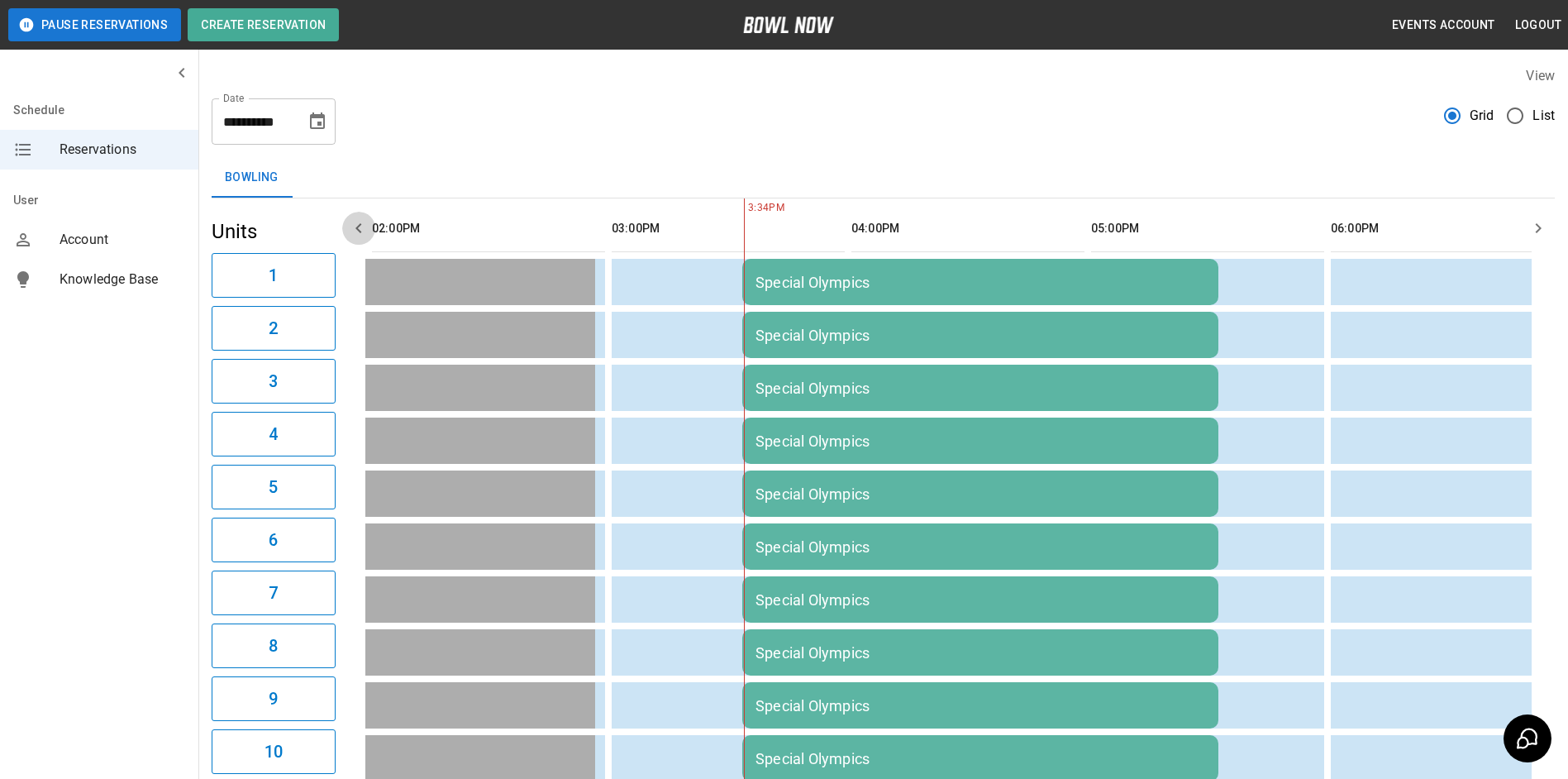
click at [361, 231] on icon "button" at bounding box center [359, 229] width 20 height 20
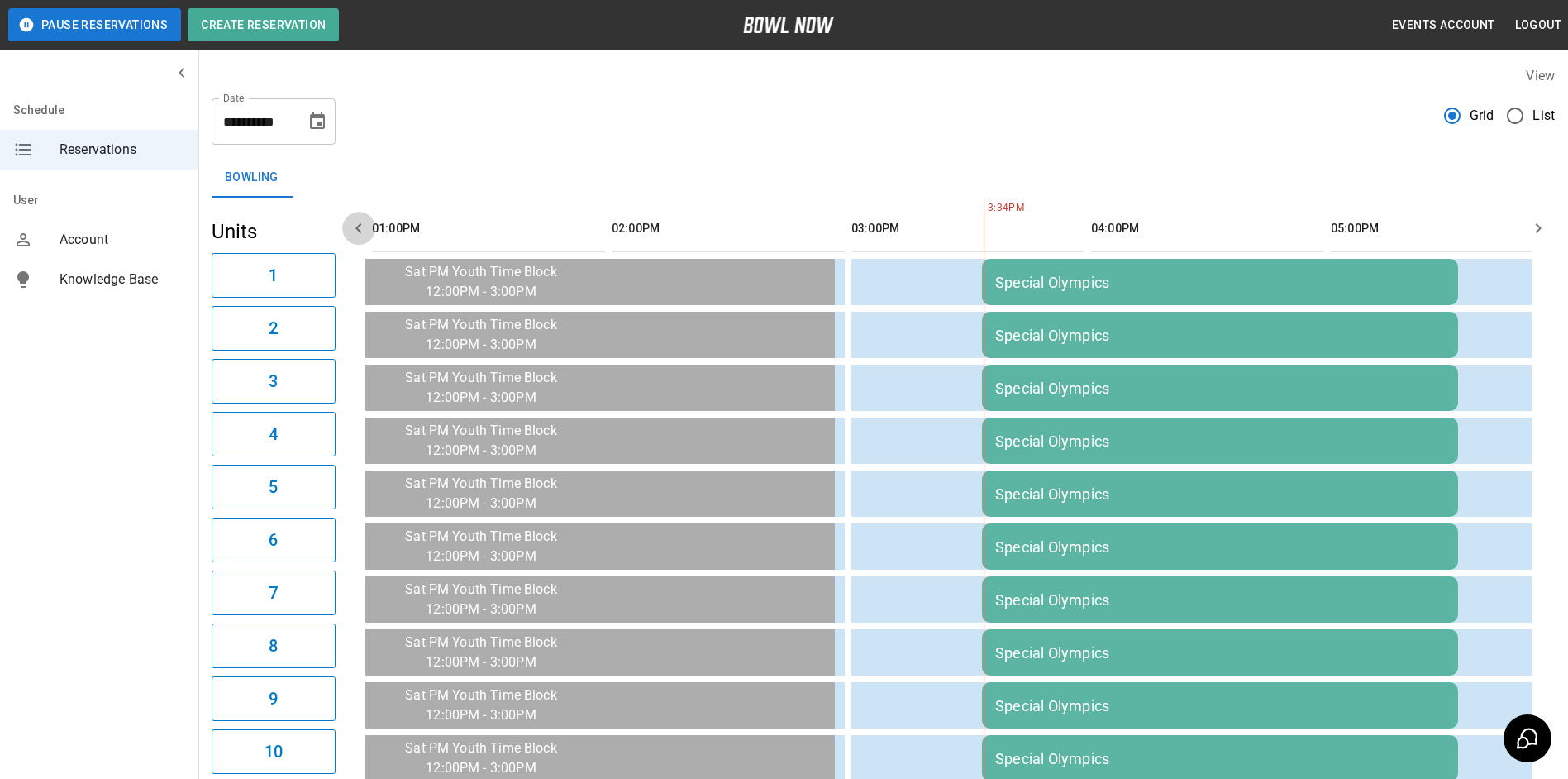
click at [361, 231] on icon "button" at bounding box center [359, 229] width 20 height 20
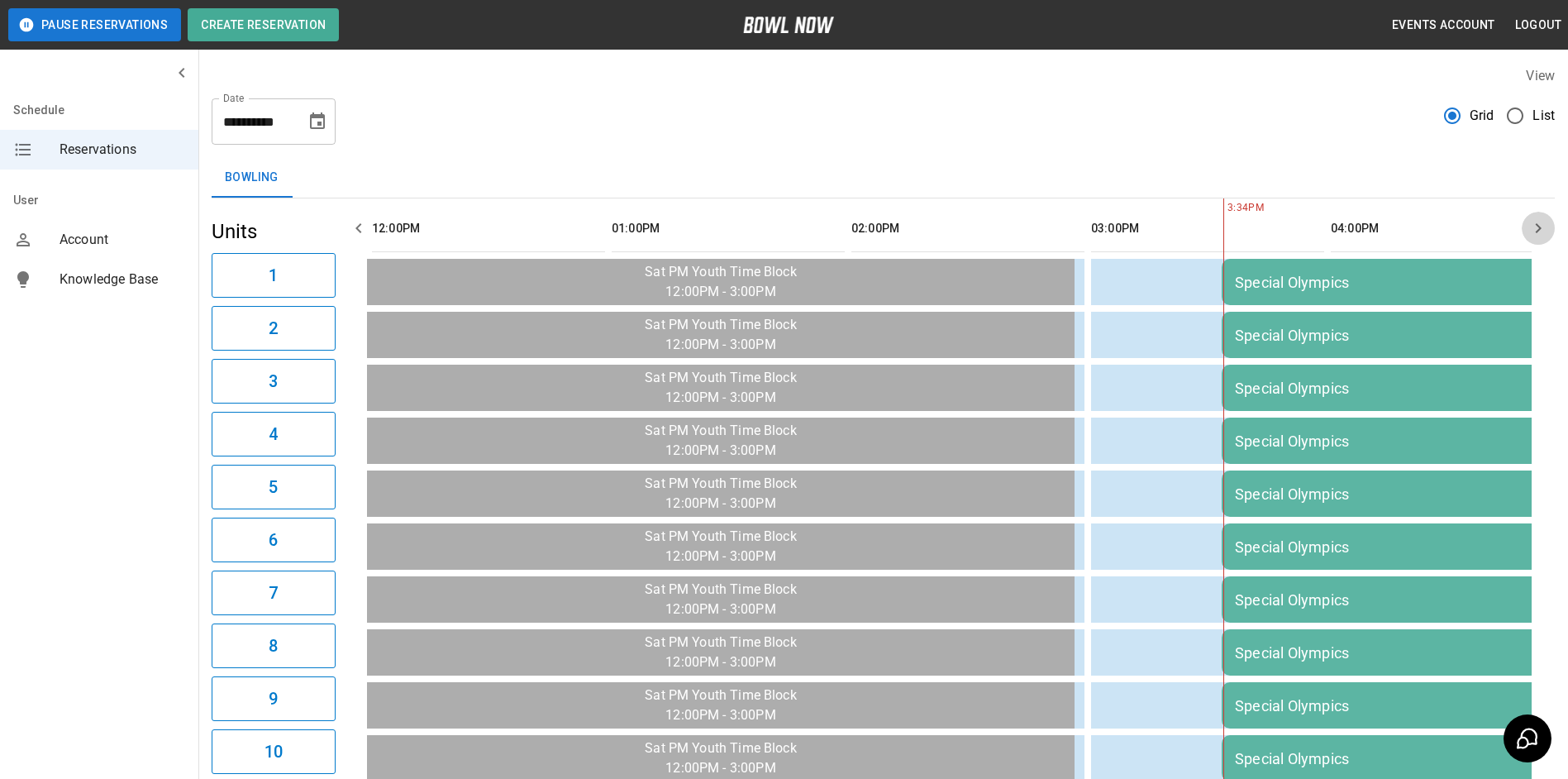
click at [1545, 232] on icon "button" at bounding box center [1538, 229] width 20 height 20
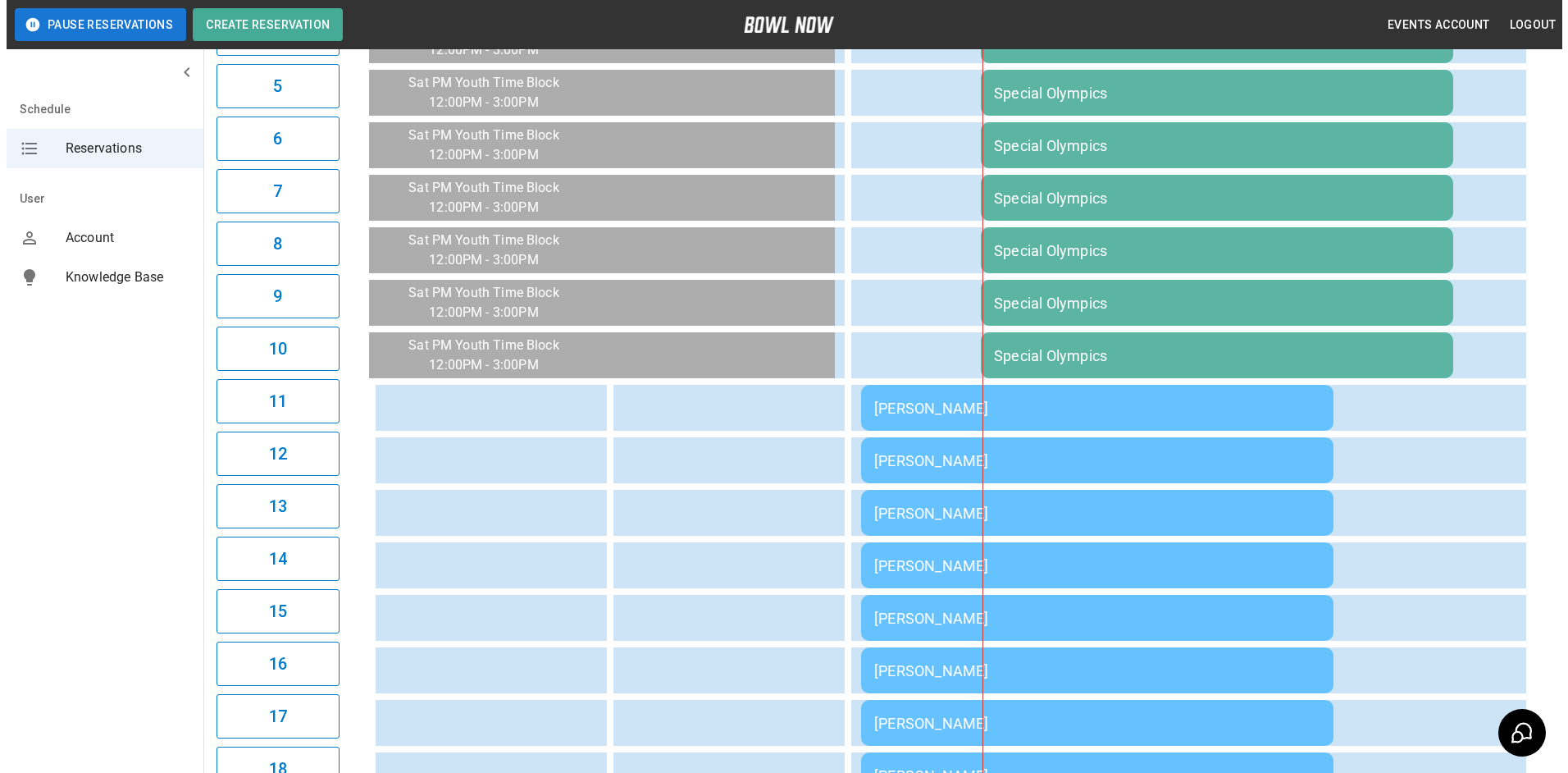
scroll to position [425, 0]
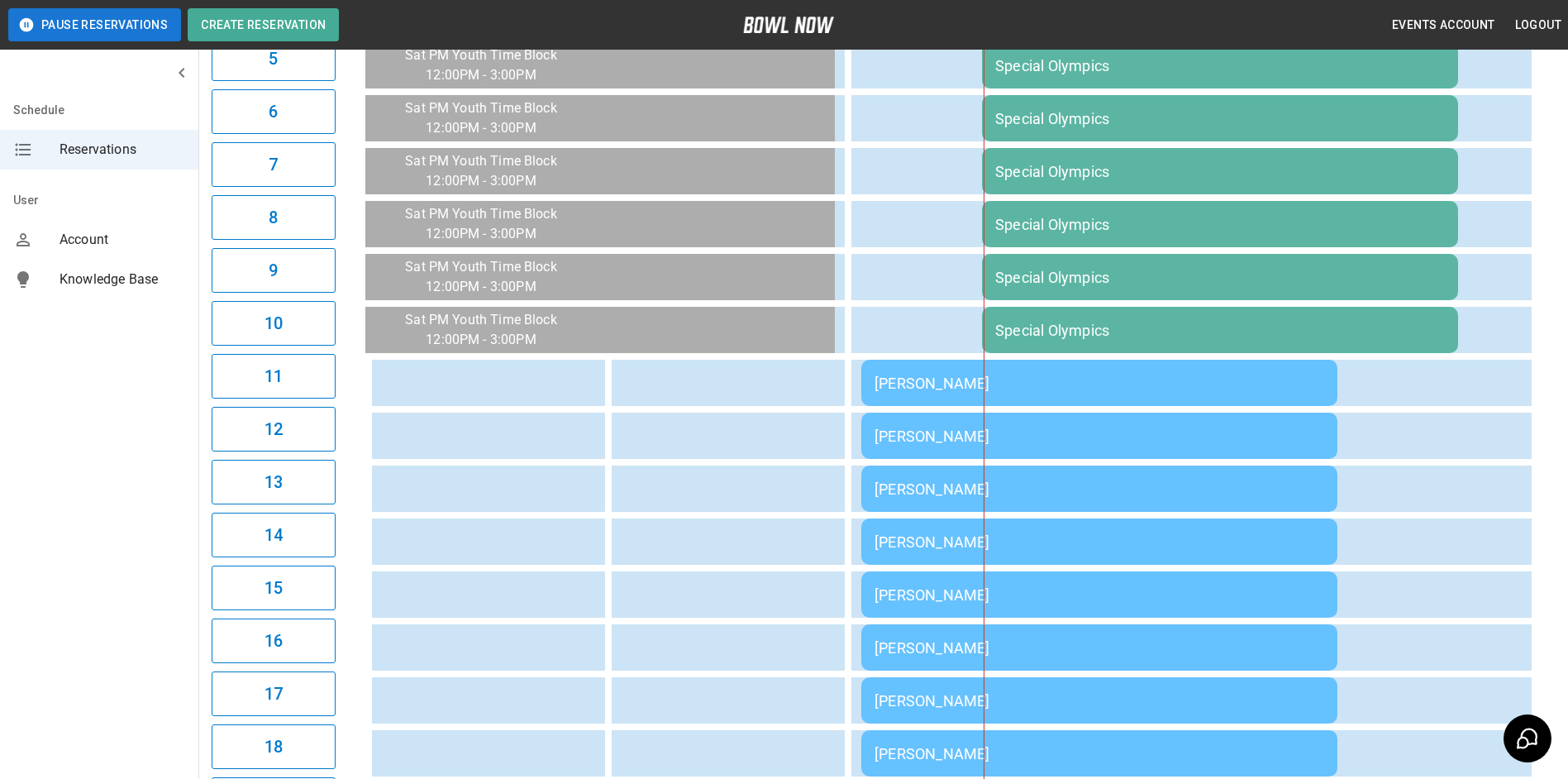
click at [1176, 404] on table "Special Olympics Special Olympics Special Olympics [PERSON_NAME] Special Olympi…" at bounding box center [1220, 382] width 3628 height 1225
click at [1176, 395] on td "[PERSON_NAME]" at bounding box center [1100, 382] width 476 height 46
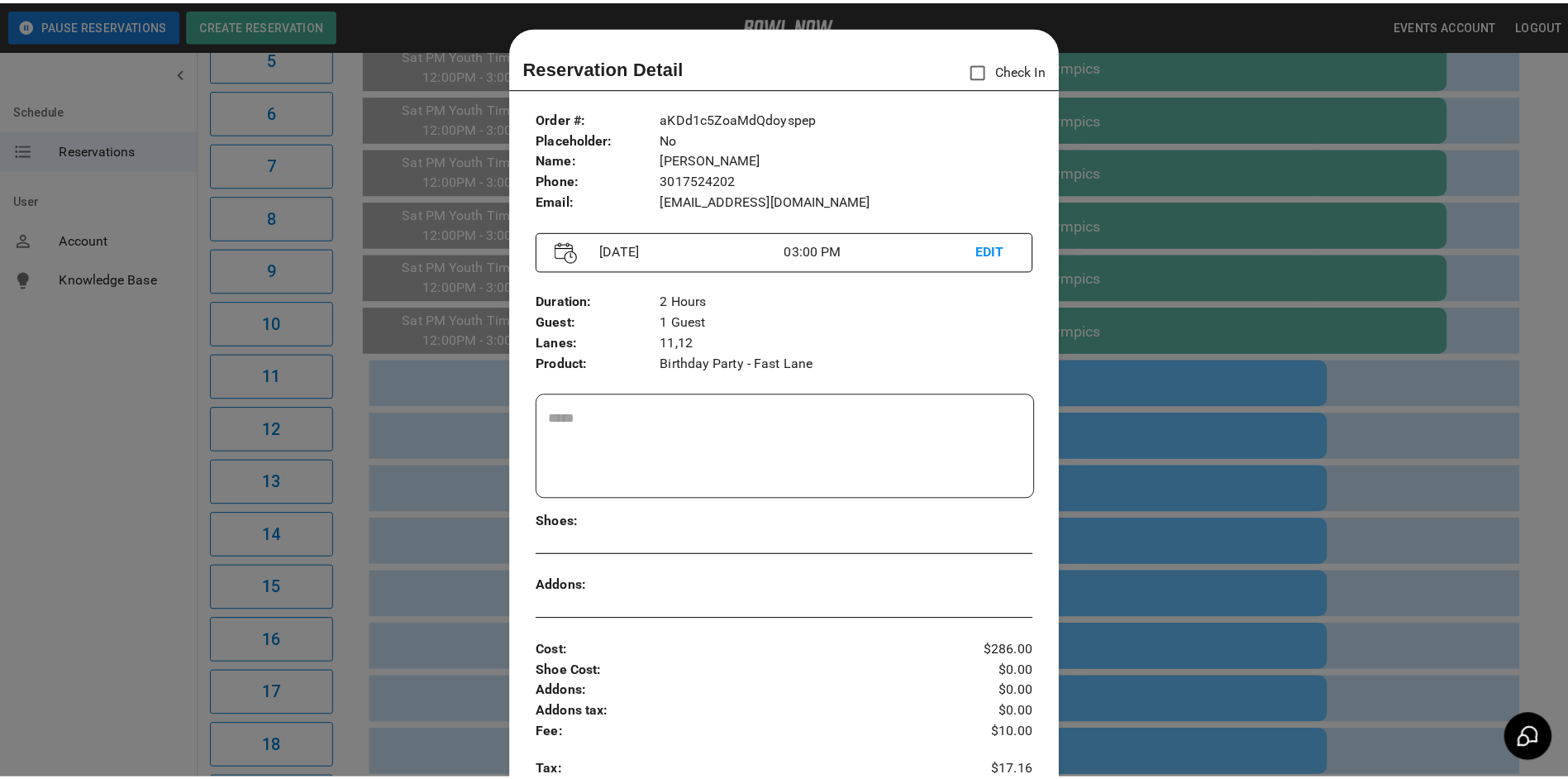
scroll to position [26, 0]
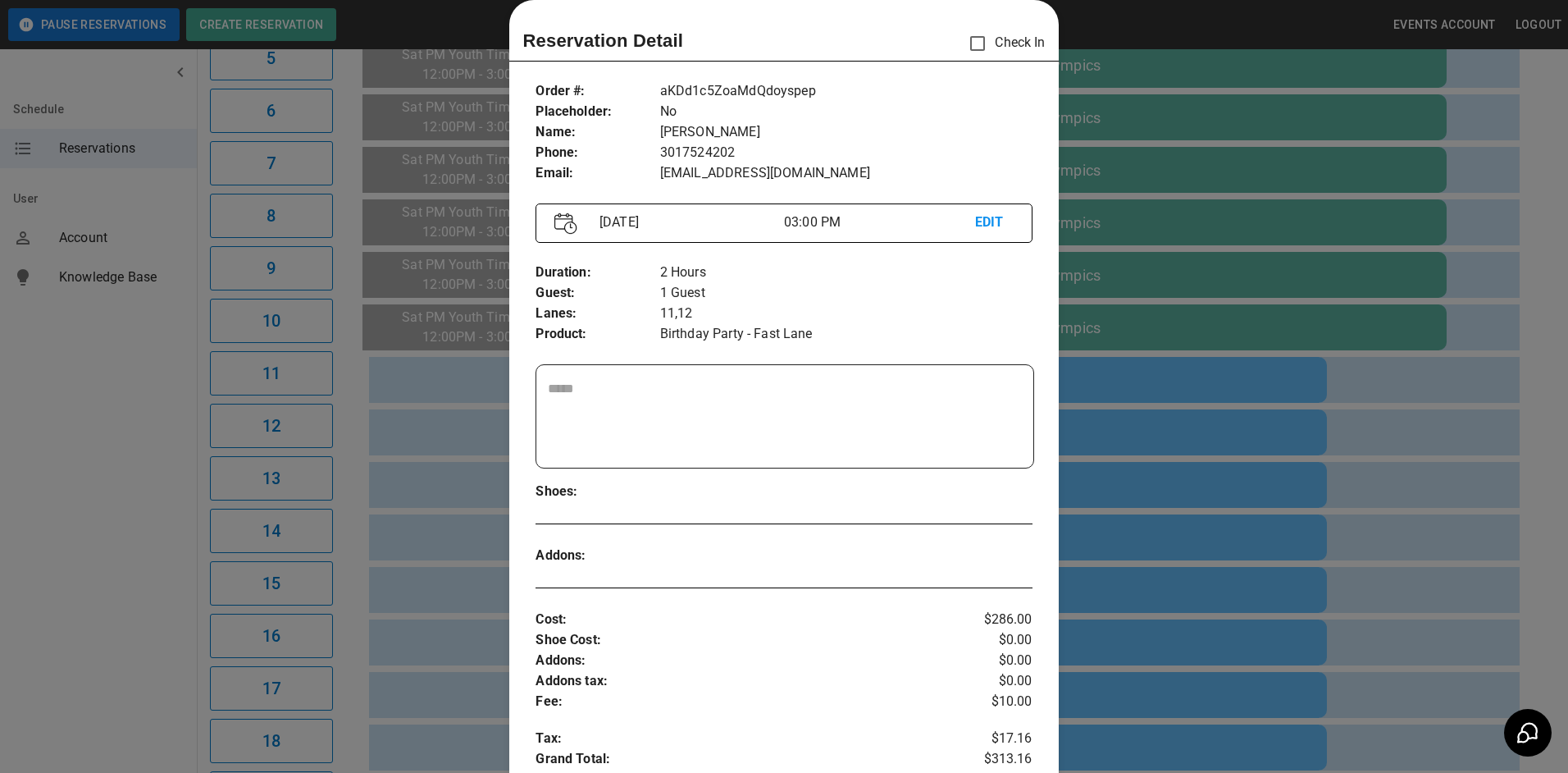
click at [1278, 358] on div at bounding box center [784, 386] width 1568 height 773
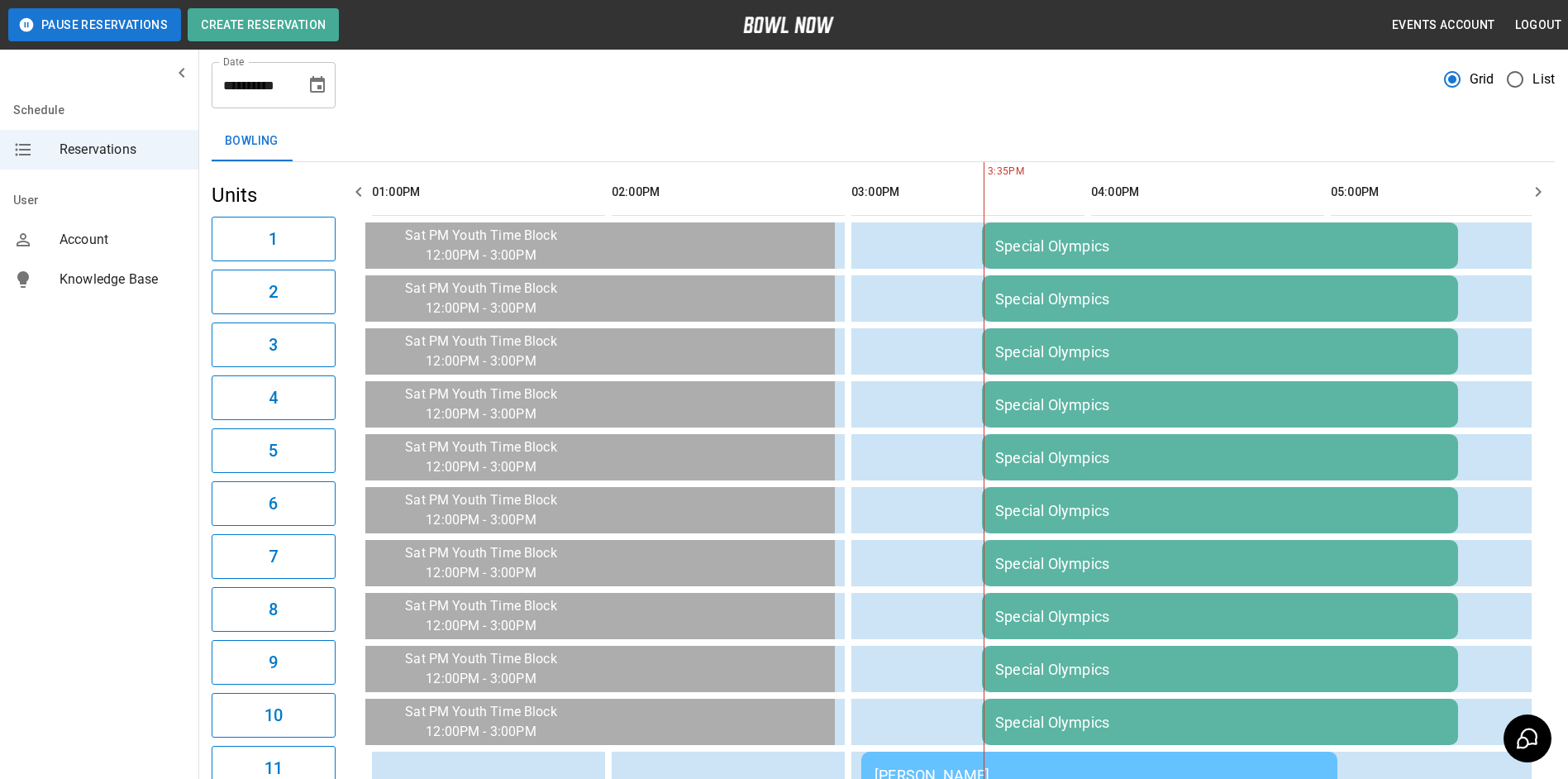
scroll to position [0, 0]
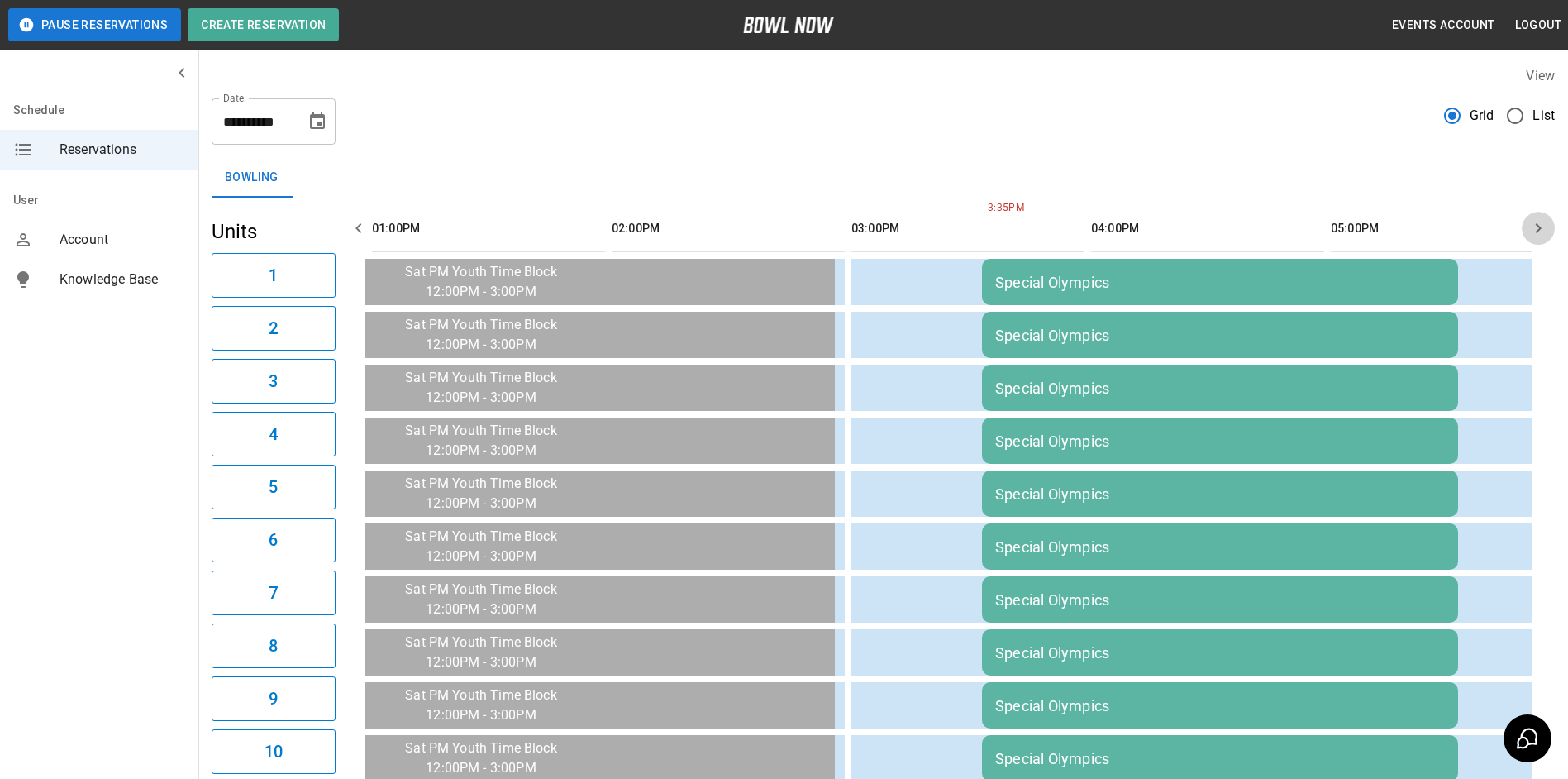
click at [1527, 230] on button "button" at bounding box center [1538, 228] width 33 height 33
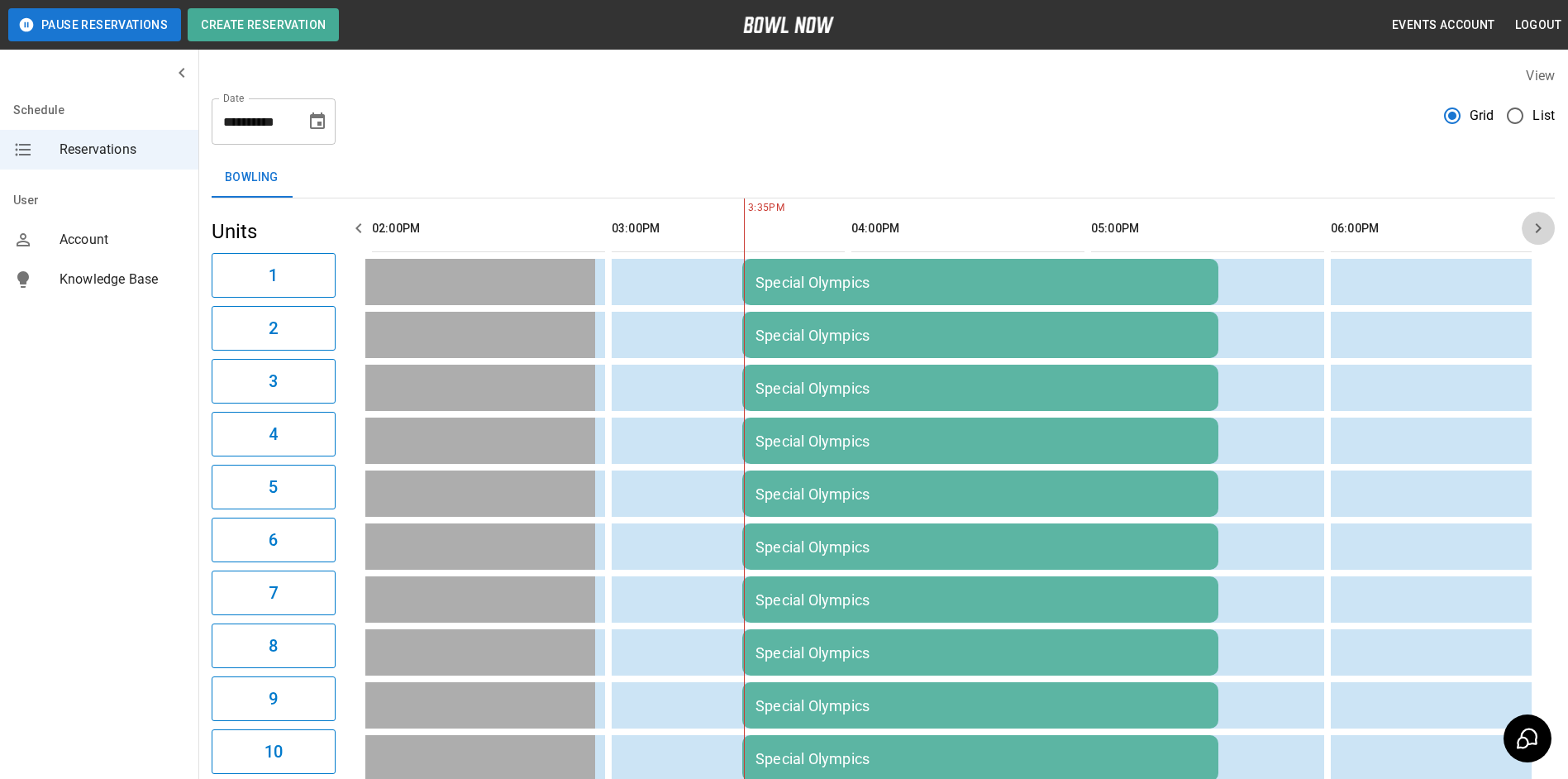
click at [1527, 230] on button "button" at bounding box center [1538, 228] width 33 height 33
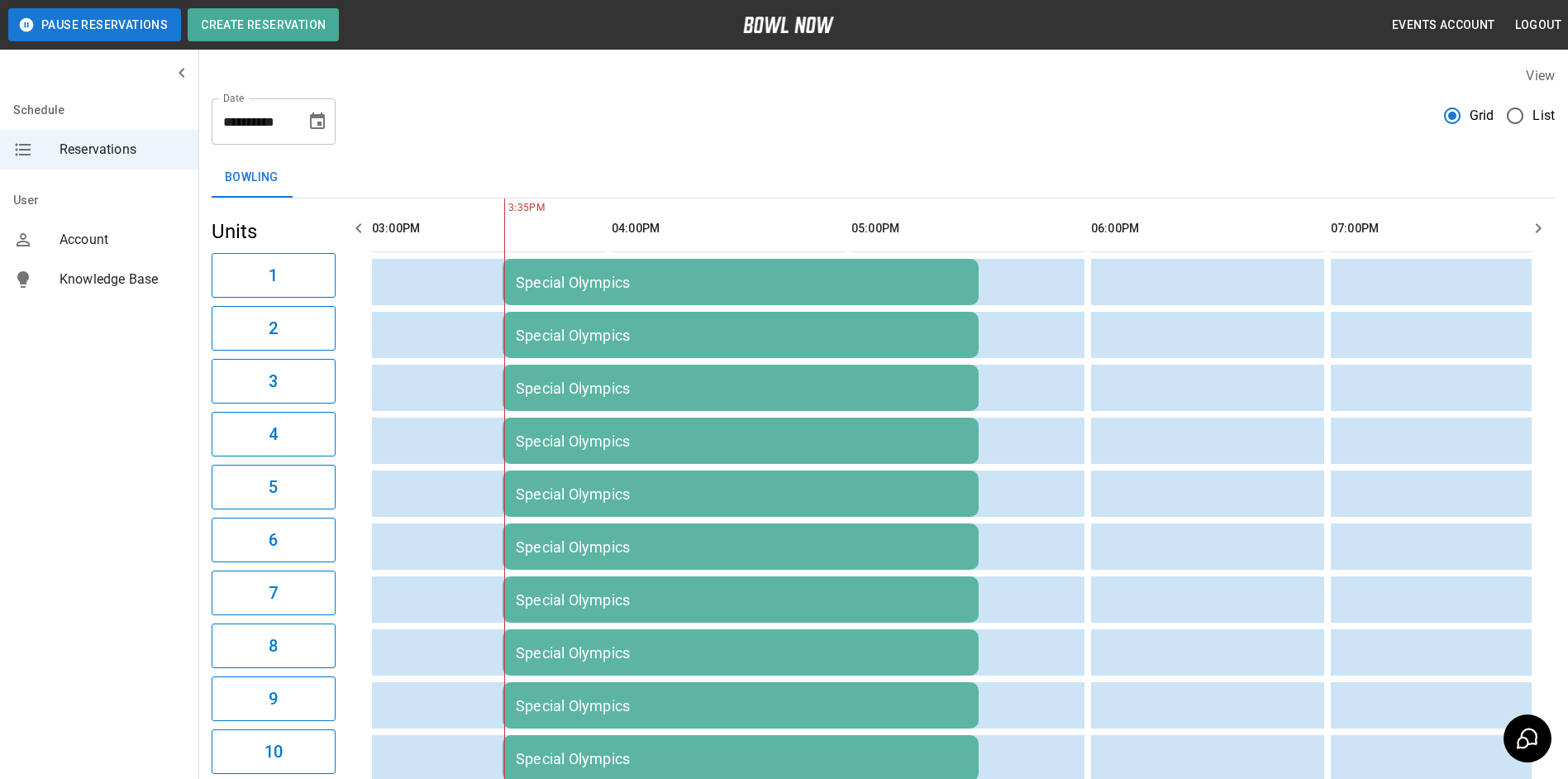
click at [1528, 221] on button "button" at bounding box center [1538, 228] width 33 height 33
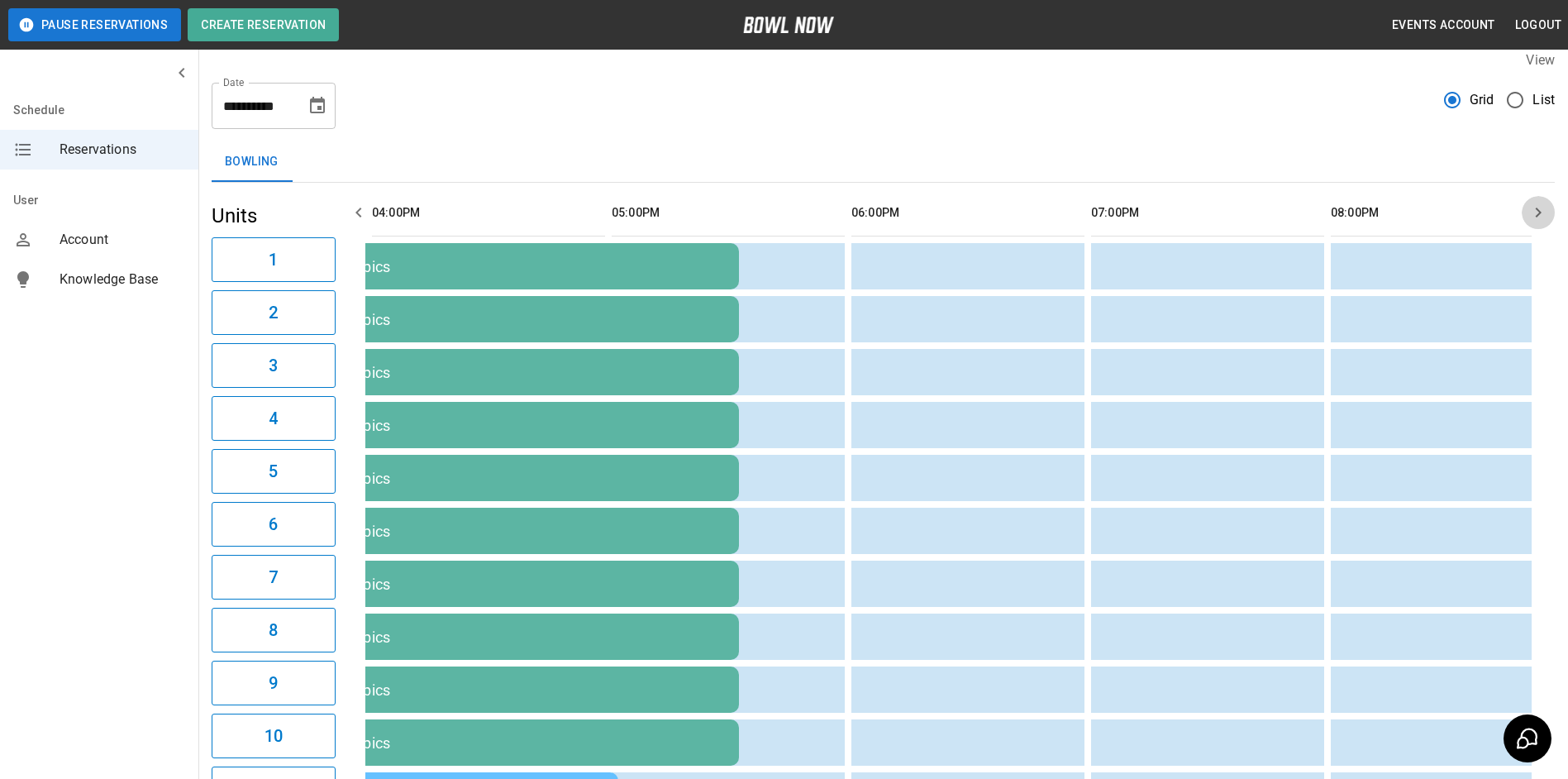
click at [1536, 224] on button "button" at bounding box center [1538, 212] width 33 height 33
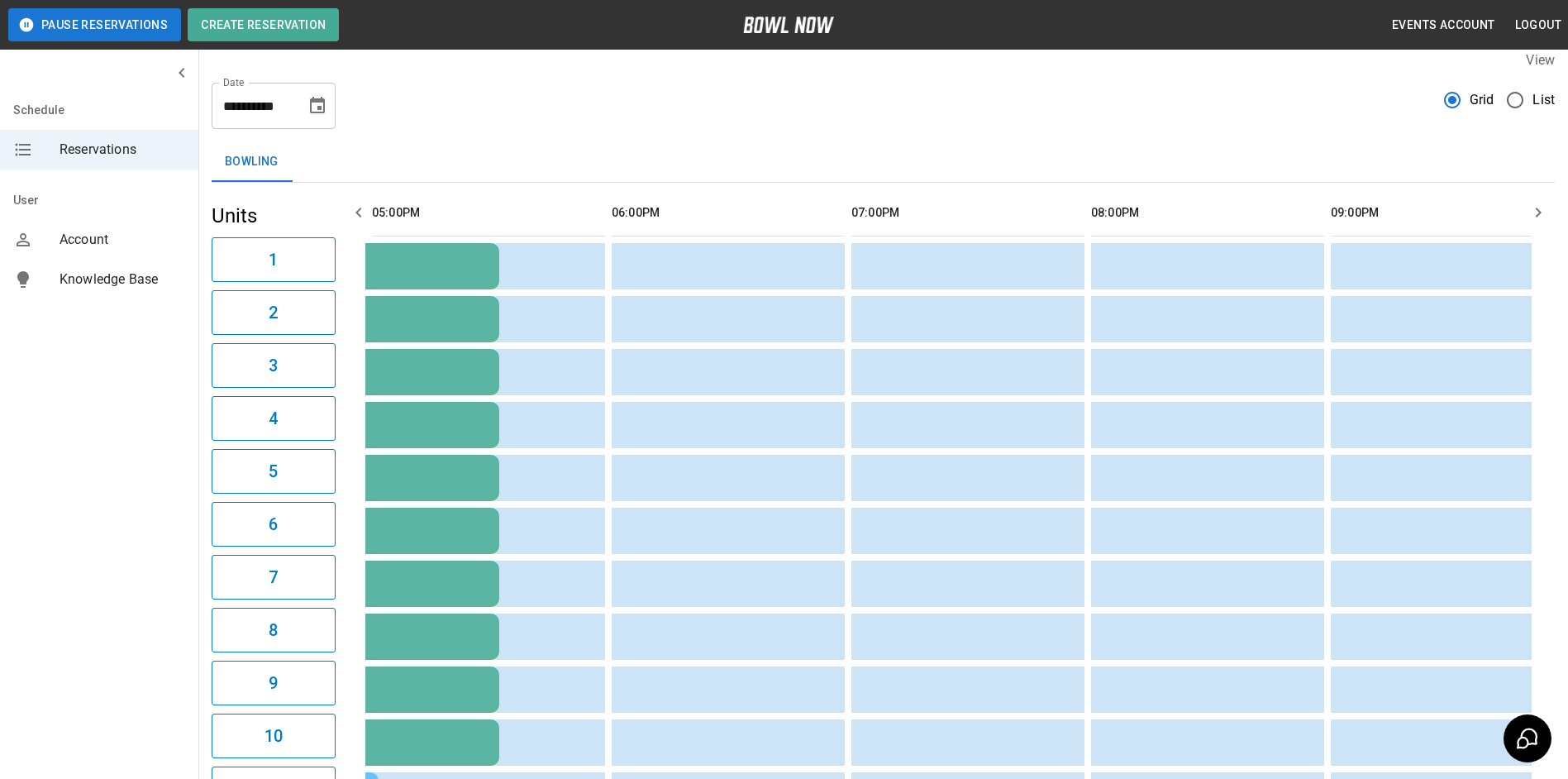
click at [326, 113] on icon "Choose date, selected date is Sep 27, 2025" at bounding box center [317, 106] width 20 height 20
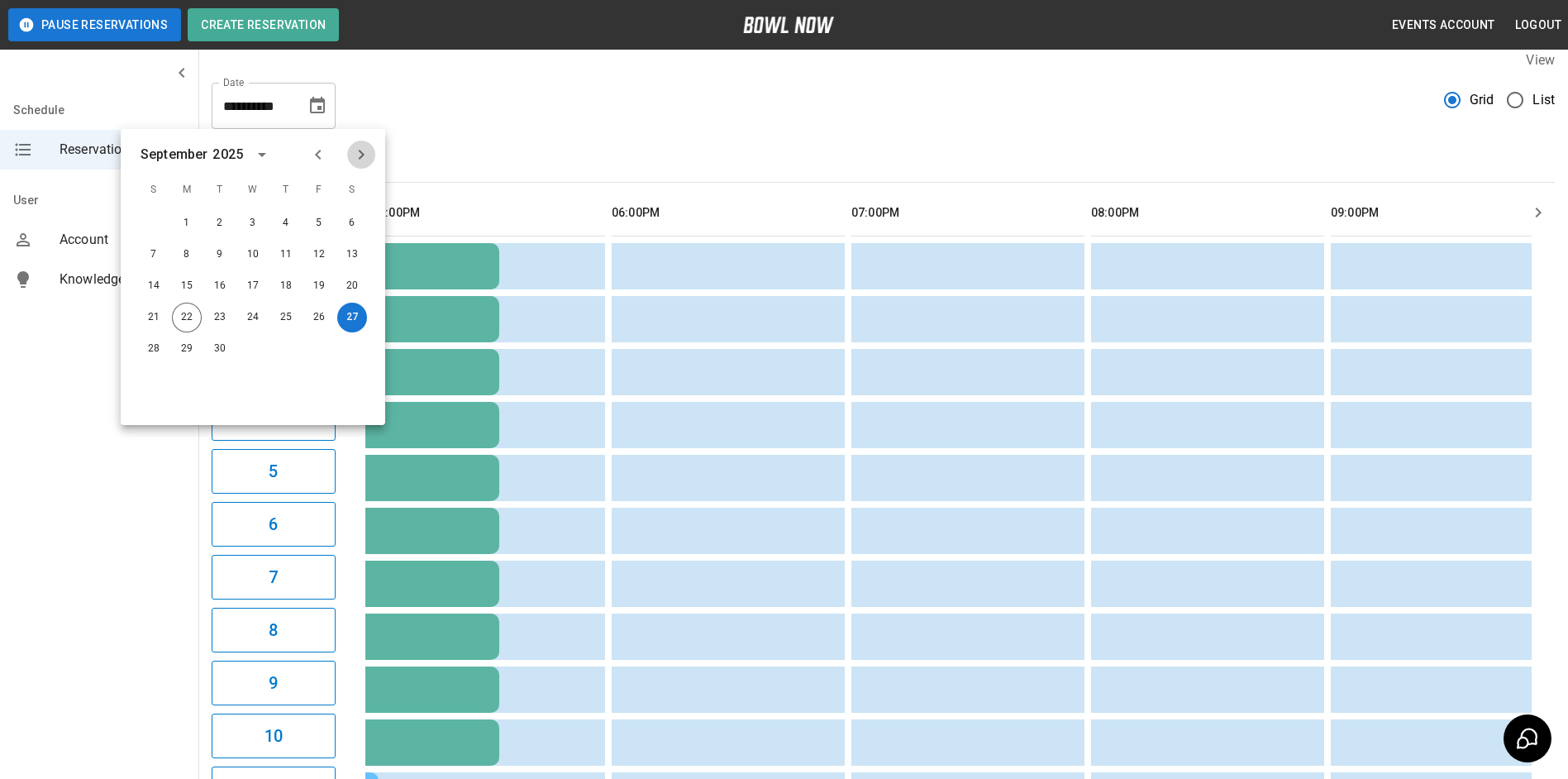
click at [370, 157] on icon "Next month" at bounding box center [361, 154] width 20 height 20
click at [345, 256] on button "11" at bounding box center [352, 254] width 30 height 30
type input "**********"
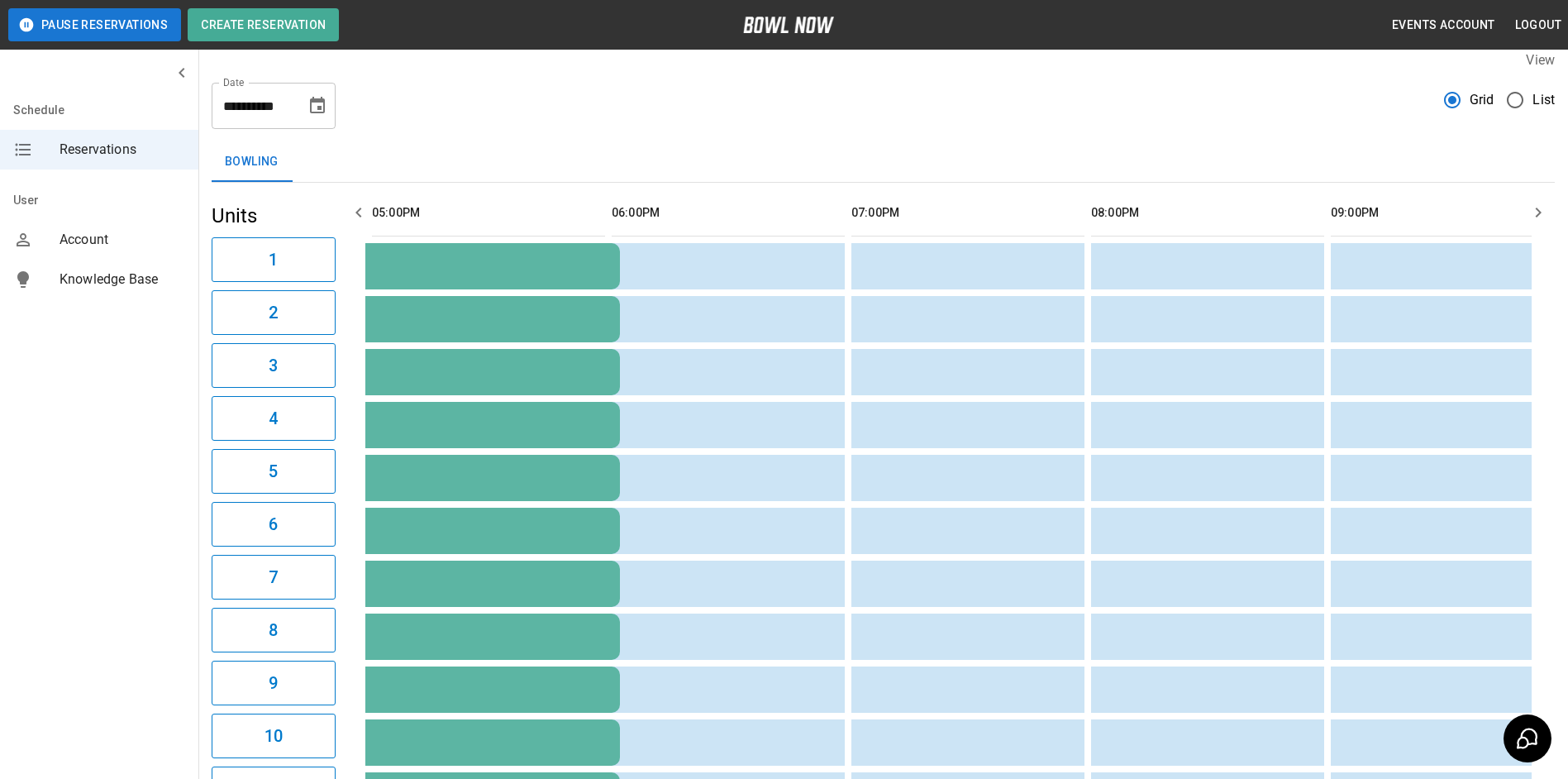
click at [358, 217] on icon "button" at bounding box center [359, 213] width 20 height 20
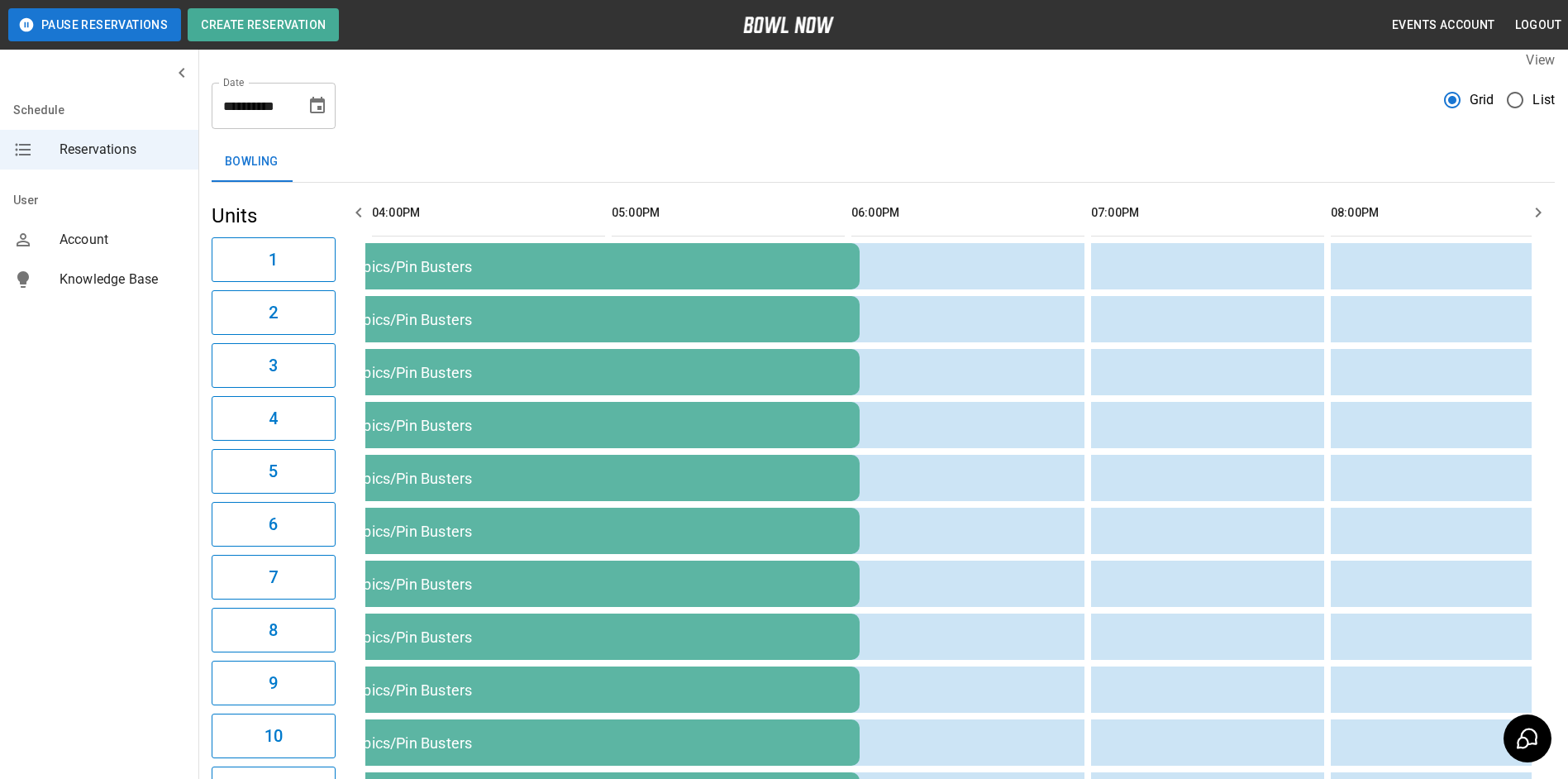
click at [358, 217] on icon "button" at bounding box center [359, 213] width 20 height 20
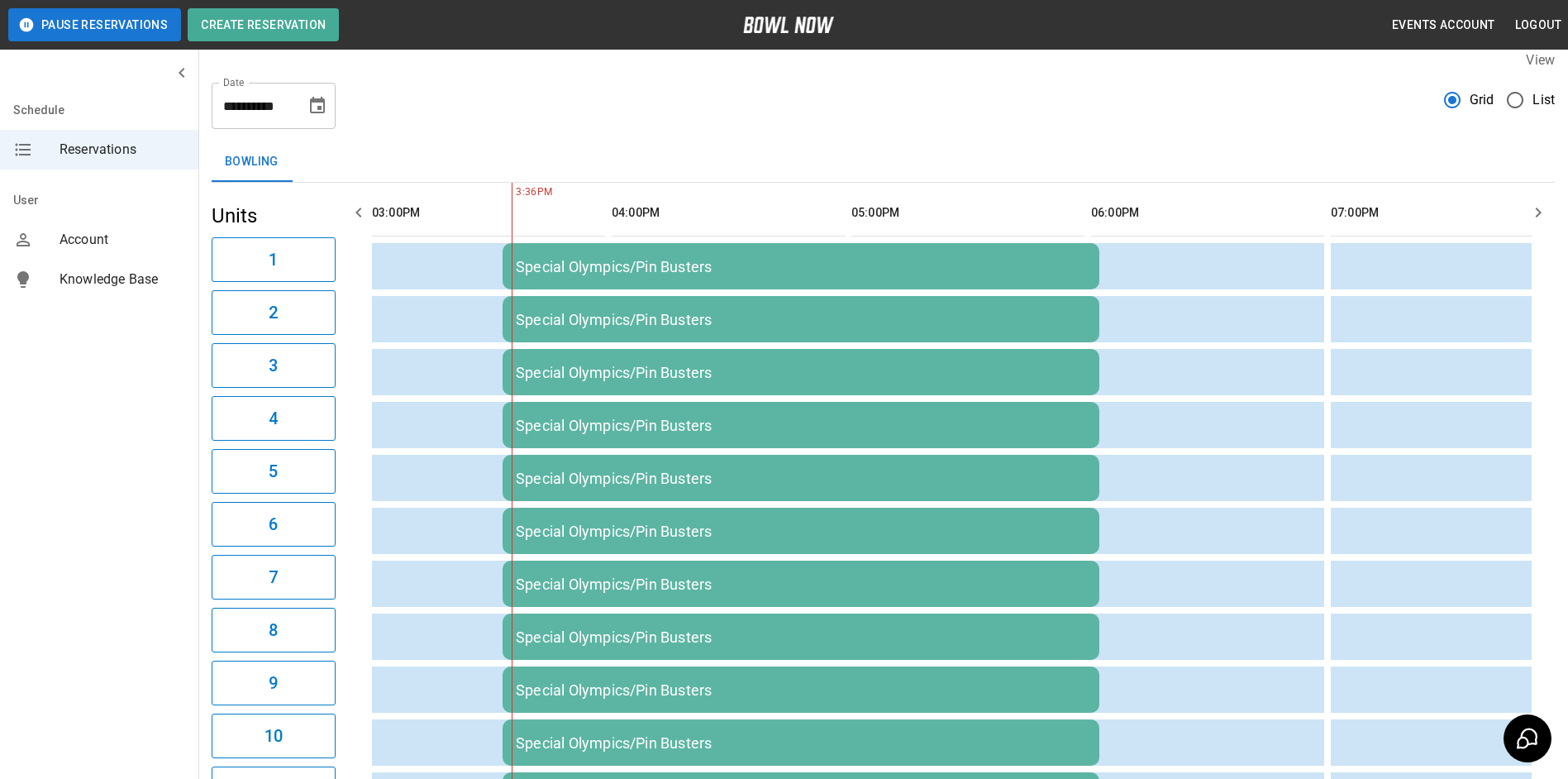
click at [358, 217] on icon "button" at bounding box center [359, 213] width 20 height 20
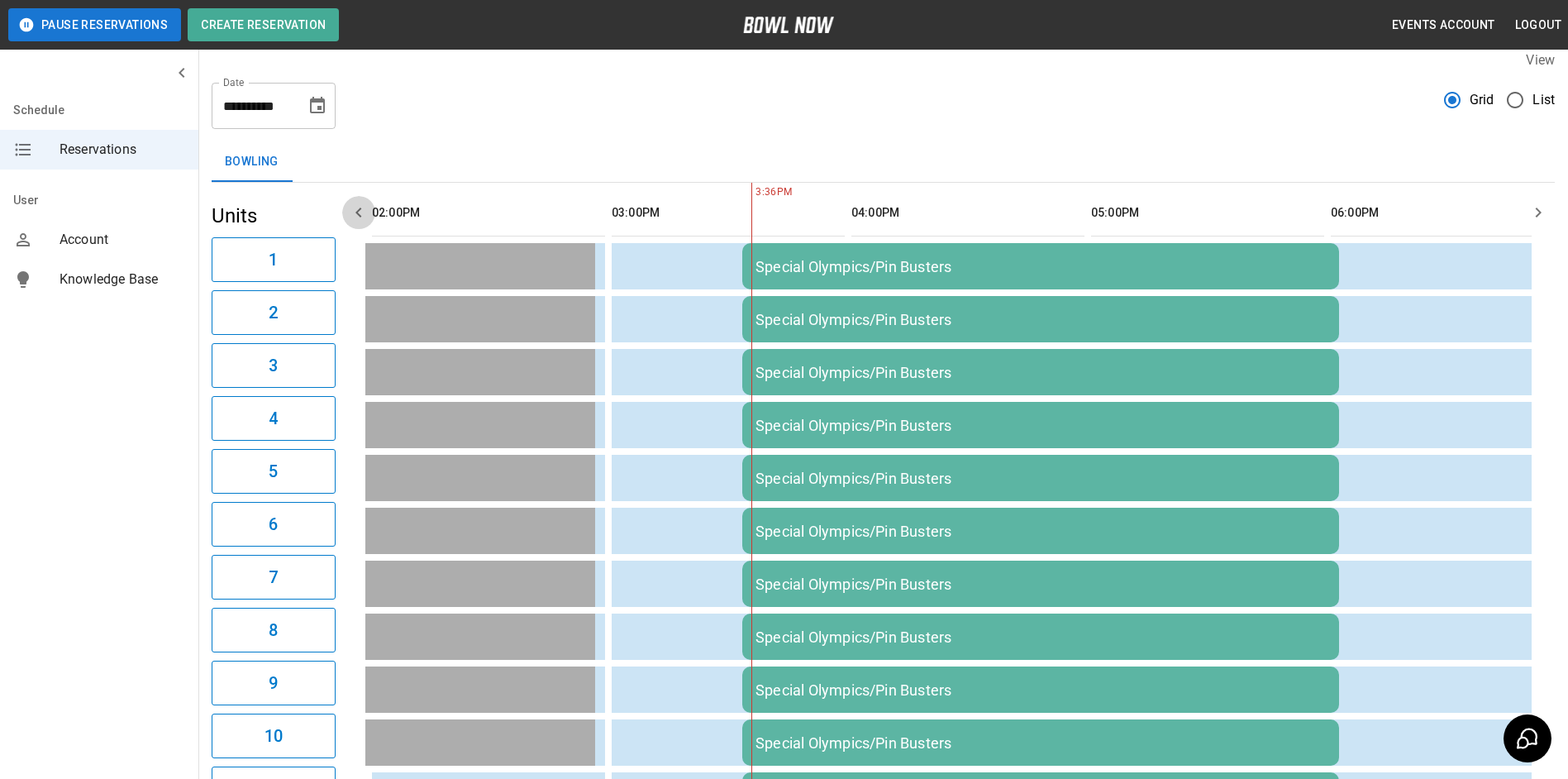
click at [358, 217] on icon "button" at bounding box center [359, 213] width 20 height 20
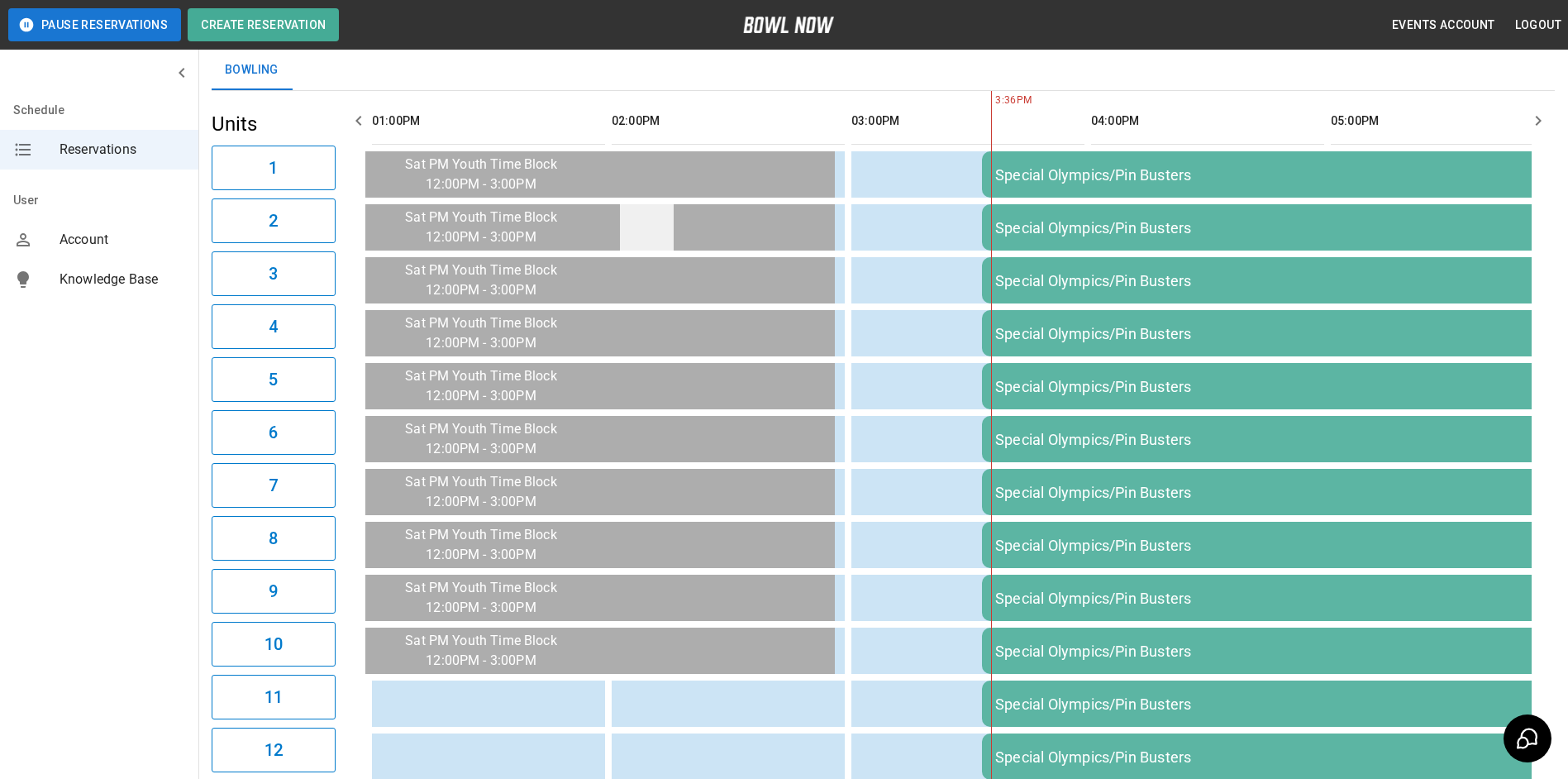
scroll to position [98, 0]
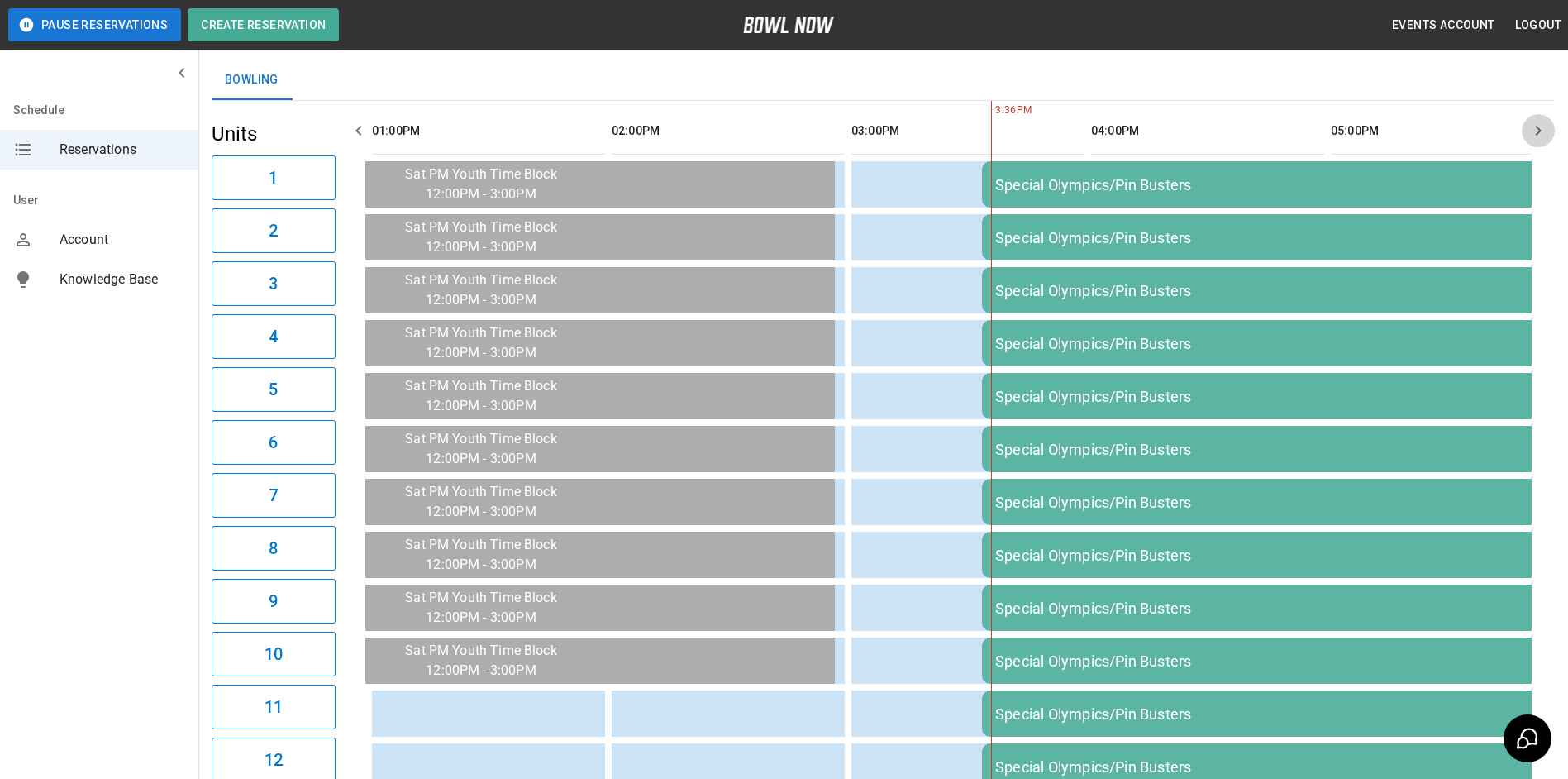
click at [1541, 135] on icon "button" at bounding box center [1538, 131] width 20 height 20
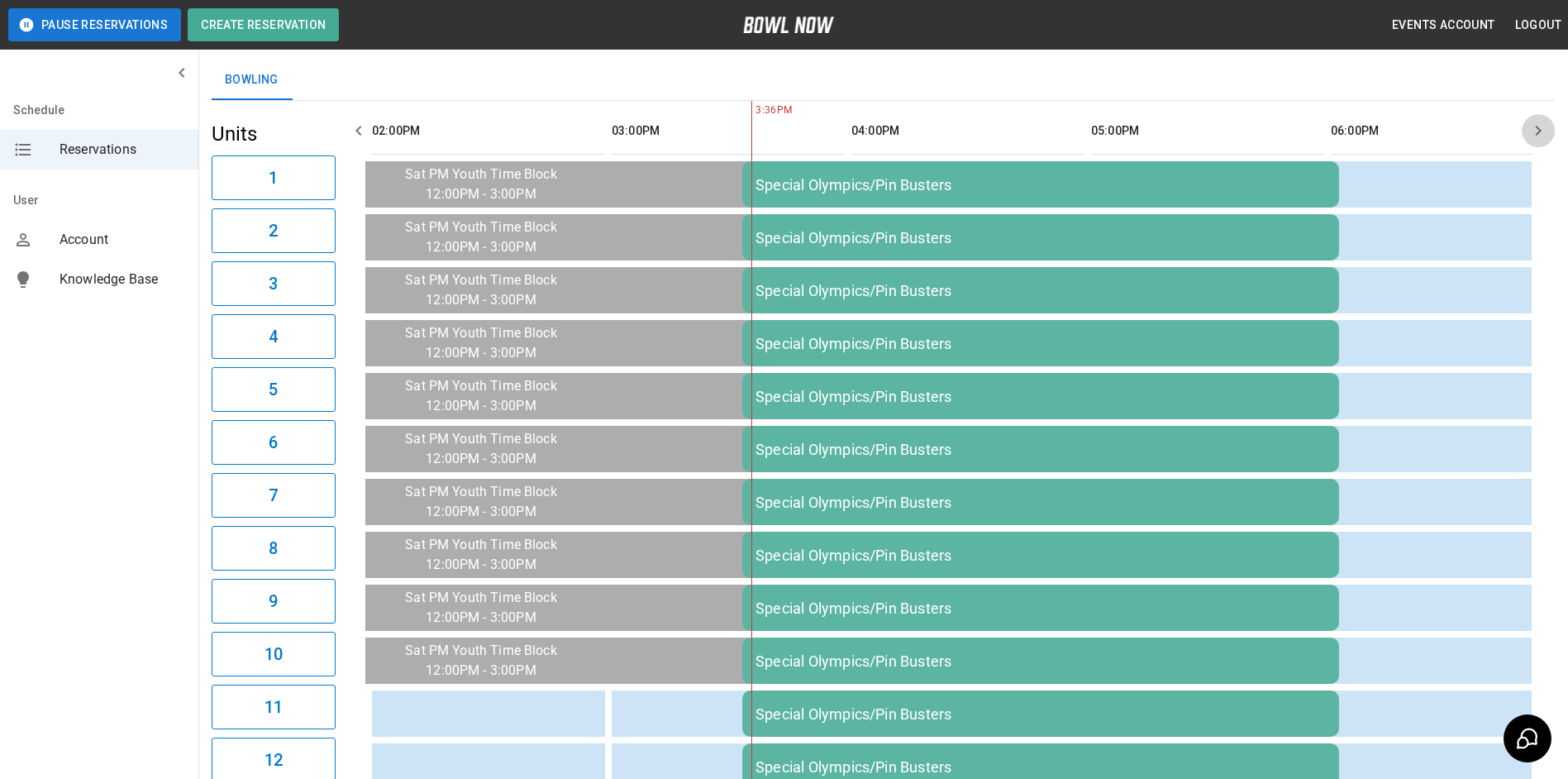
scroll to position [0, 1199]
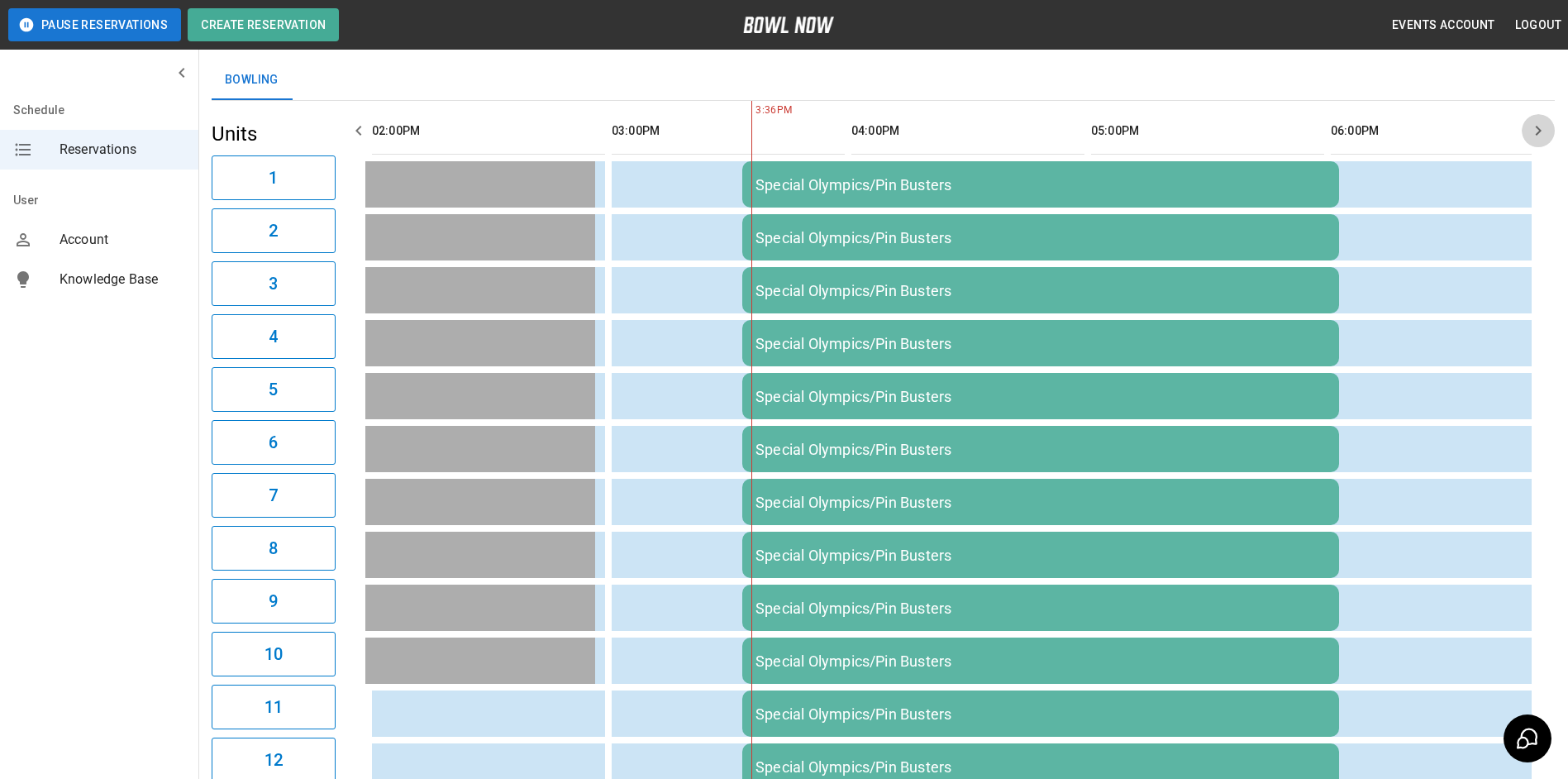
click at [1541, 135] on icon "button" at bounding box center [1538, 131] width 20 height 20
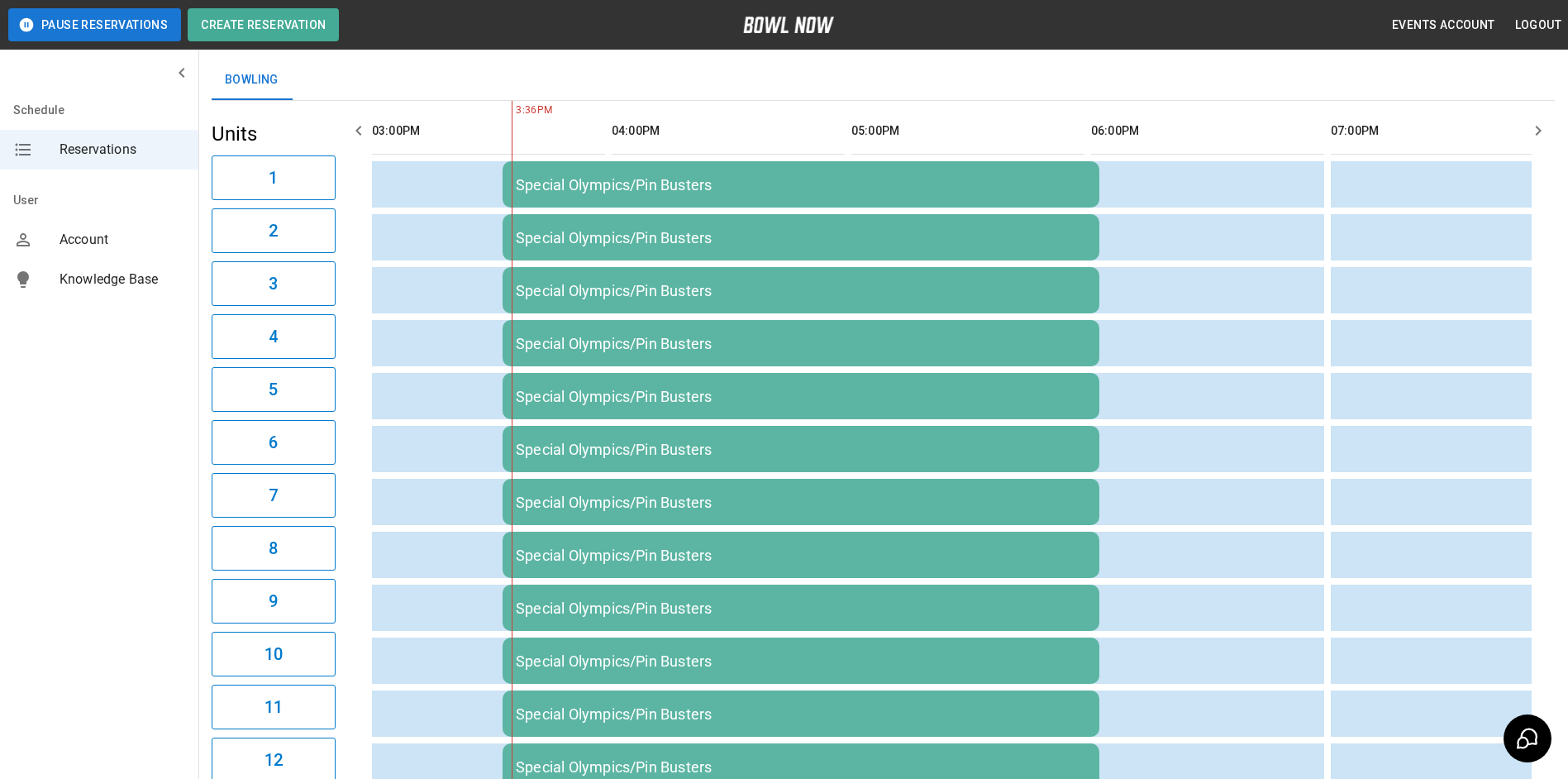
click at [1541, 135] on icon "button" at bounding box center [1538, 131] width 20 height 20
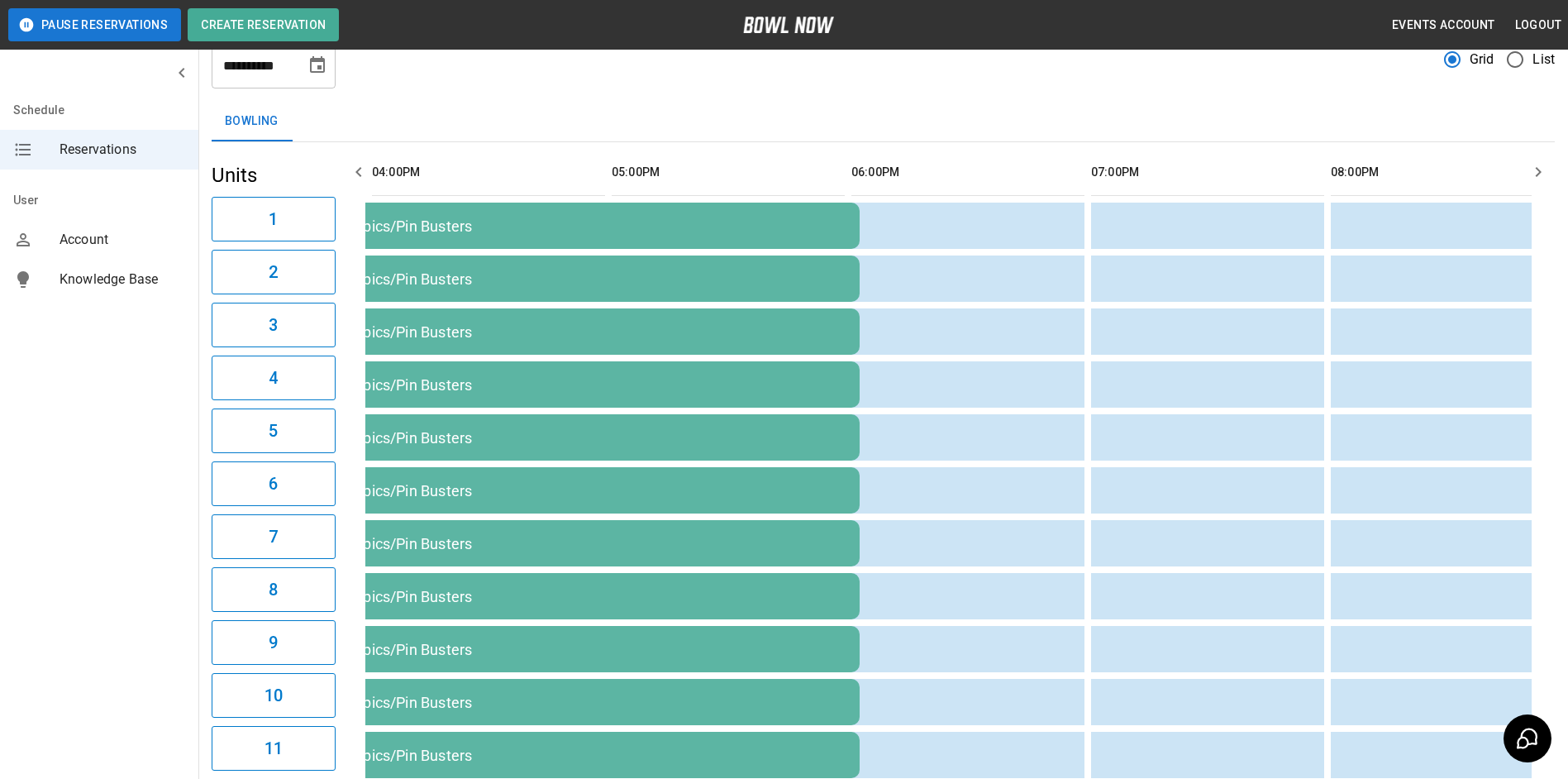
scroll to position [83, 0]
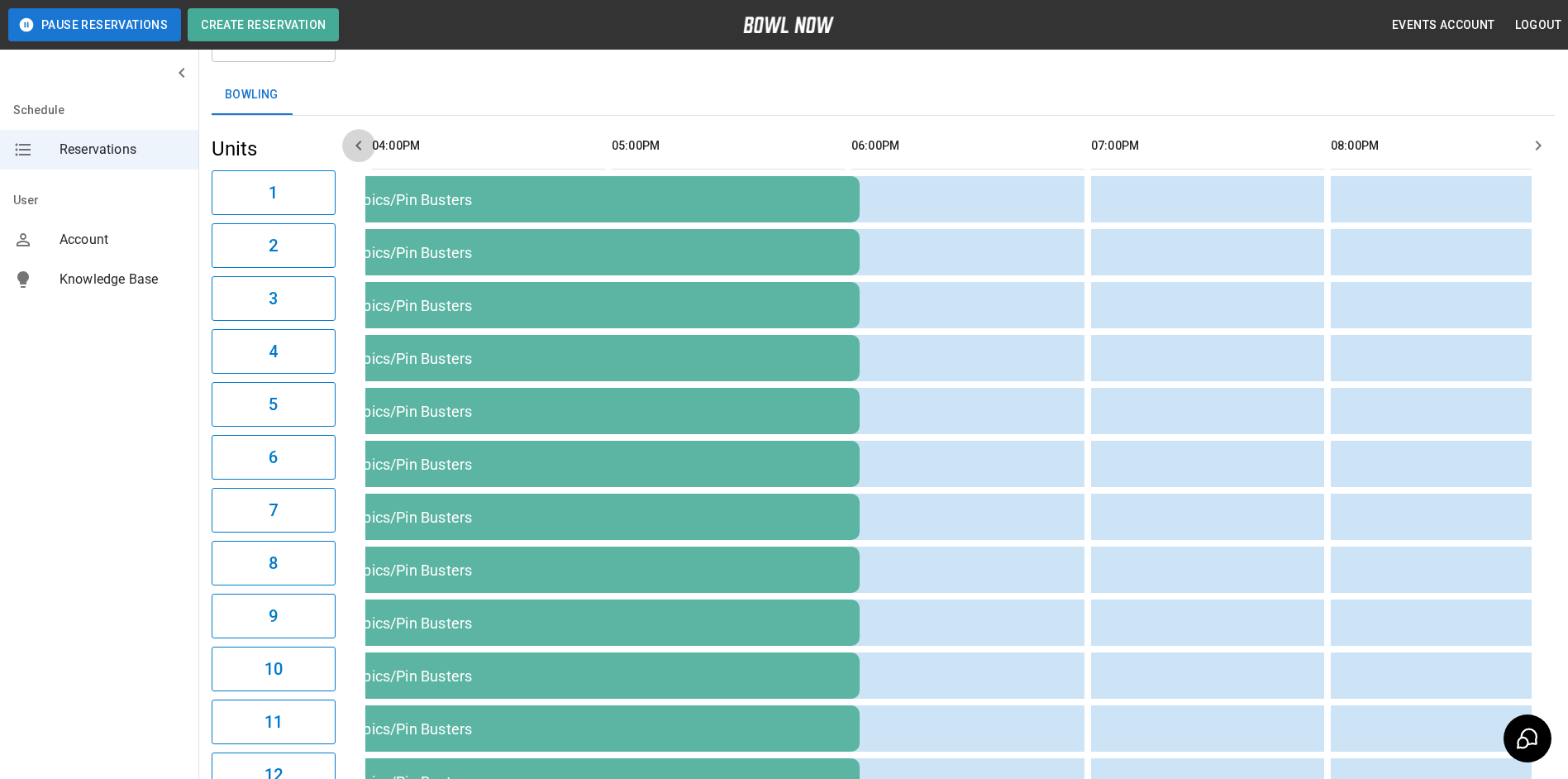
click at [347, 142] on button "button" at bounding box center [359, 145] width 33 height 33
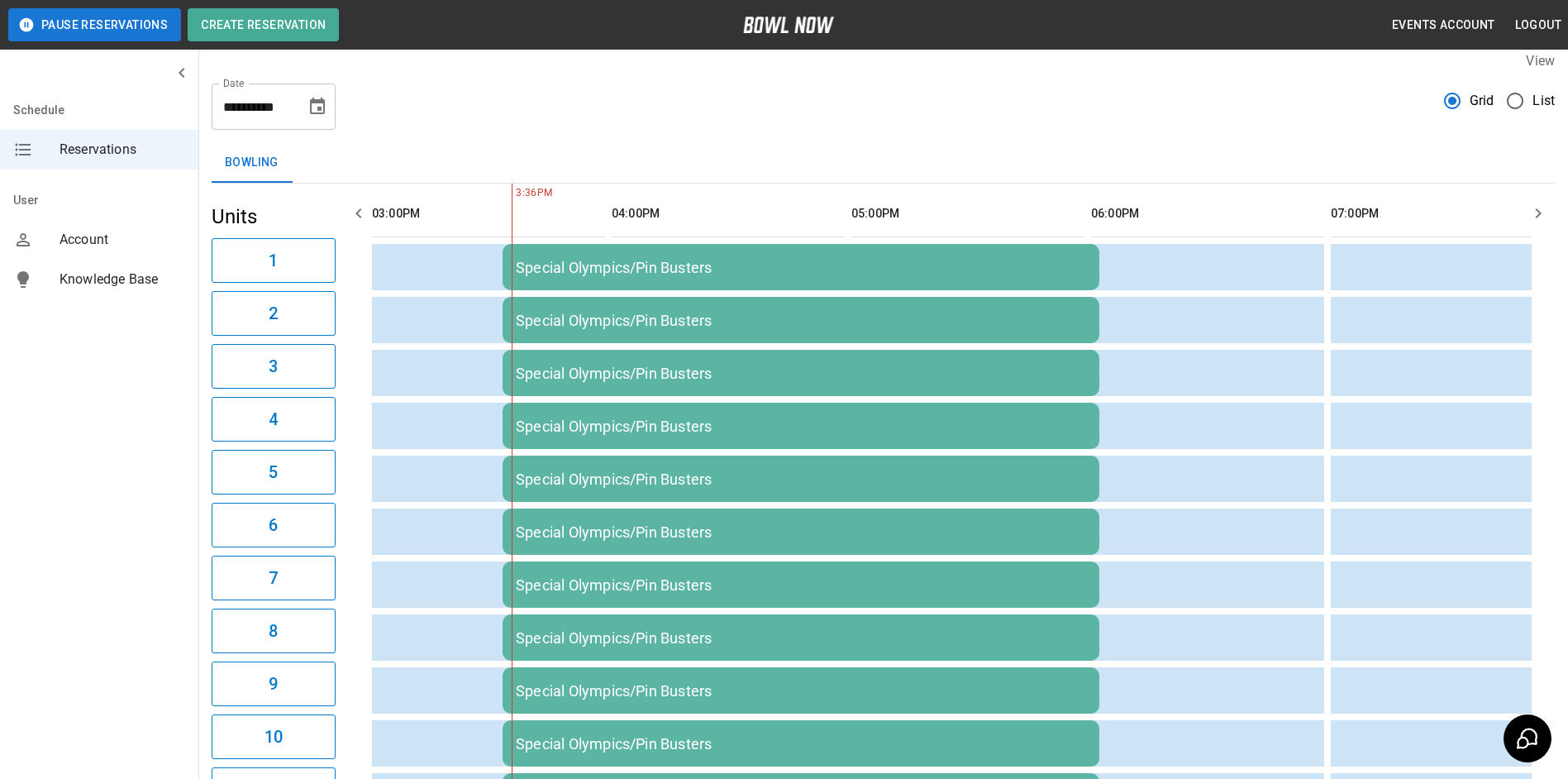
scroll to position [0, 0]
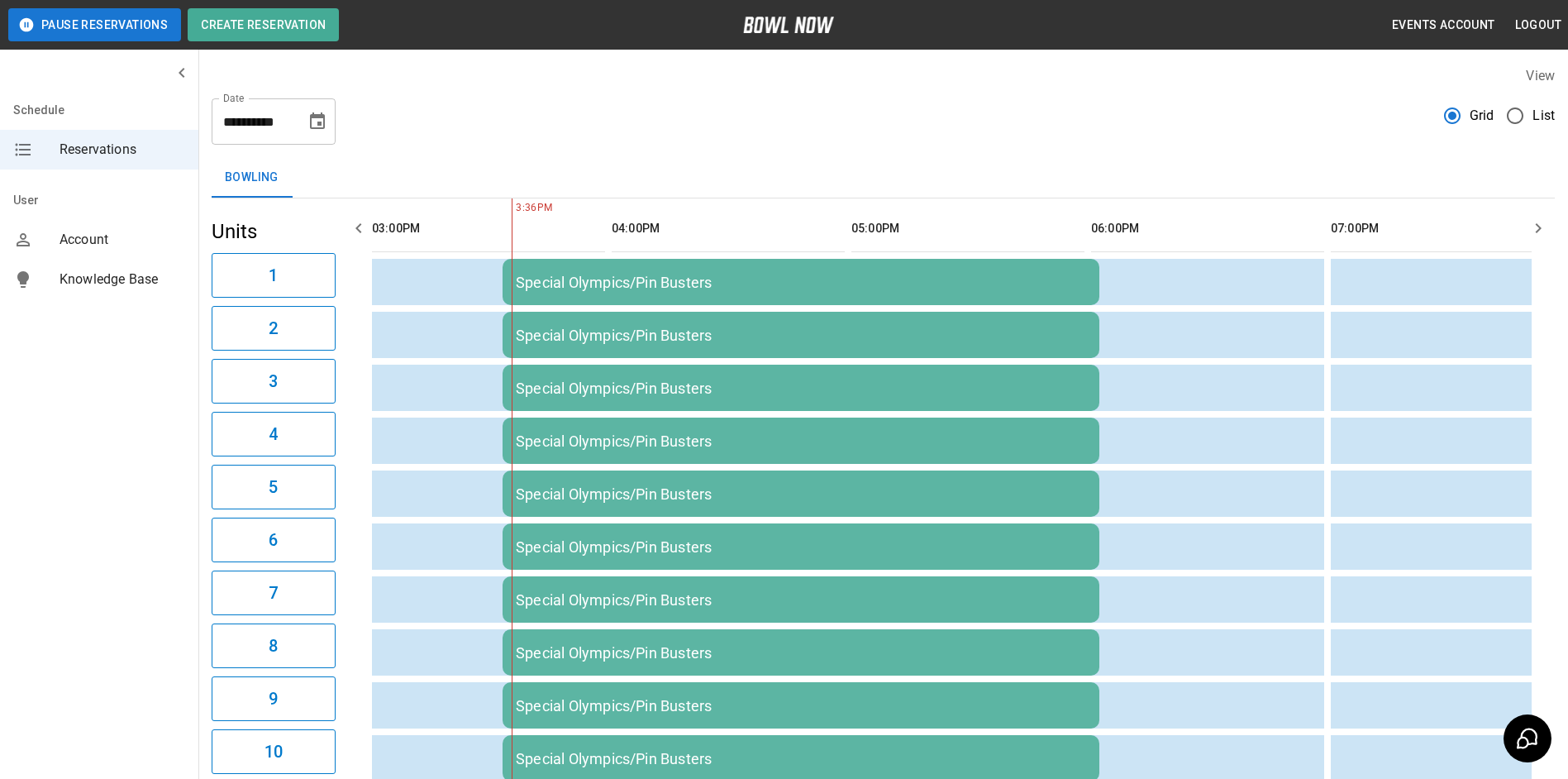
click at [1553, 235] on button "button" at bounding box center [1538, 228] width 33 height 33
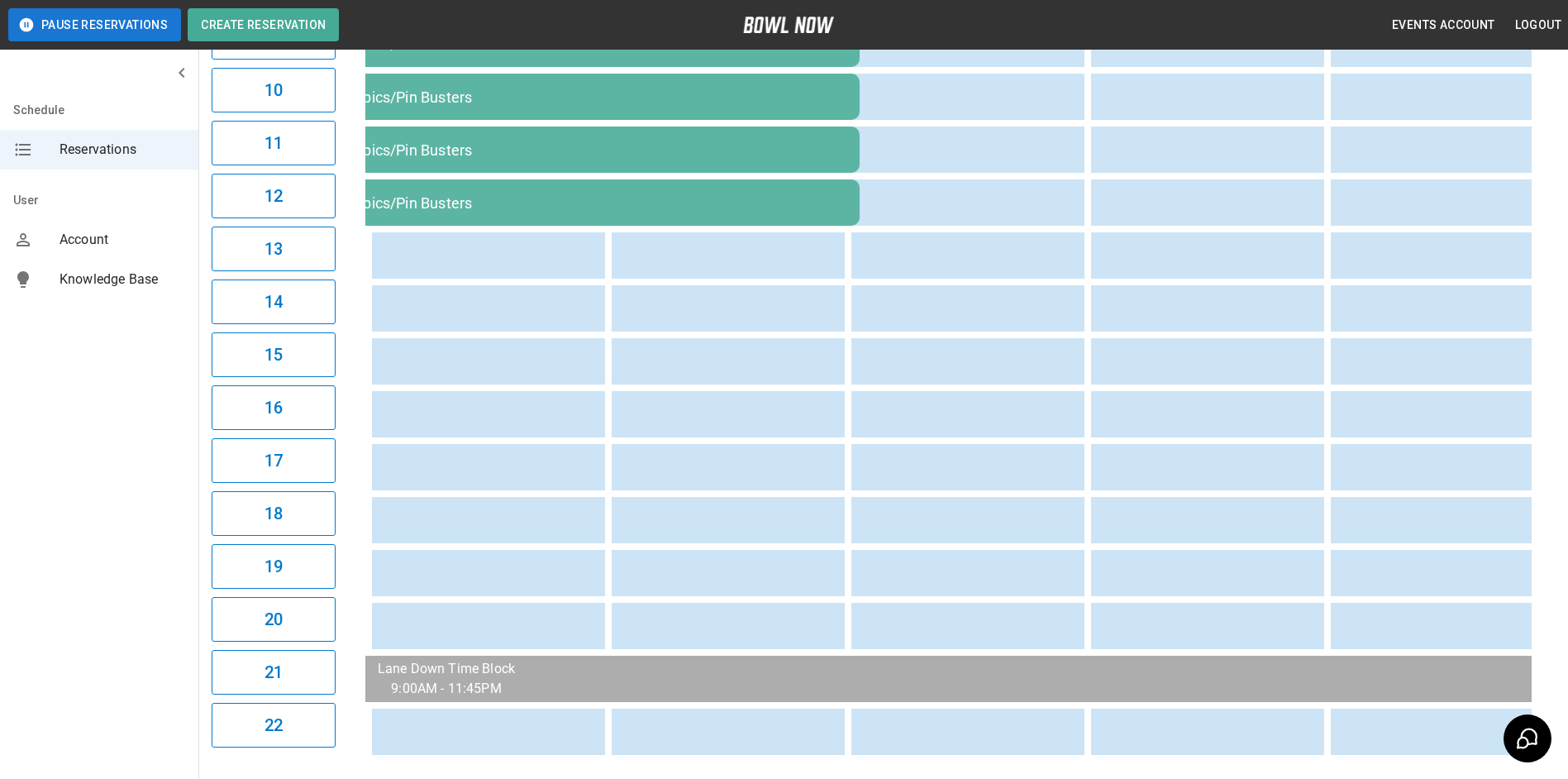
scroll to position [759, 0]
